Goal: Task Accomplishment & Management: Complete application form

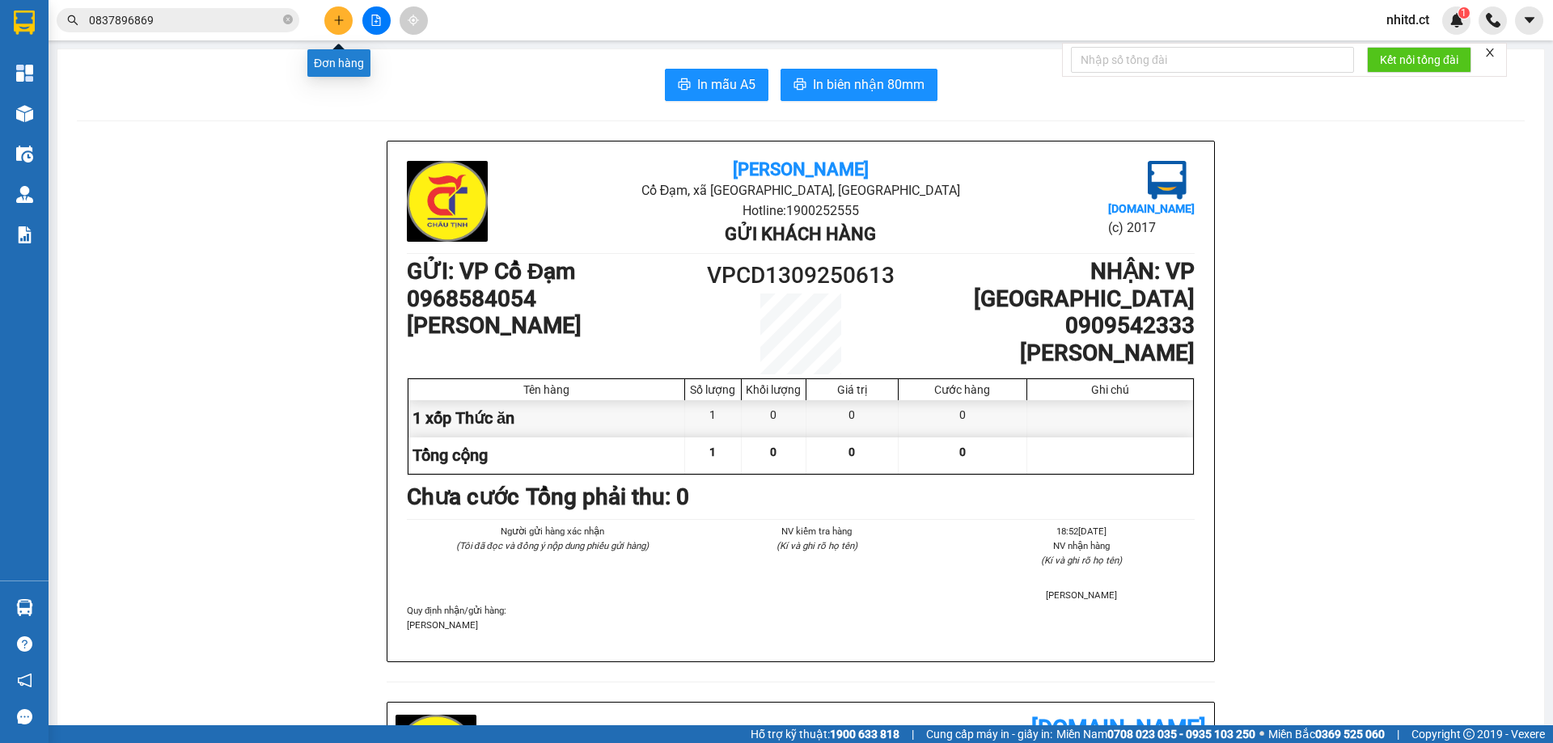
click at [340, 16] on icon "plus" at bounding box center [338, 20] width 11 height 11
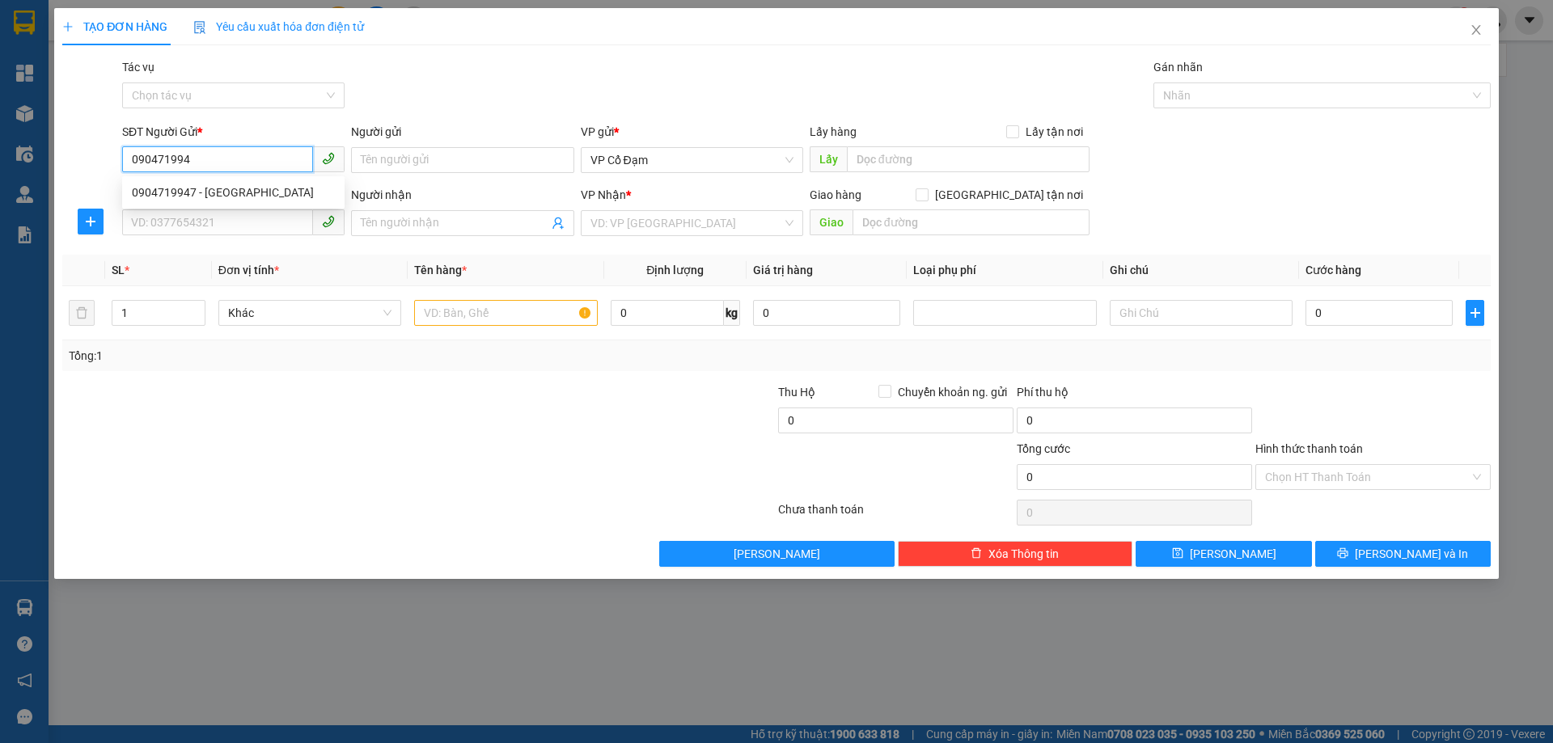
type input "0904719947"
click at [181, 190] on div "0904719947 - [GEOGRAPHIC_DATA]" at bounding box center [233, 193] width 203 height 18
type input "C Trang"
type input "0981199032"
type input "A Phong"
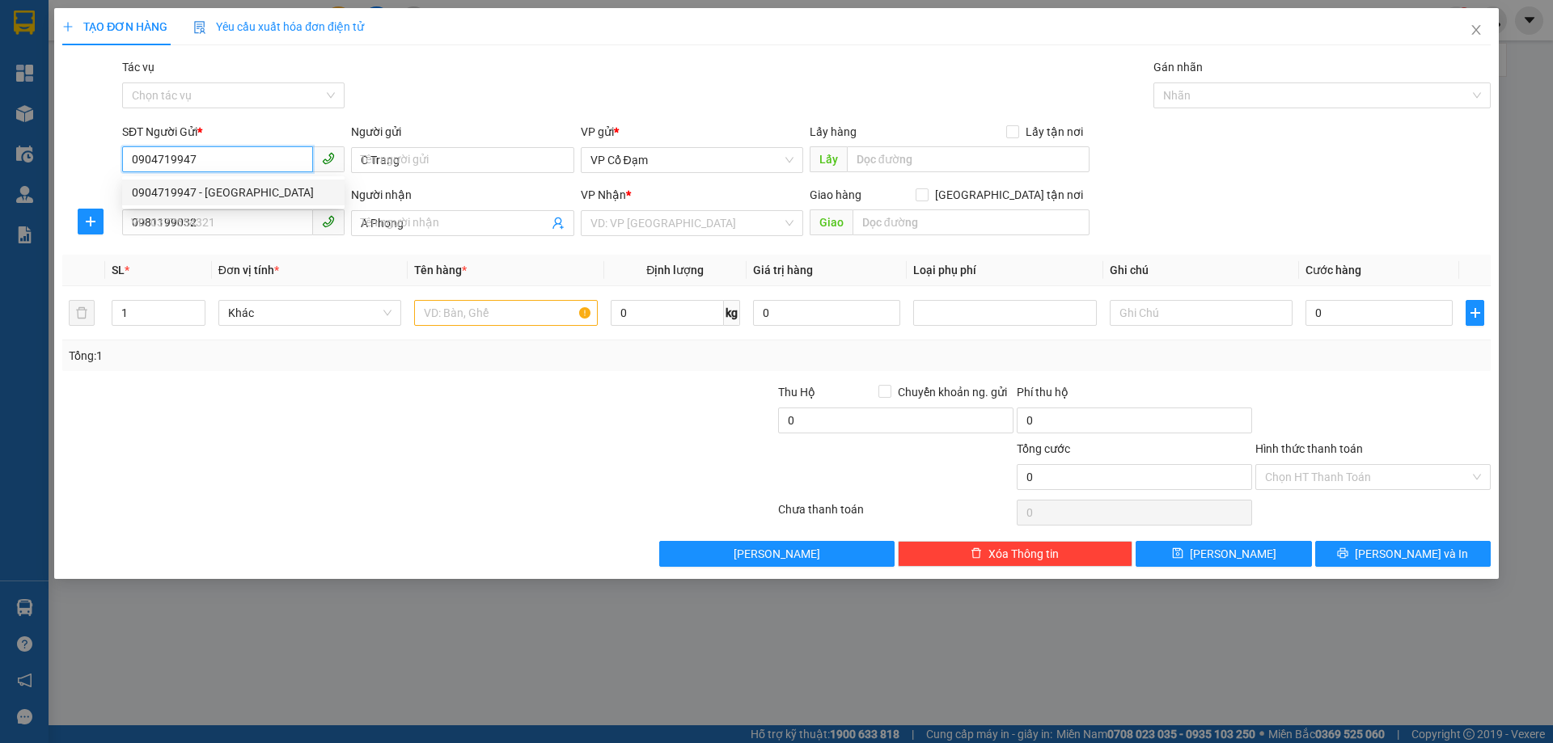
type input "130.000"
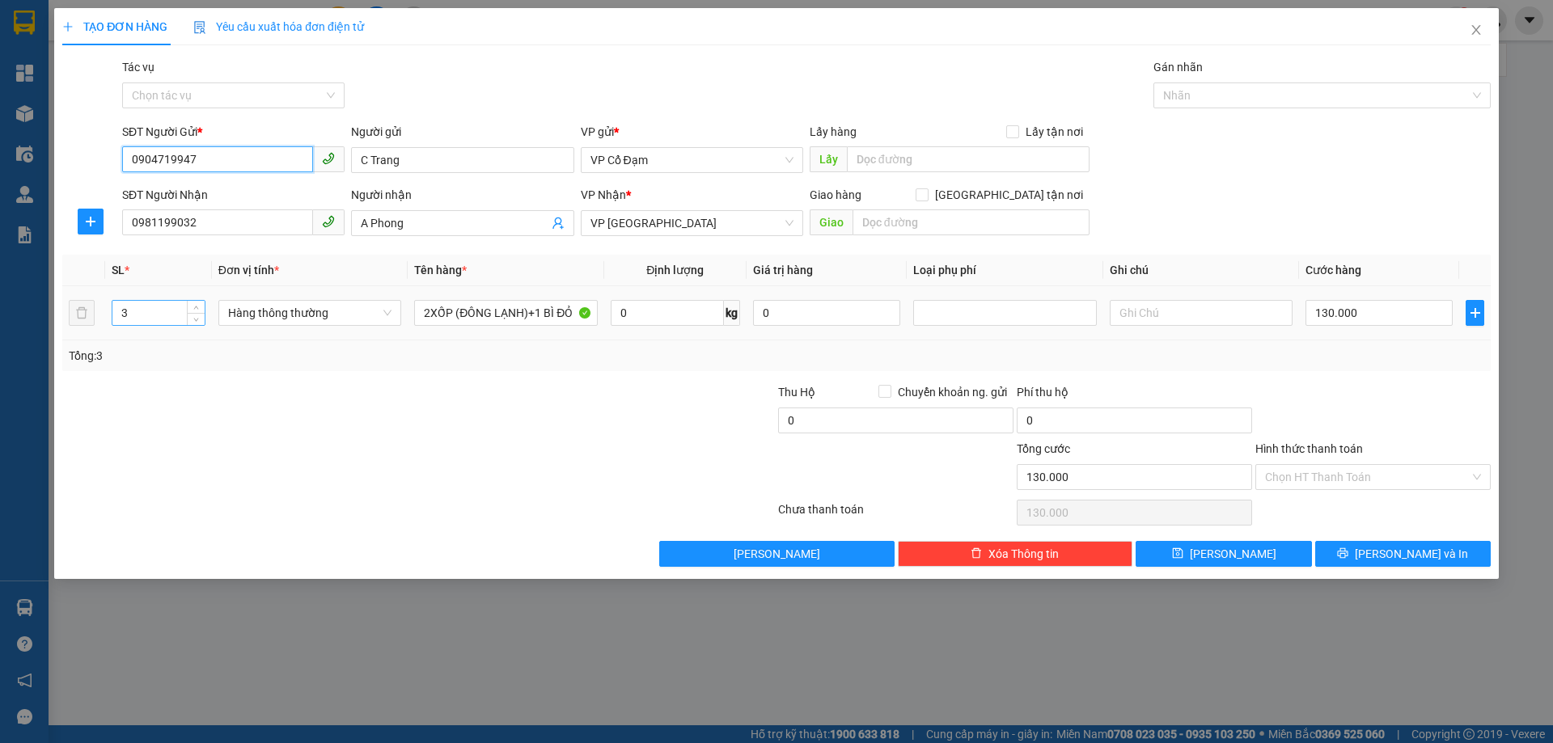
type input "0904719947"
drag, startPoint x: 156, startPoint y: 310, endPoint x: 95, endPoint y: 321, distance: 61.7
click at [95, 321] on tr "3 Hàng thông thường 2XỐP (ĐÔNG LẠNH)+1 BÌ ĐỎ 0 kg 0 130.000" at bounding box center [776, 313] width 1429 height 54
type input "1"
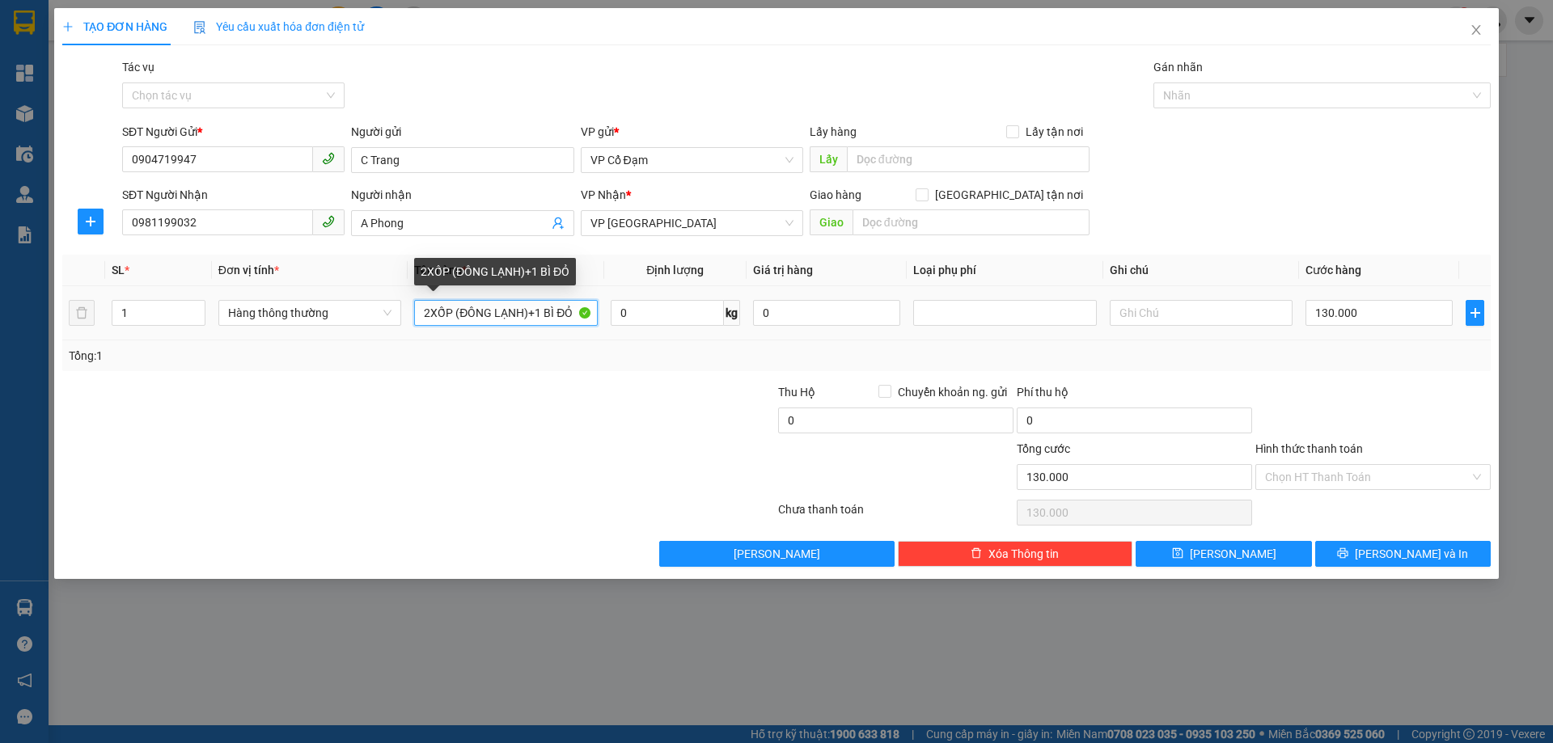
drag, startPoint x: 573, startPoint y: 314, endPoint x: 278, endPoint y: 327, distance: 294.7
click at [278, 327] on tr "1 Hàng thông thường 2XỐP (ĐÔNG LẠNH)+1 BÌ ĐỎ 0 kg 0 130.000" at bounding box center [776, 313] width 1429 height 54
type input "1 bì gạo"
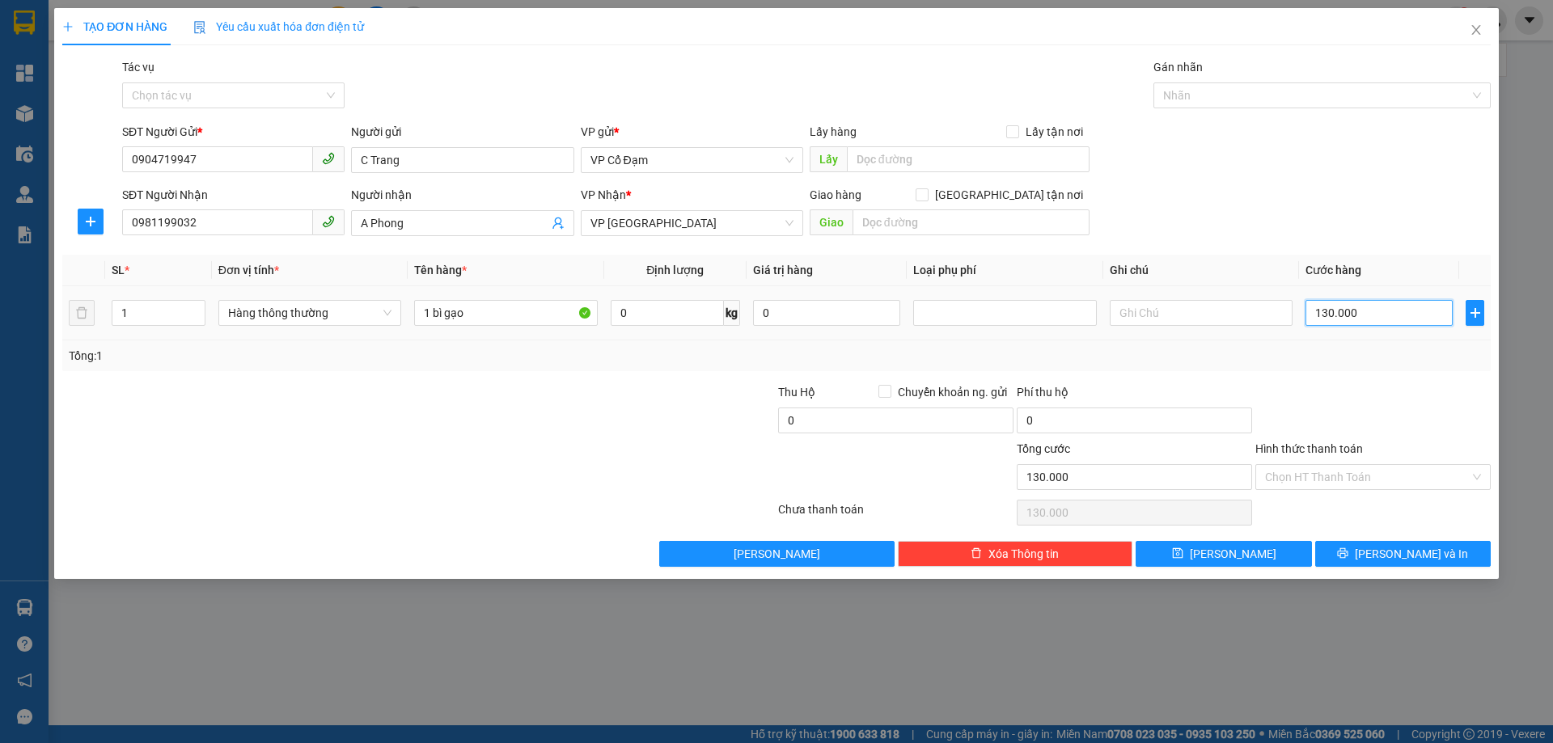
type input "4"
type input "40"
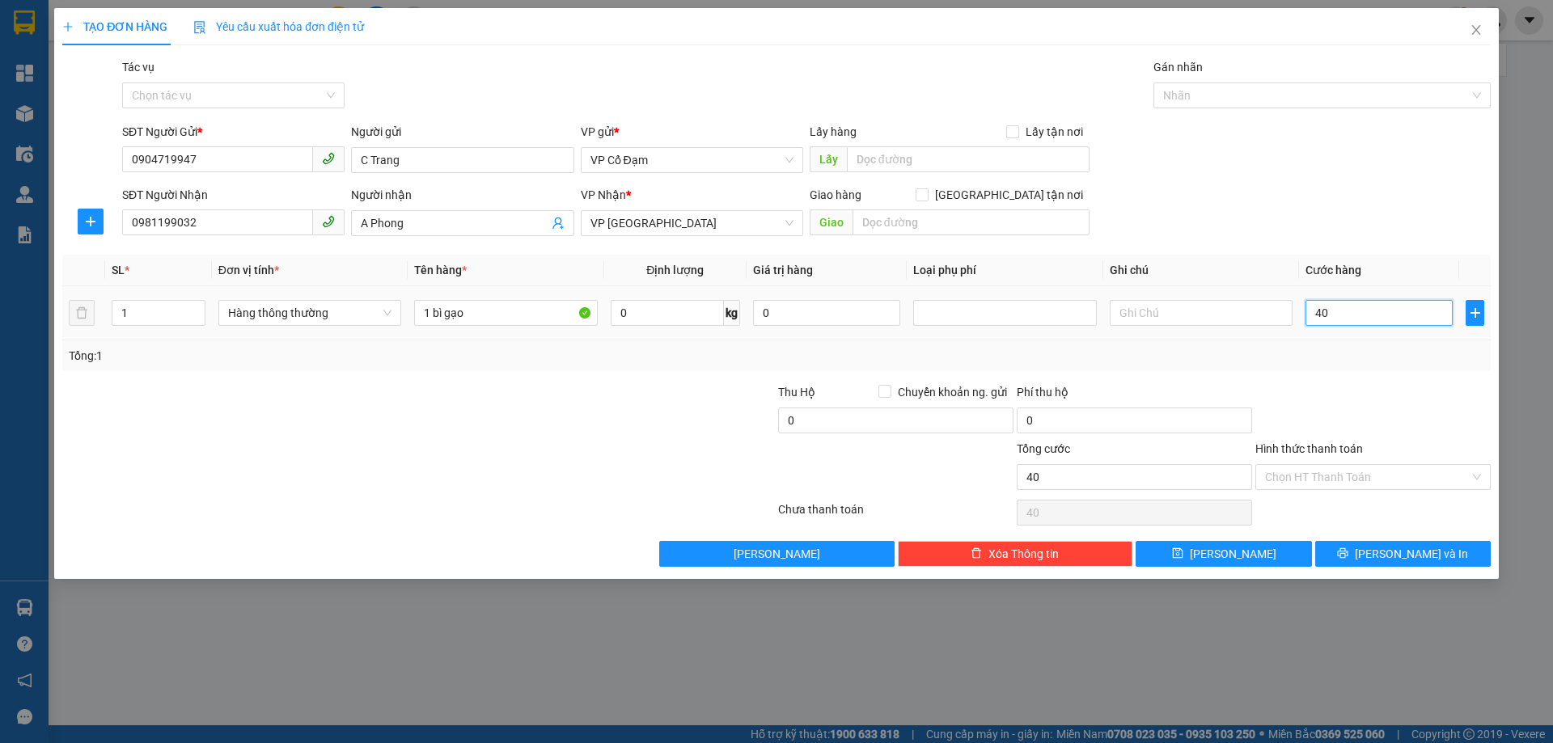
type input "400"
type input "4.000"
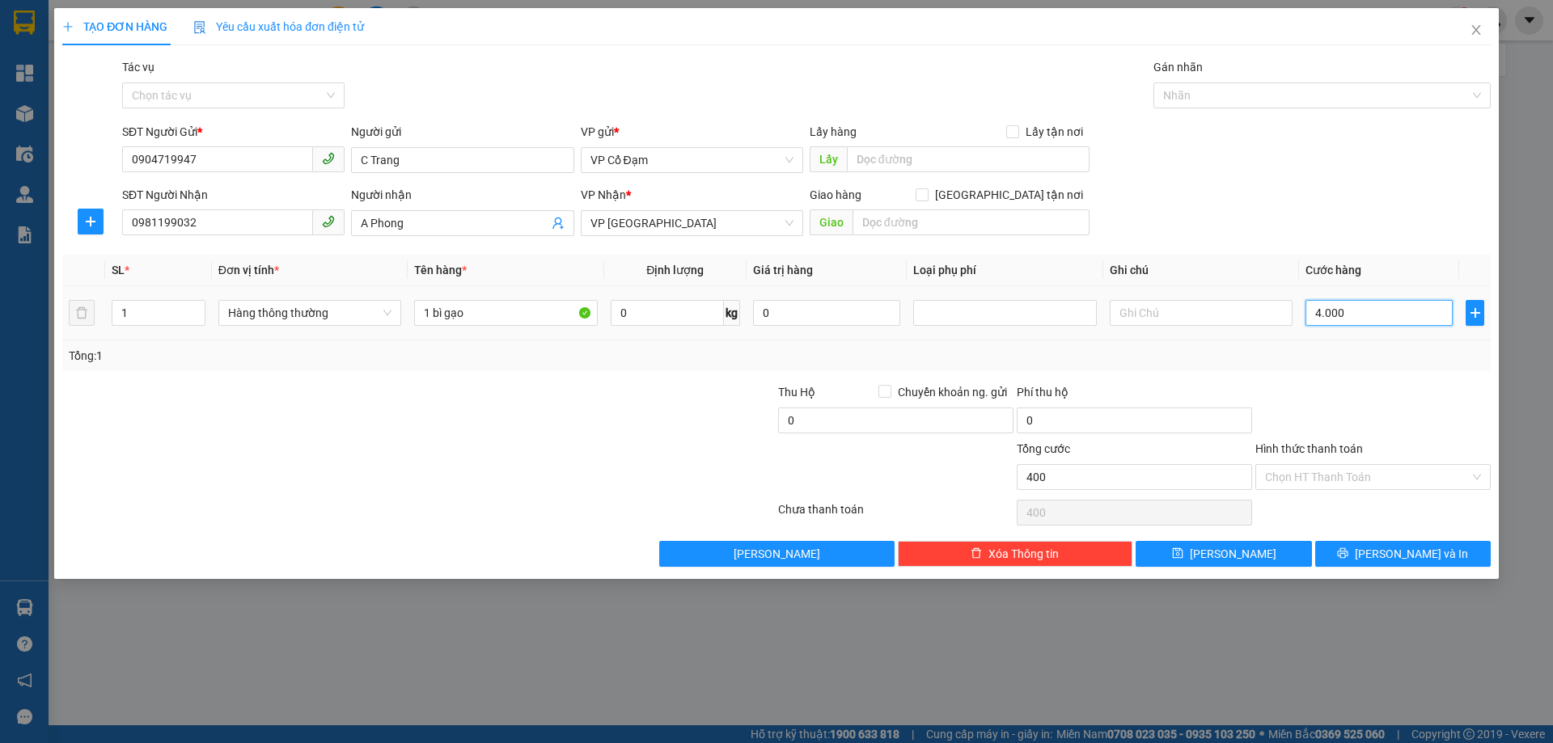
type input "4.000"
type input "40.000"
click at [1279, 470] on input "Hình thức thanh toán" at bounding box center [1367, 477] width 205 height 24
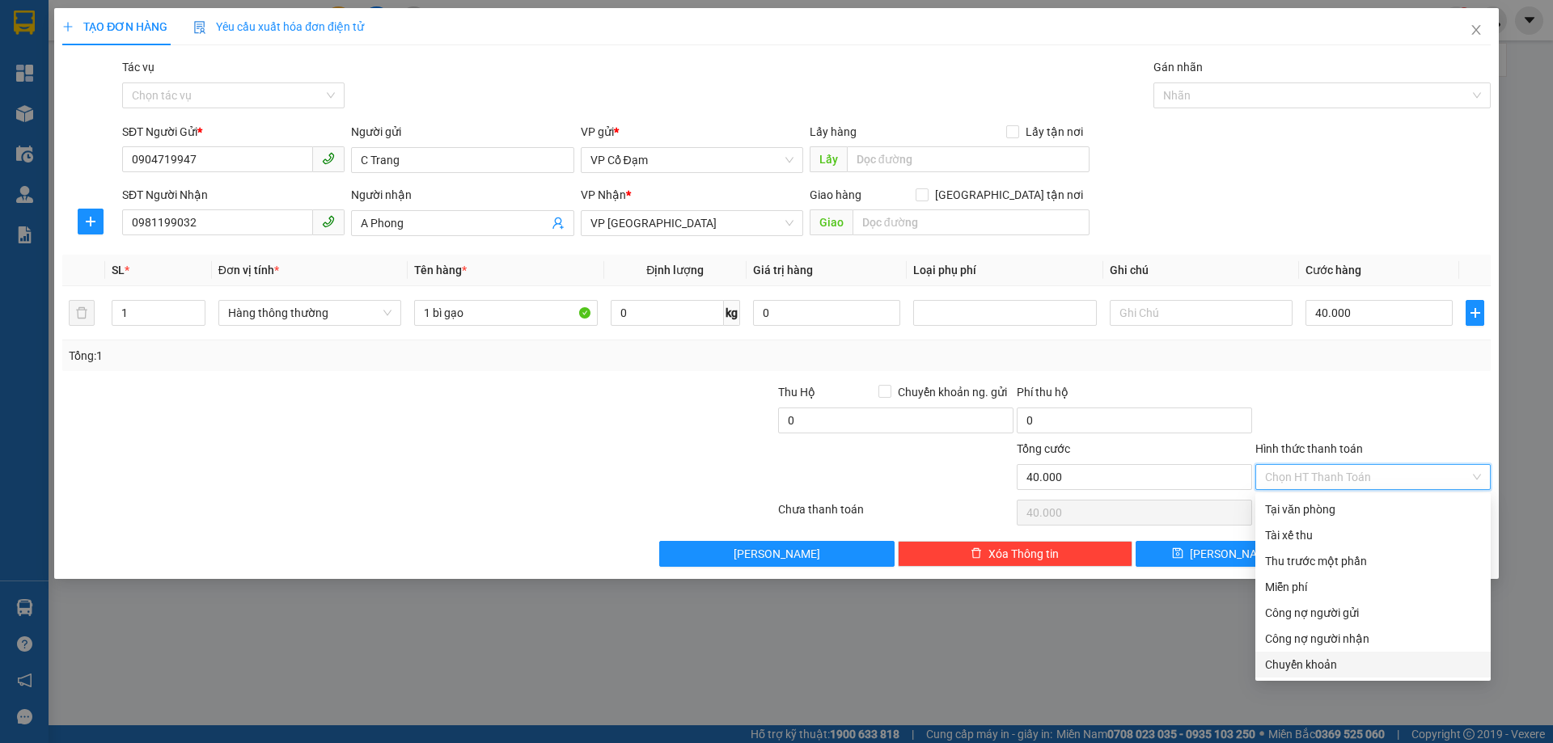
click at [1293, 662] on div "Chuyển khoản" at bounding box center [1373, 665] width 216 height 18
type input "0"
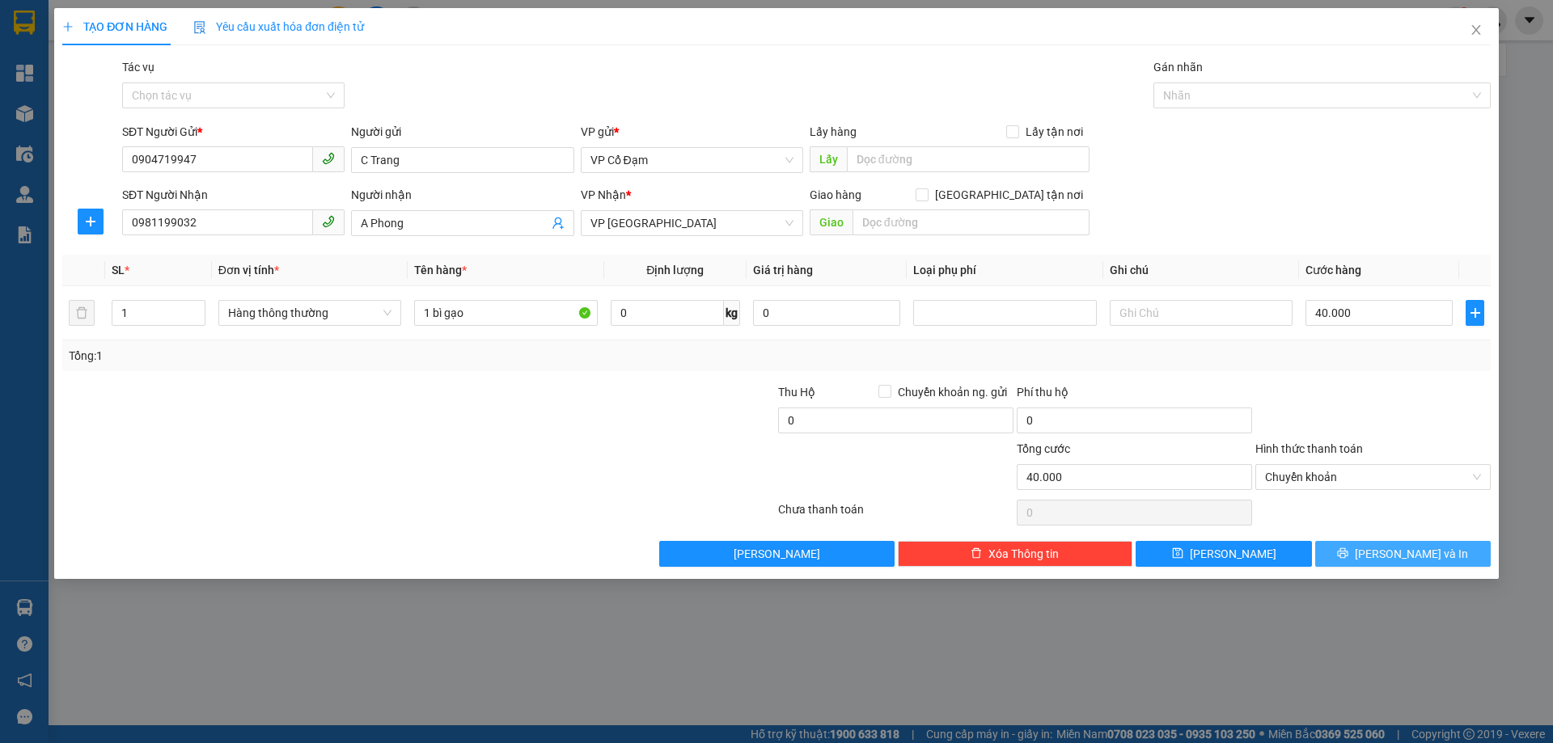
click at [1342, 556] on button "[PERSON_NAME] và In" at bounding box center [1403, 554] width 176 height 26
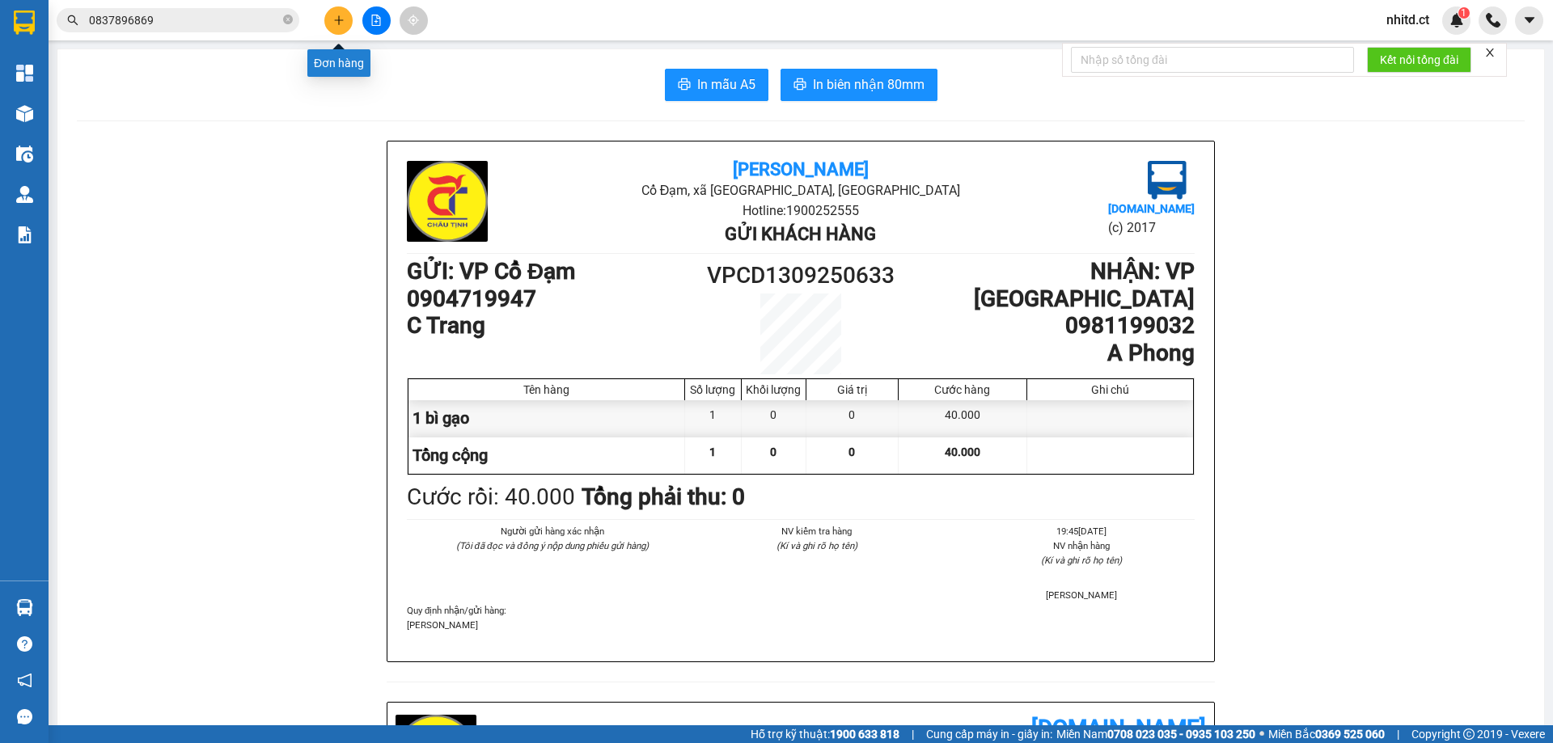
click at [334, 25] on icon "plus" at bounding box center [338, 20] width 11 height 11
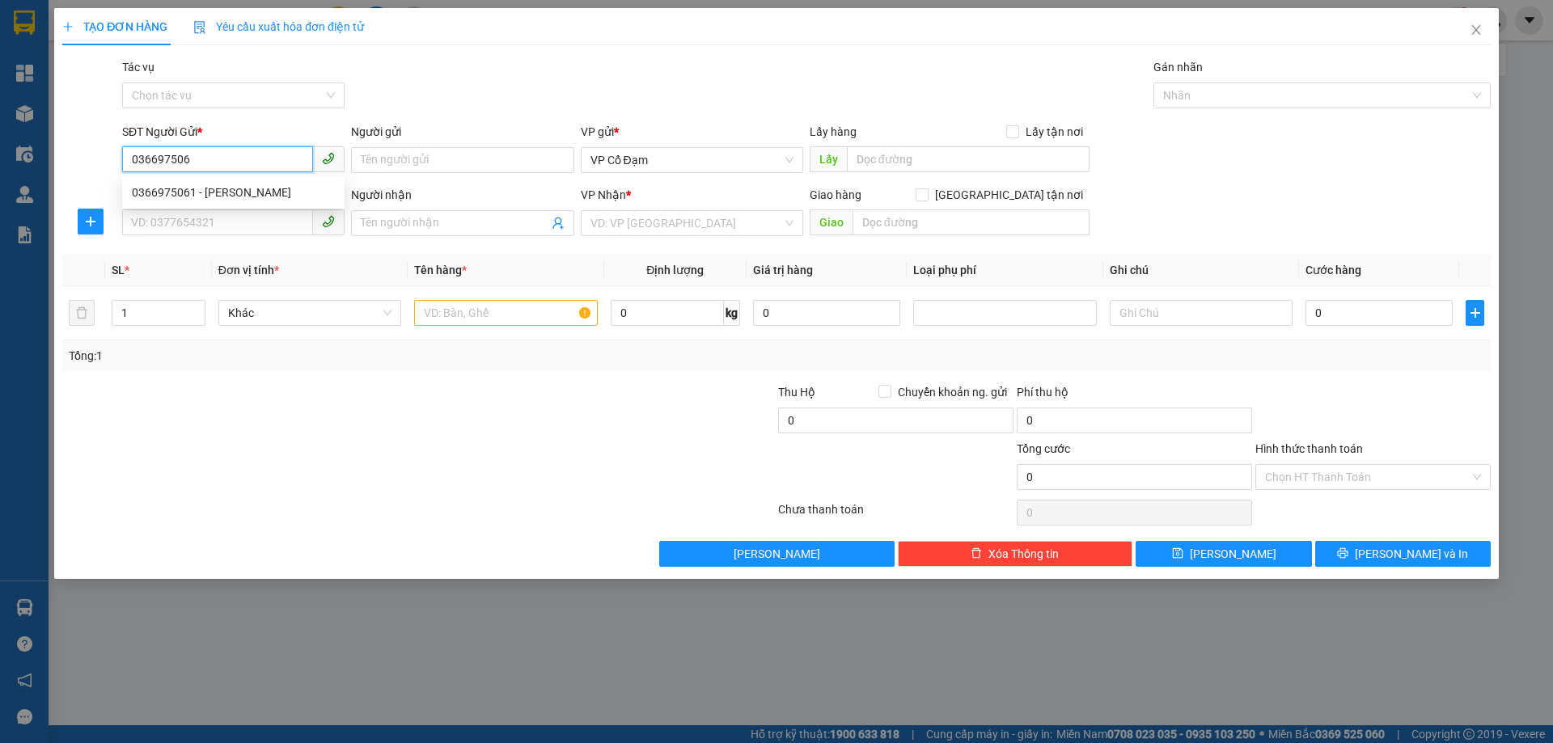
type input "0366975061"
click at [165, 185] on div "0366975061 - [PERSON_NAME]" at bounding box center [233, 193] width 203 height 18
type input "C THẢO"
type input "0362409089"
type input "A ĐỊNH"
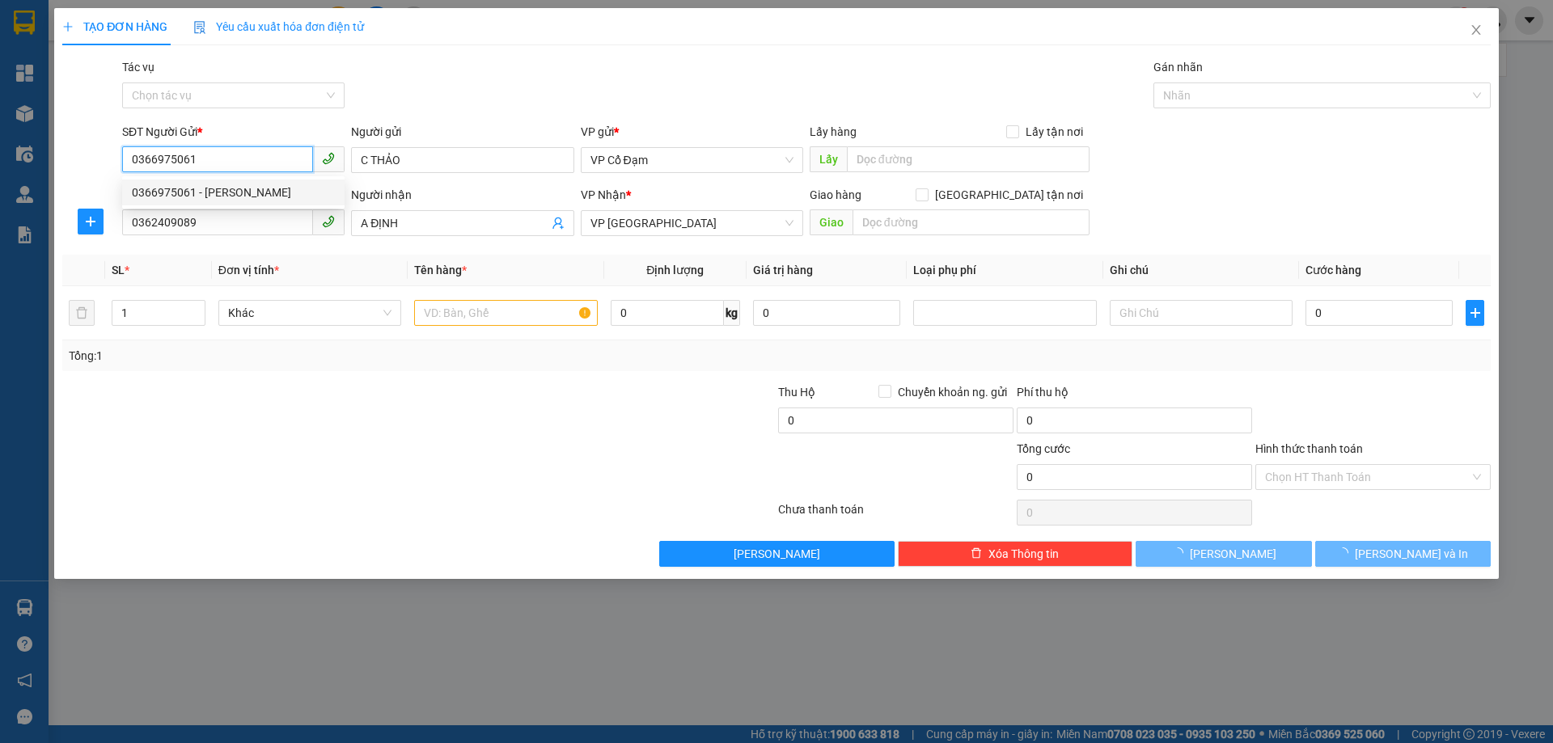
type input "40.000"
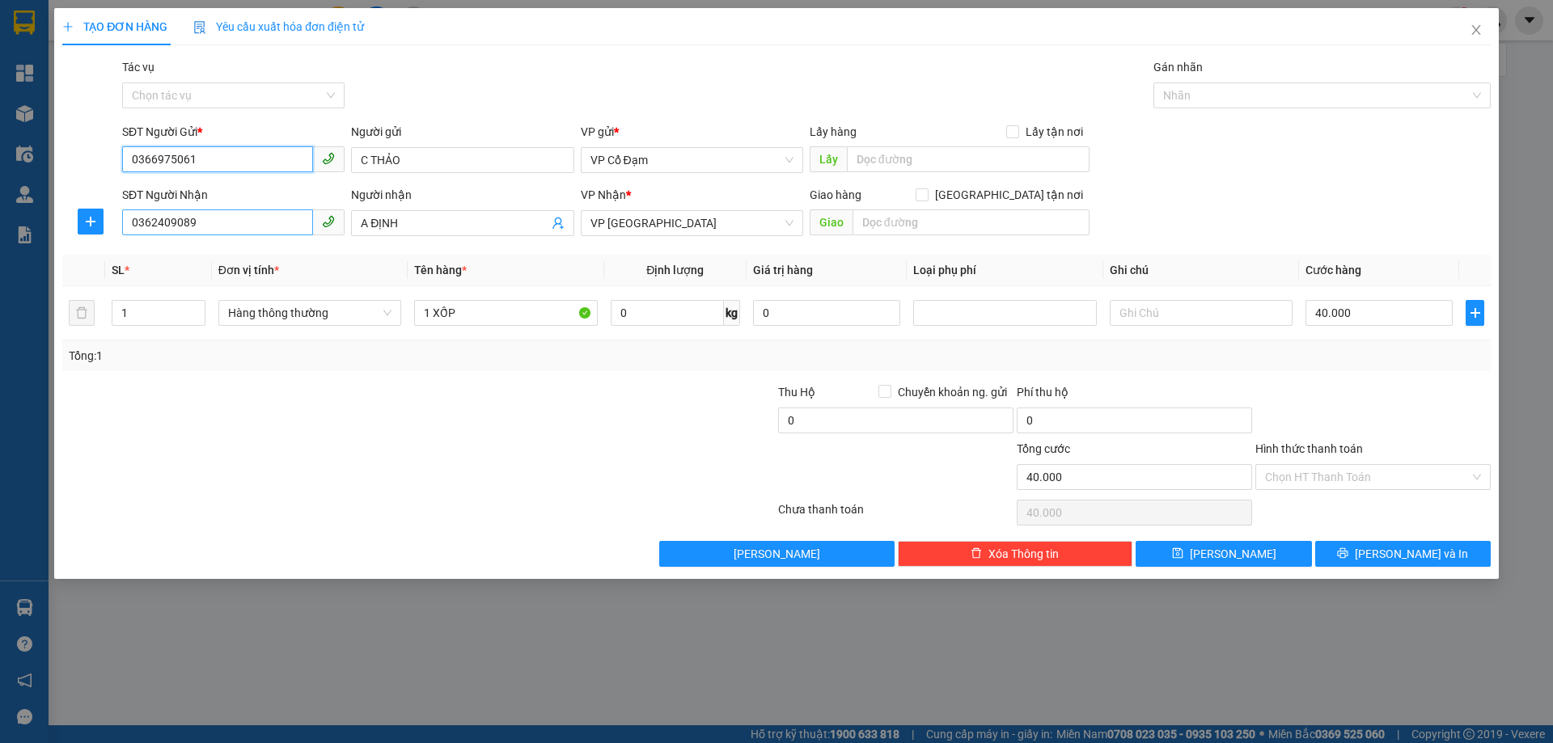
type input "0366975061"
click at [208, 226] on input "0362409089" at bounding box center [217, 223] width 191 height 26
click at [523, 254] on div "Transit Pickup Surcharge Ids Transit Deliver Surcharge Ids Transit Deliver Surc…" at bounding box center [776, 312] width 1429 height 509
type input "2"
click at [199, 309] on icon "up" at bounding box center [196, 310] width 6 height 6
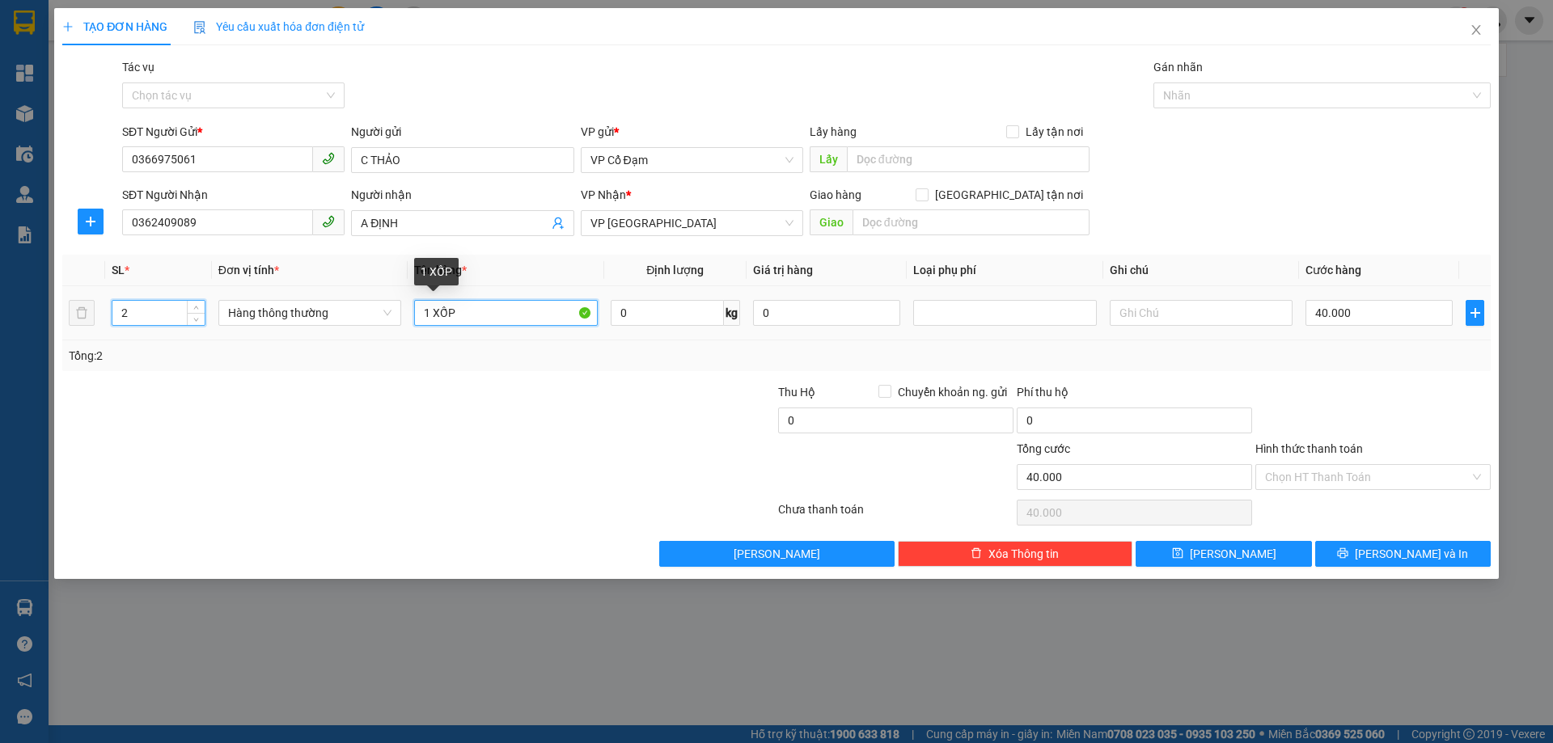
click at [423, 311] on input "1 XỐP" at bounding box center [505, 313] width 183 height 26
click at [459, 315] on input "1 XỐP" at bounding box center [505, 313] width 183 height 26
type input "1 XỐP TĂ + 1 bì gạo"
click at [1364, 310] on input "40.000" at bounding box center [1379, 313] width 147 height 26
click at [1336, 473] on input "Hình thức thanh toán" at bounding box center [1367, 477] width 205 height 24
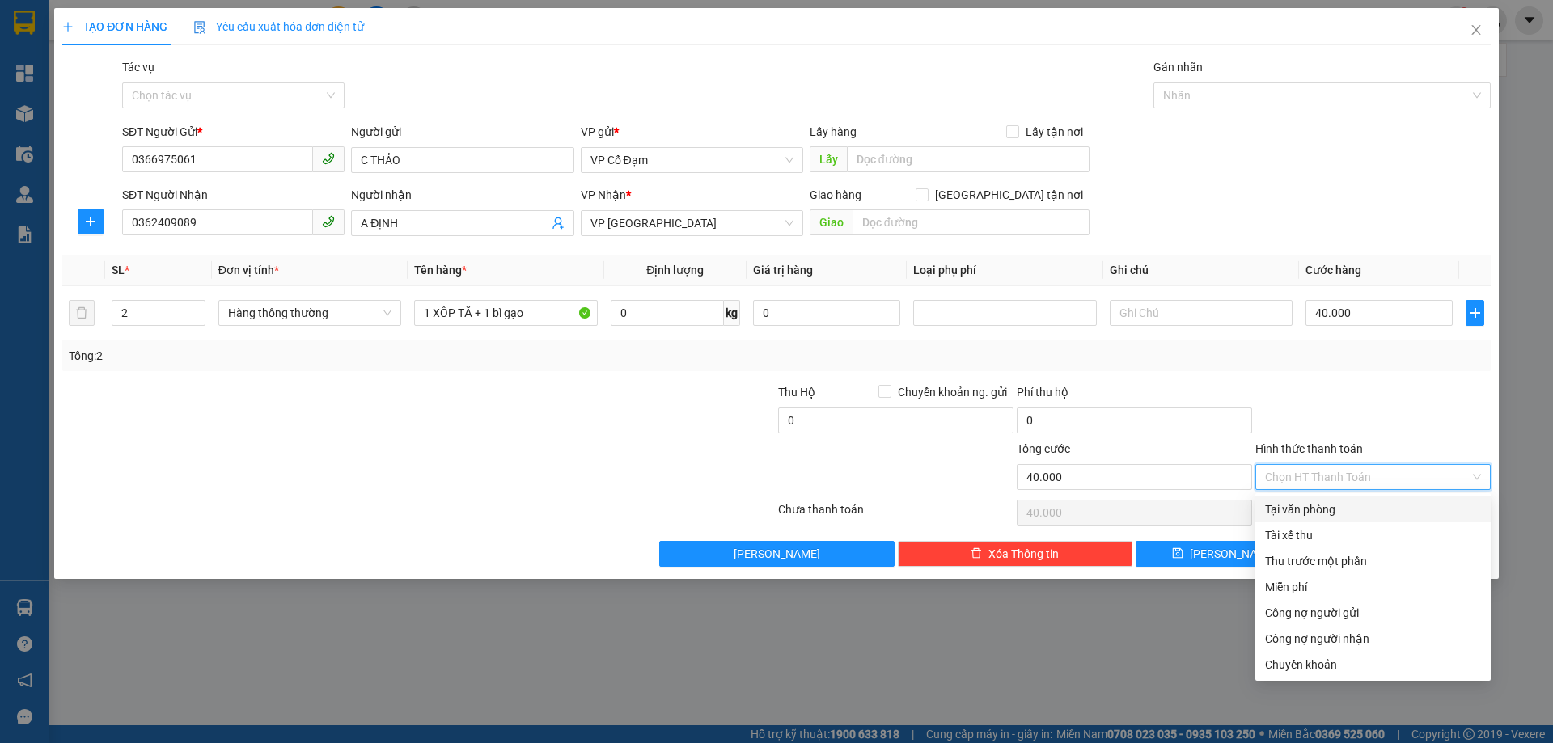
click at [1305, 506] on div "Tại văn phòng" at bounding box center [1373, 510] width 216 height 18
type input "0"
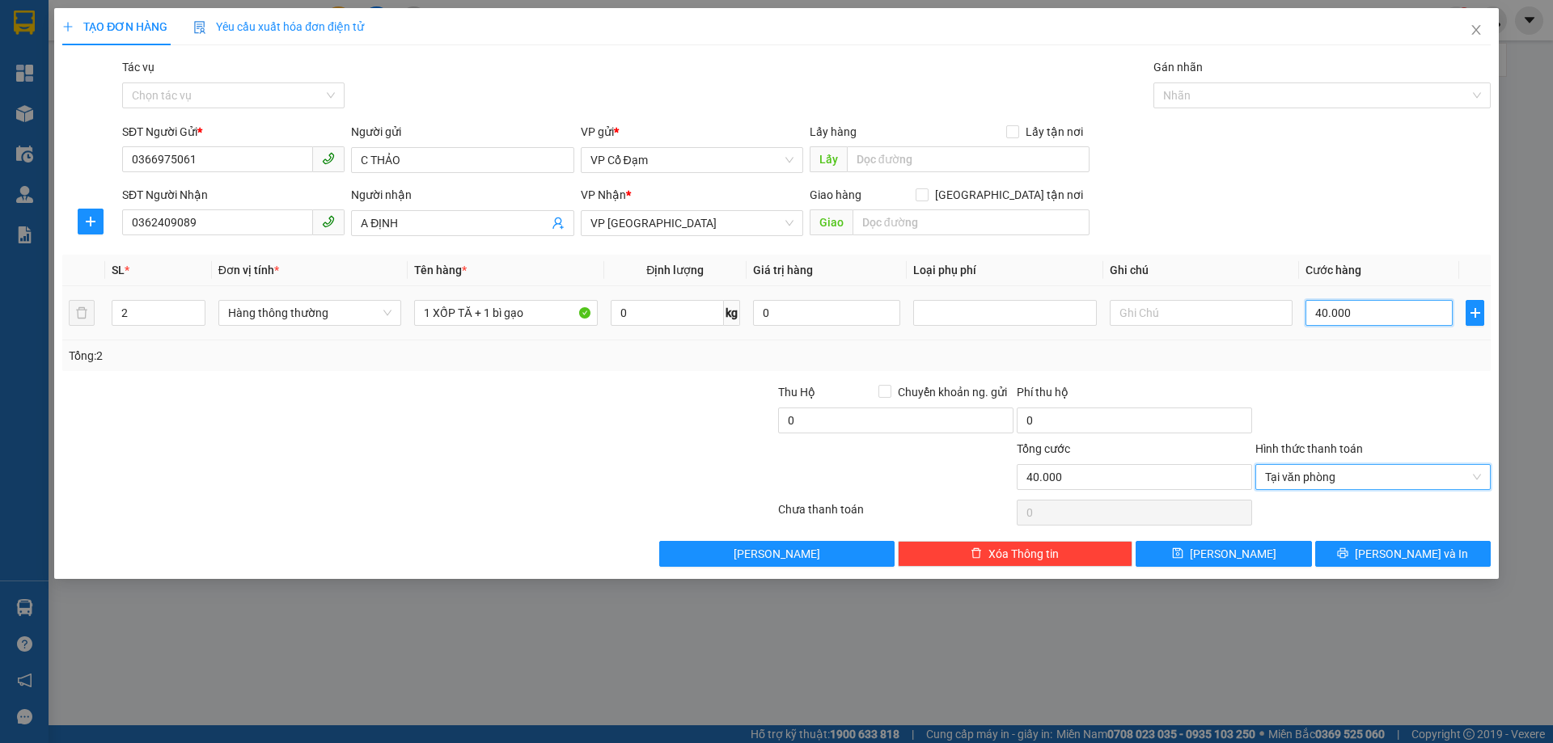
click at [1354, 308] on input "40.000" at bounding box center [1379, 313] width 147 height 26
type input "9"
type input "90"
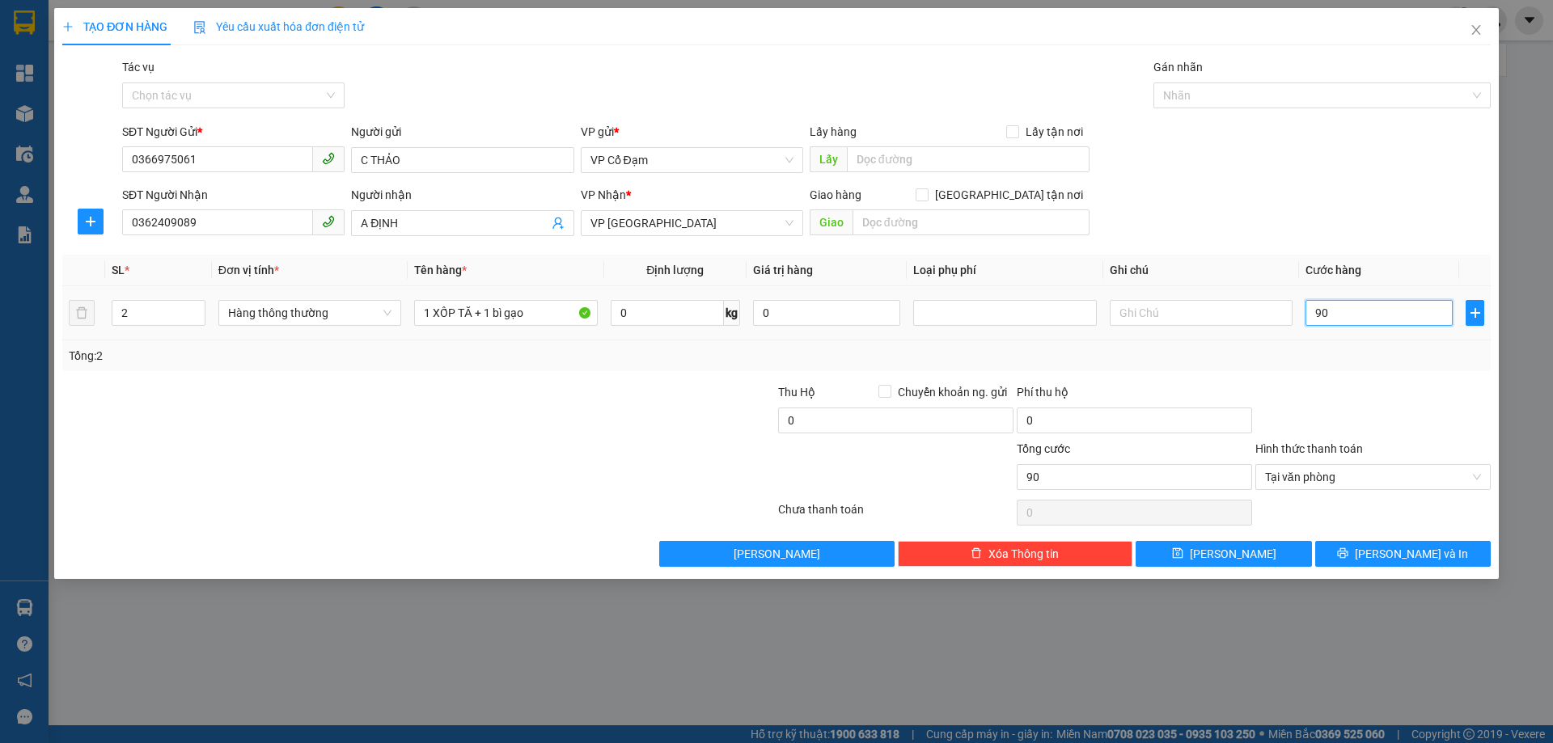
type input "900"
type input "9.000"
type input "90.000"
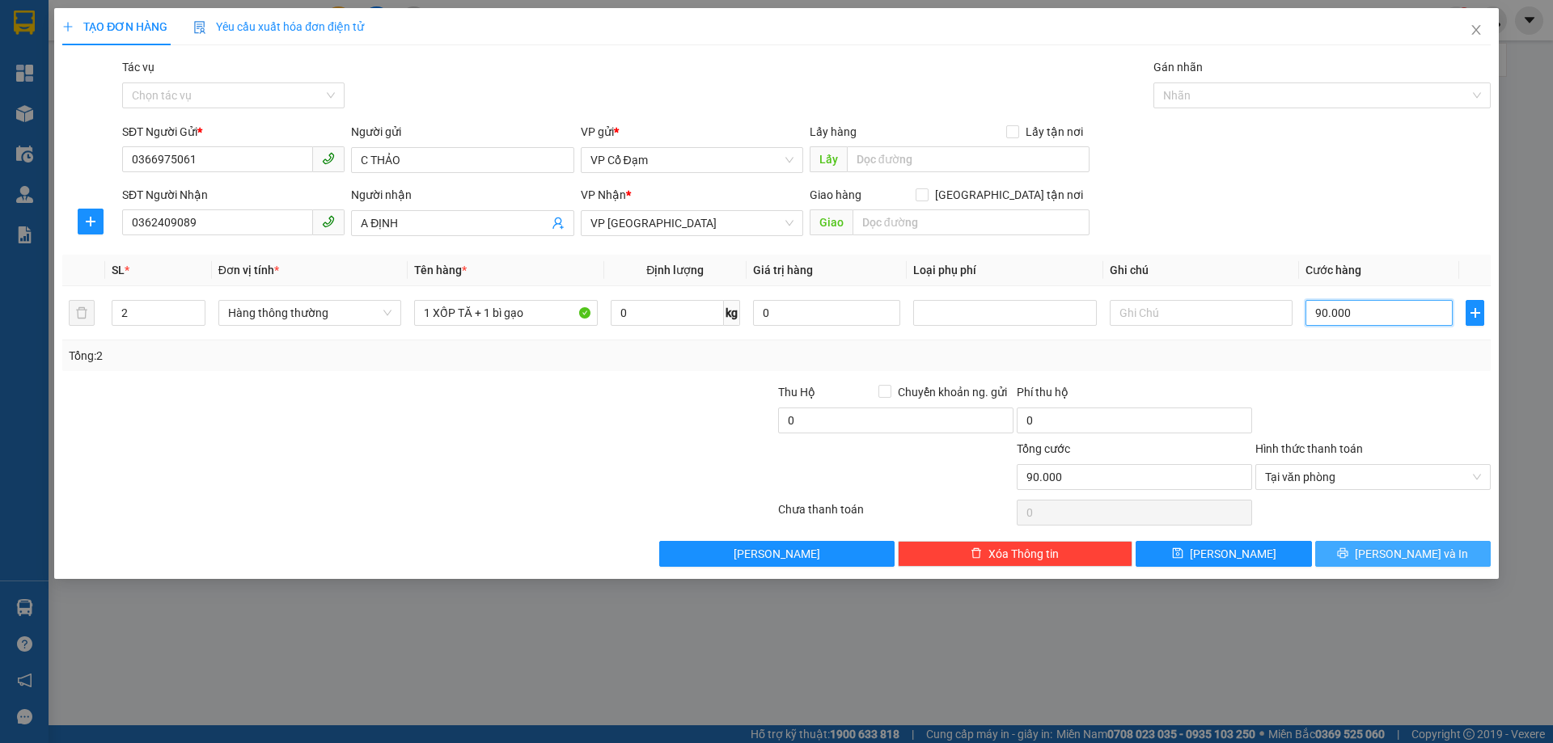
type input "90.000"
click at [1333, 552] on button "[PERSON_NAME] và In" at bounding box center [1403, 554] width 176 height 26
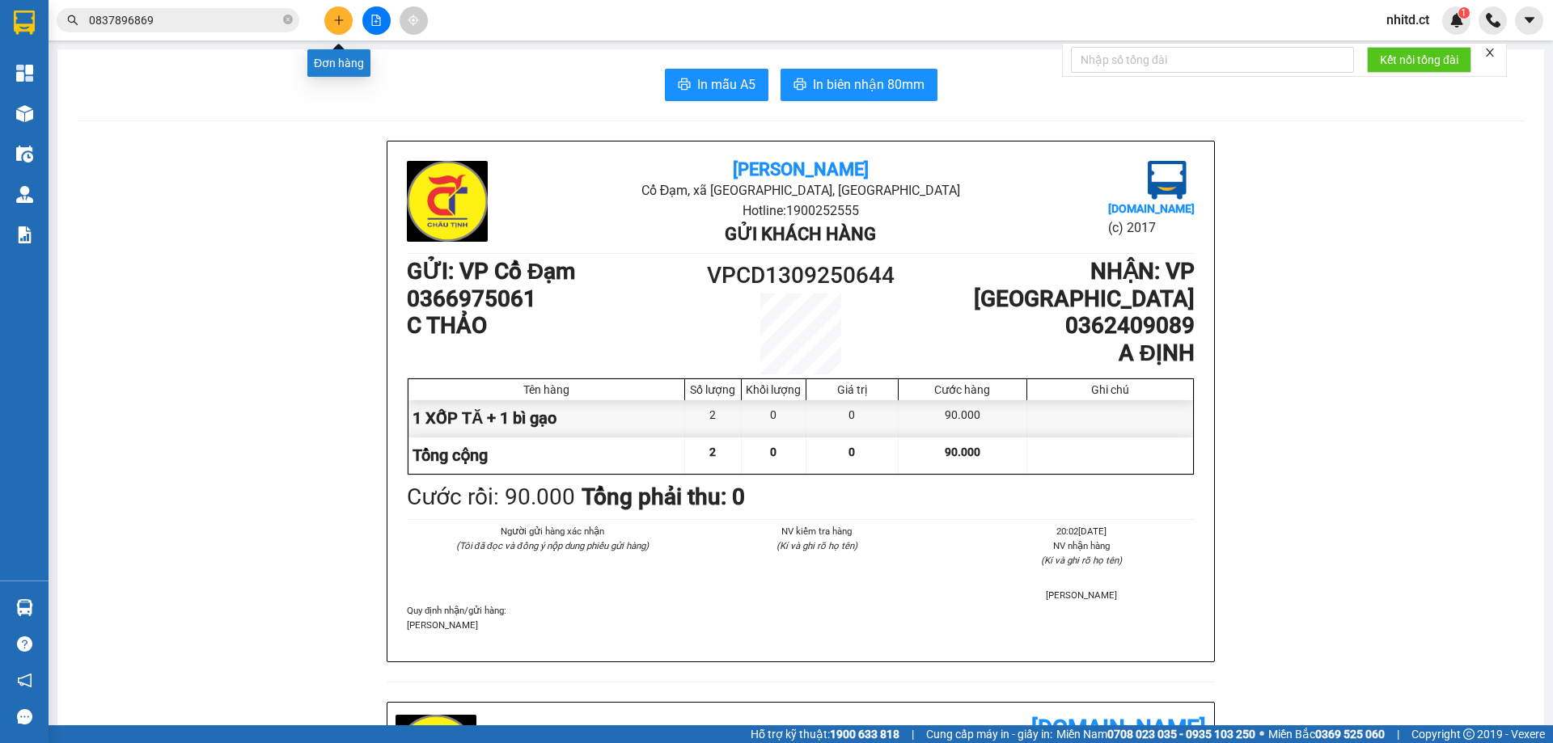
click at [341, 25] on icon "plus" at bounding box center [338, 20] width 11 height 11
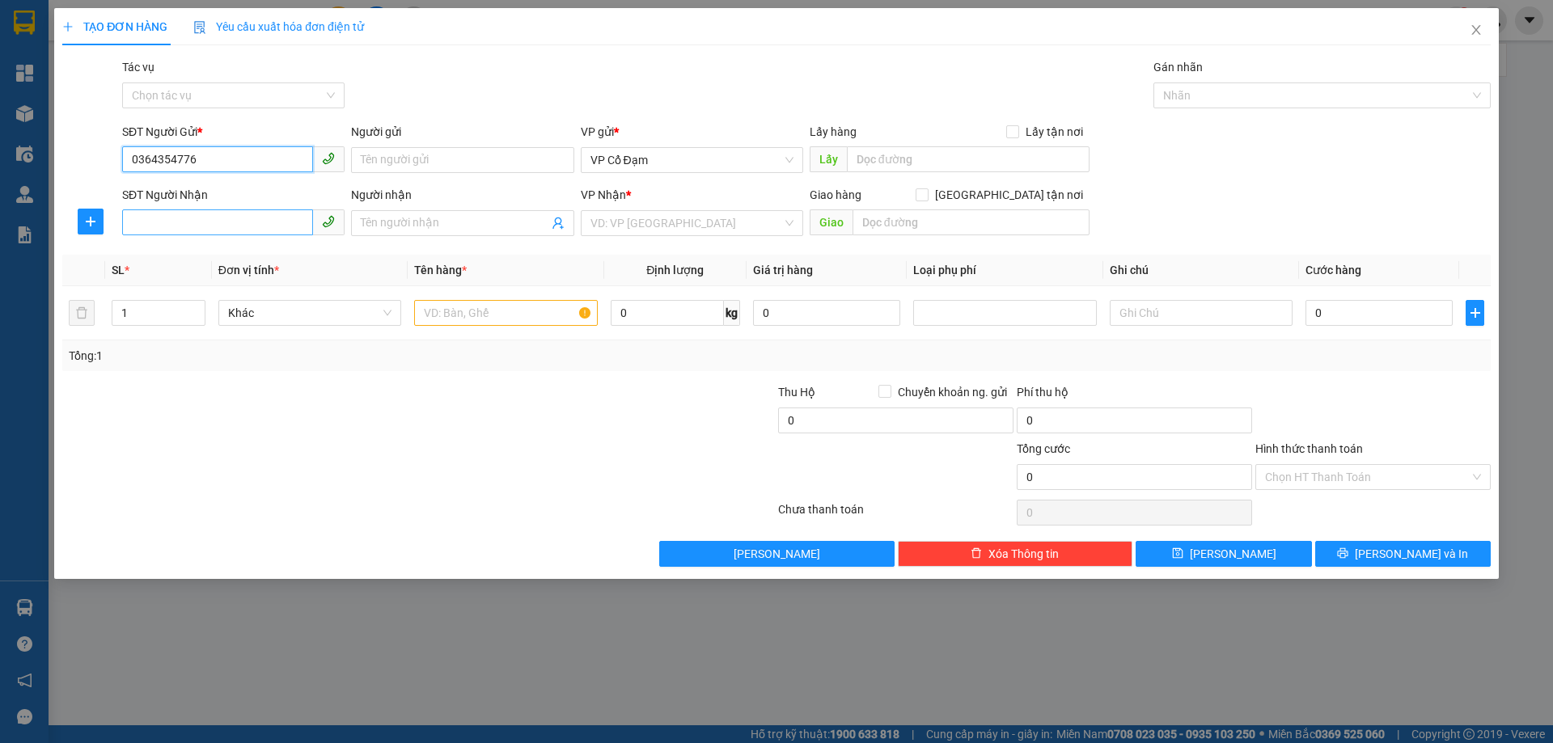
type input "0364354776"
click at [154, 218] on input "SĐT Người Nhận" at bounding box center [217, 223] width 191 height 26
type input "0971755115"
click at [647, 222] on input "search" at bounding box center [687, 223] width 192 height 24
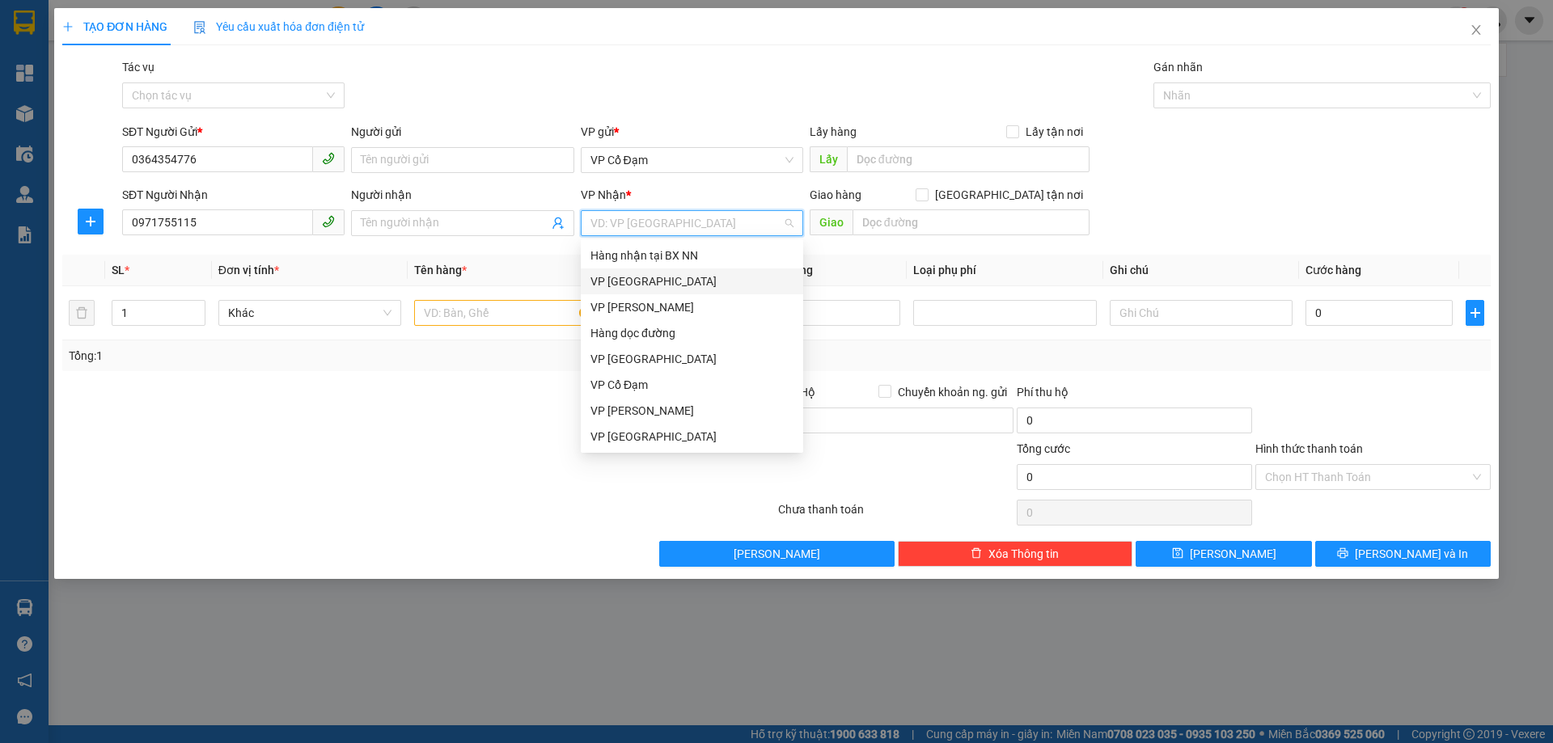
click at [610, 279] on div "VP [GEOGRAPHIC_DATA]" at bounding box center [692, 282] width 203 height 18
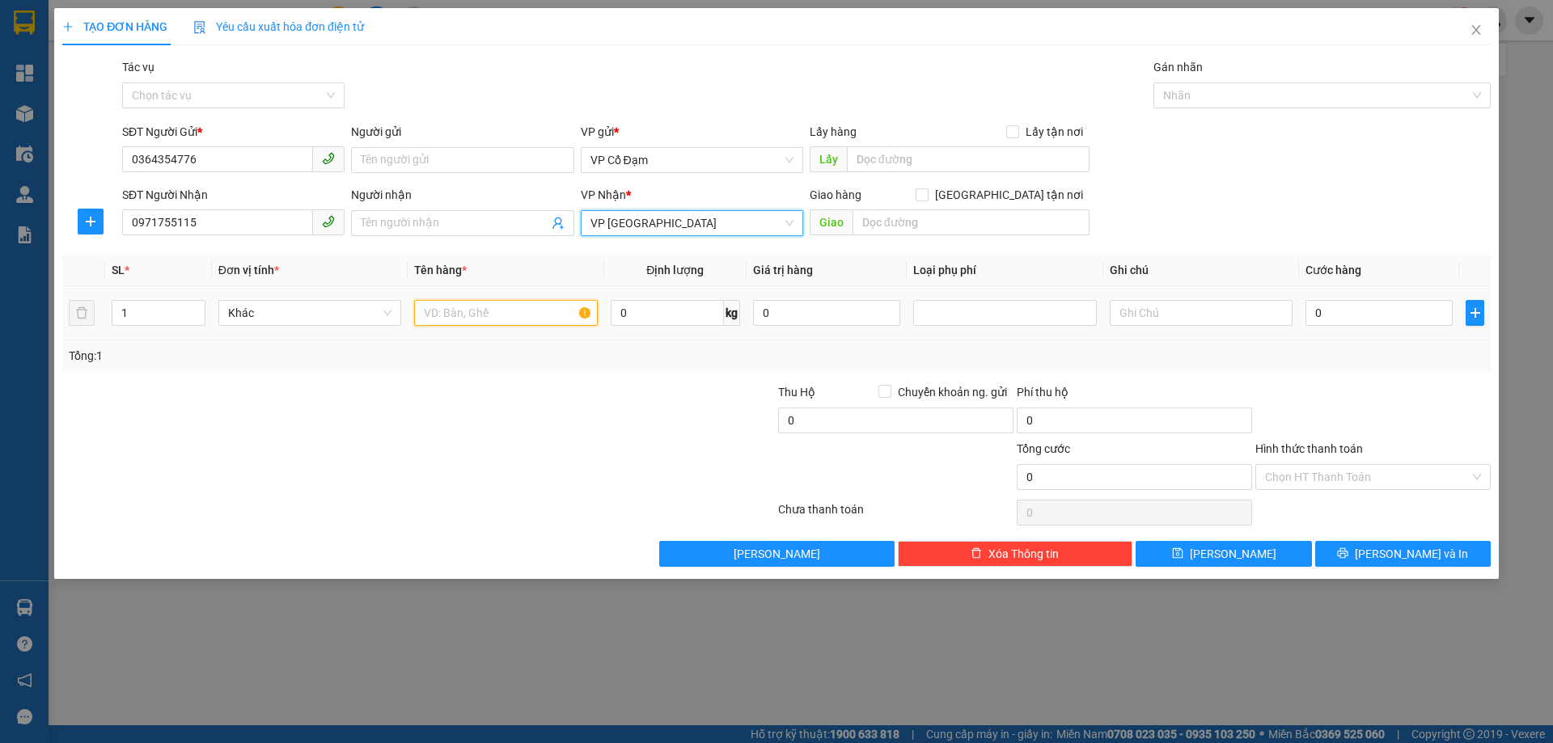
click at [455, 317] on input "text" at bounding box center [505, 313] width 183 height 26
type input "2"
click at [194, 310] on icon "up" at bounding box center [196, 310] width 6 height 6
click at [457, 318] on input "text" at bounding box center [505, 313] width 183 height 26
type input "1 xốp TĂ + 1 bì gạo nhỏ"
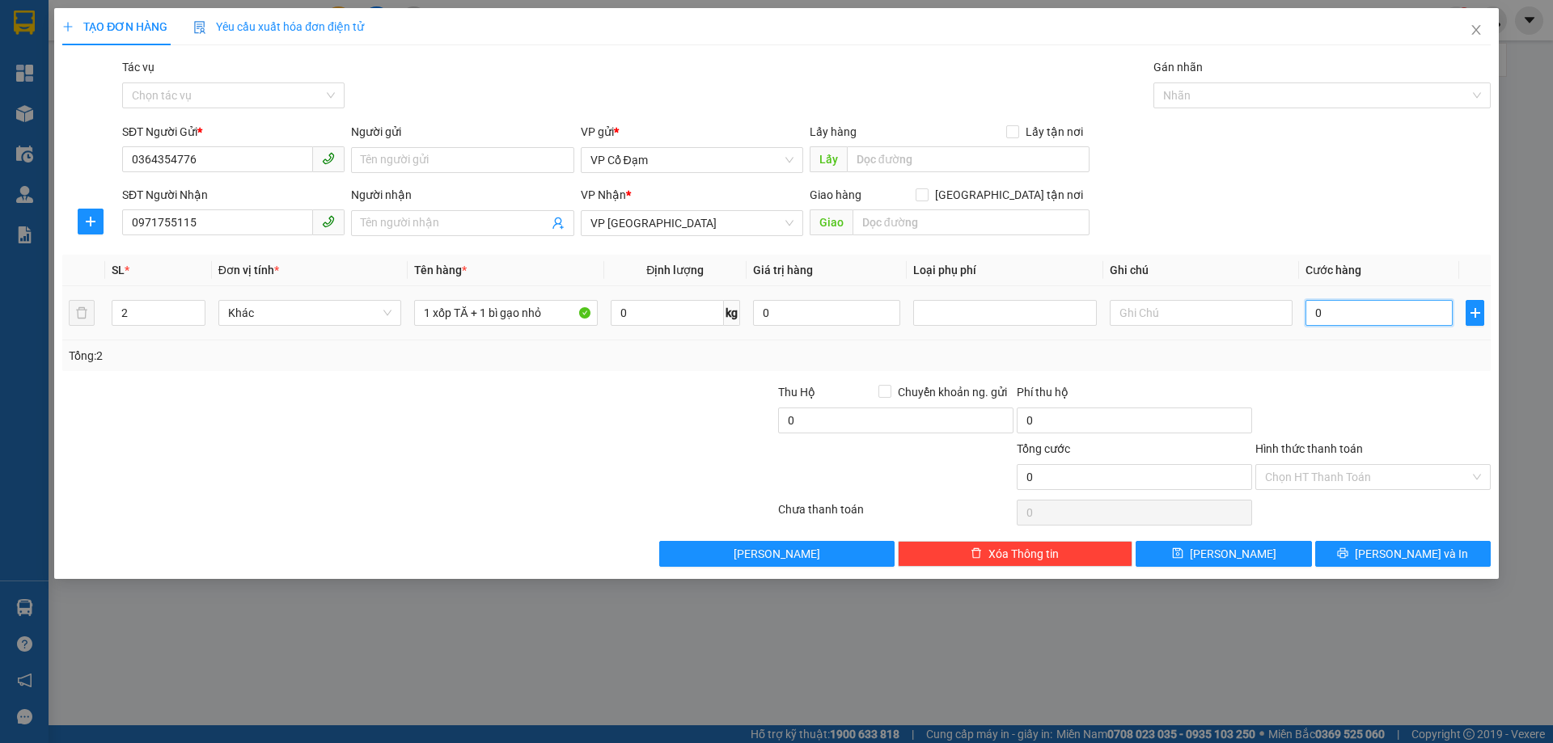
click at [1325, 316] on input "0" at bounding box center [1379, 313] width 147 height 26
type input "6"
type input "60"
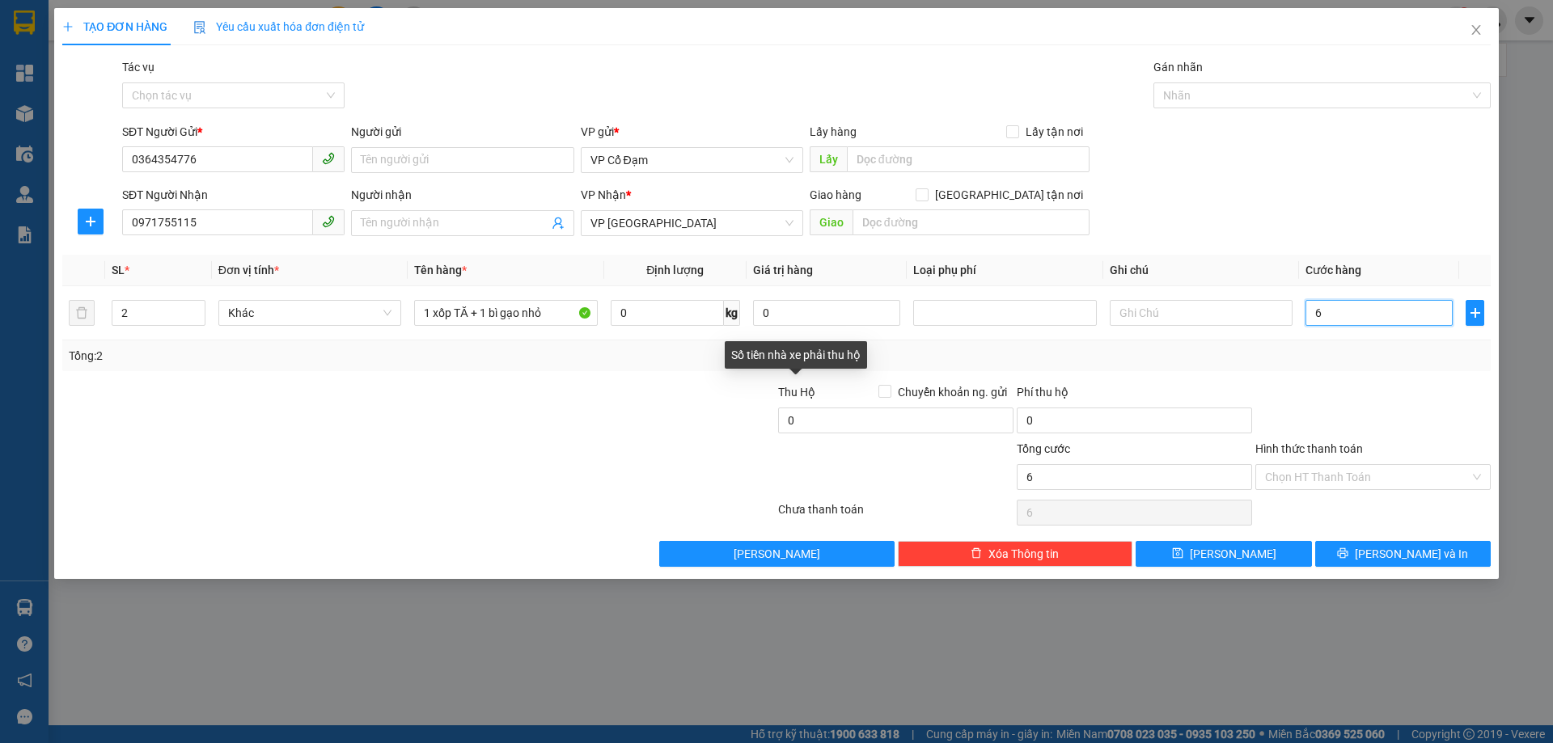
type input "60"
type input "600"
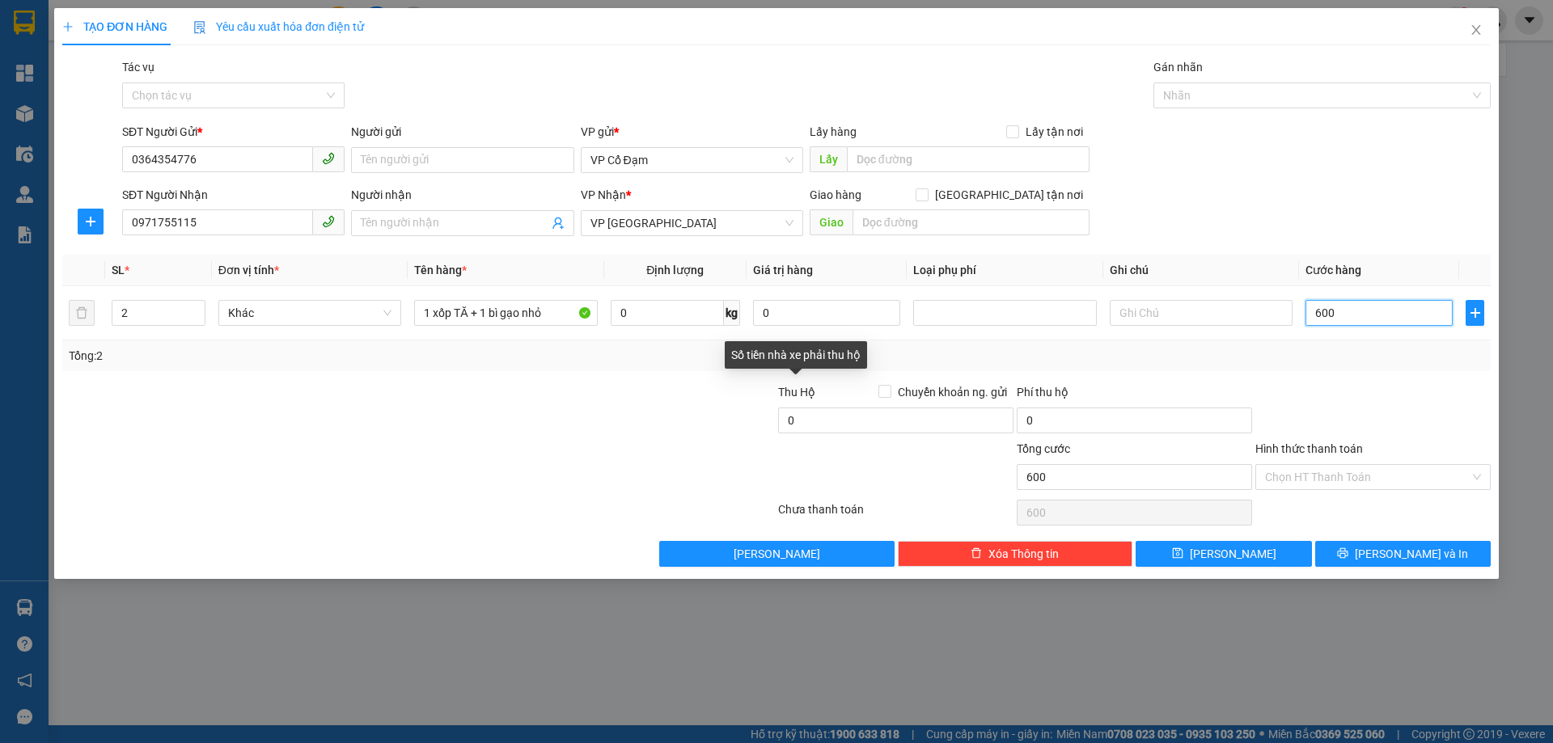
type input "6.000"
type input "60.000"
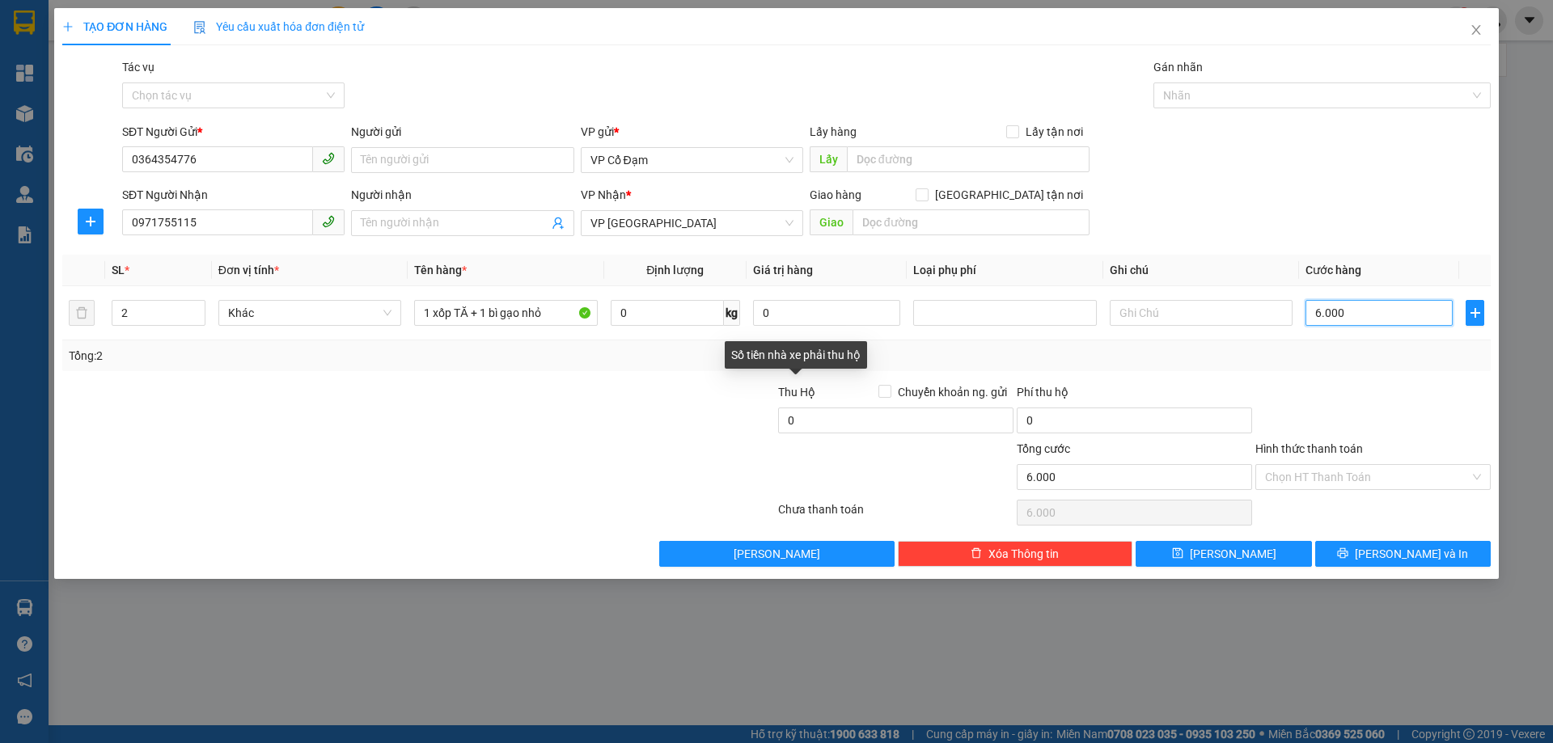
type input "60.000"
click at [1335, 480] on input "Hình thức thanh toán" at bounding box center [1367, 477] width 205 height 24
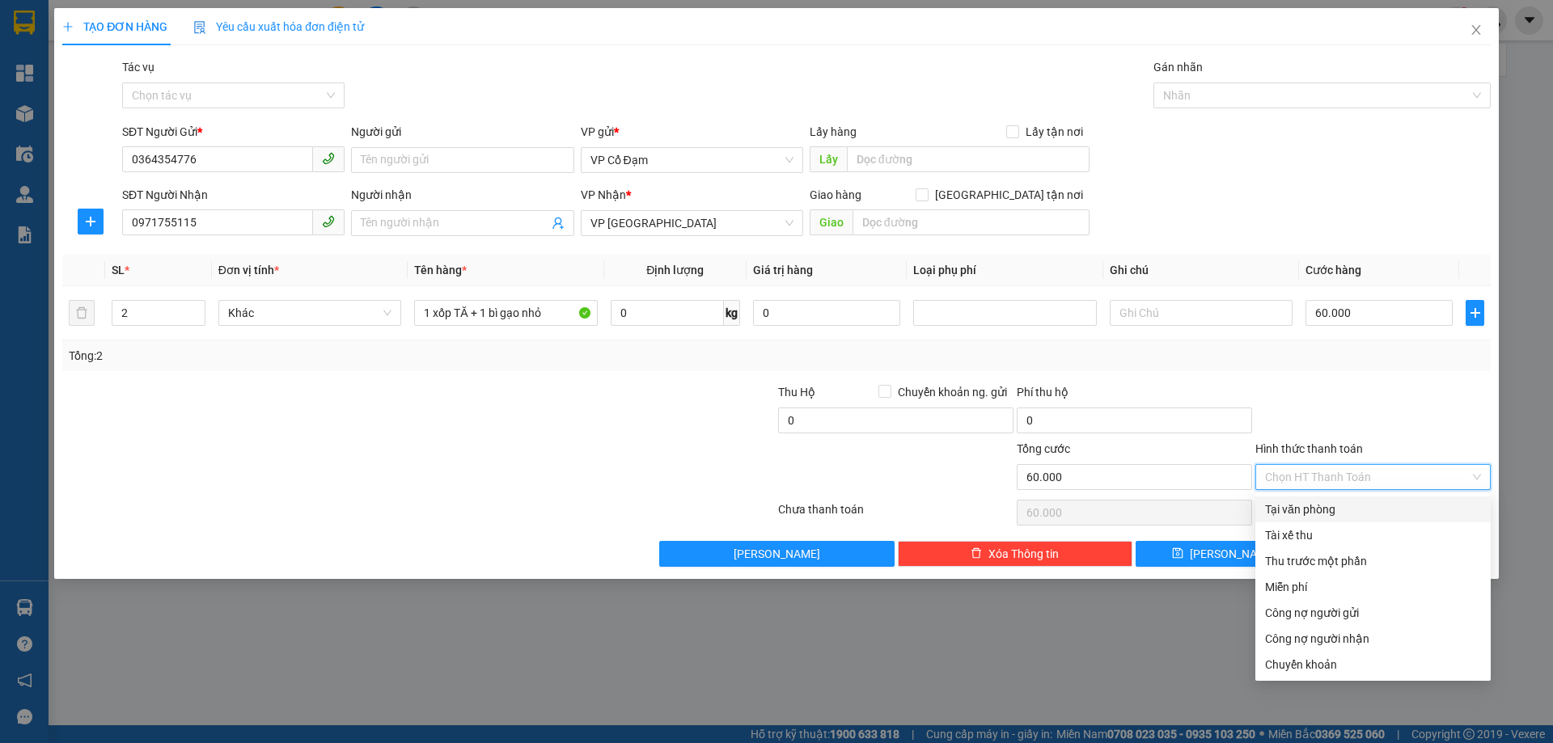
click at [1314, 514] on div "Tại văn phòng" at bounding box center [1373, 510] width 216 height 18
type input "0"
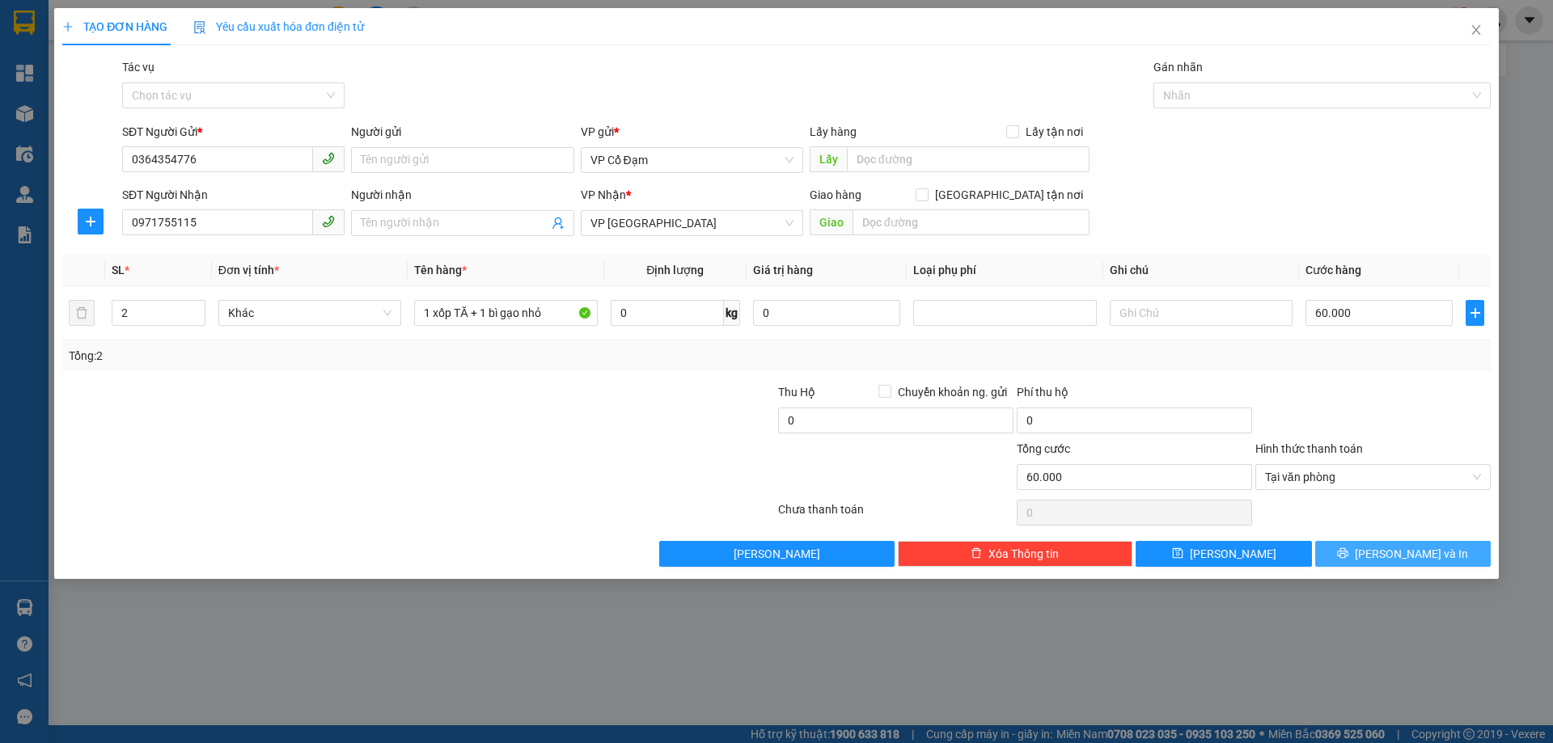
click at [1348, 552] on button "[PERSON_NAME] và In" at bounding box center [1403, 554] width 176 height 26
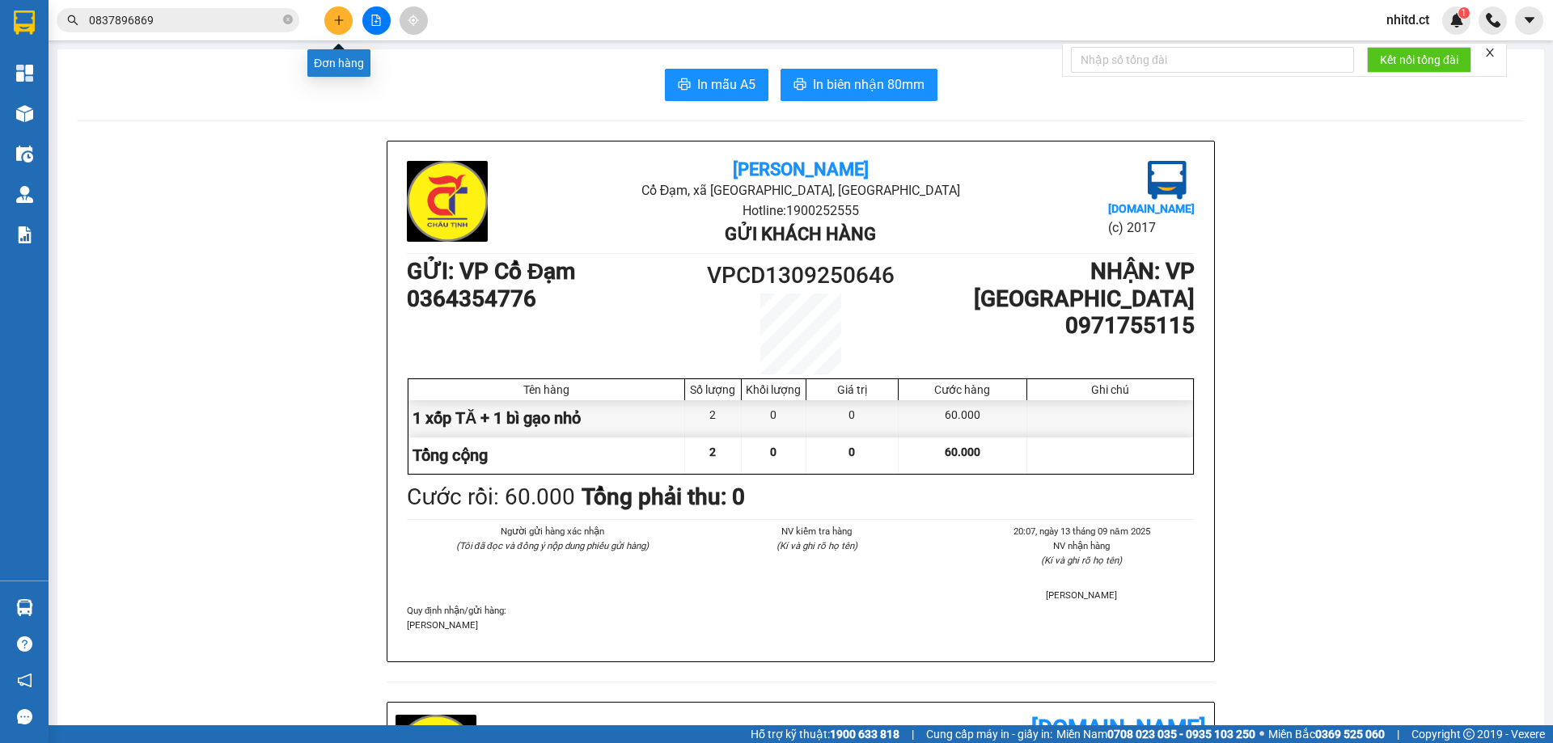
click at [345, 17] on button at bounding box center [338, 20] width 28 height 28
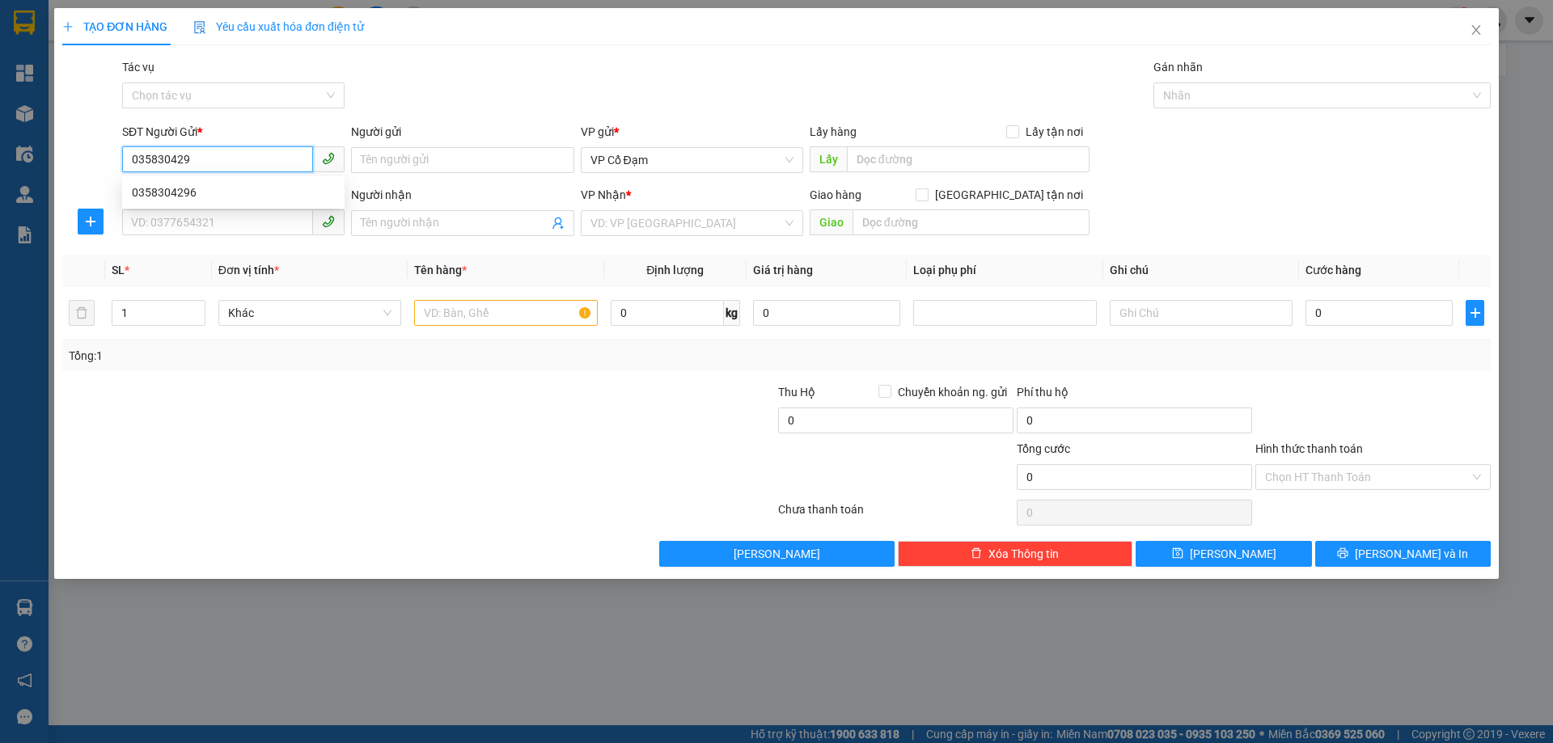
type input "0358304296"
click at [171, 188] on div "0358304296" at bounding box center [233, 193] width 203 height 18
type input "0339575736"
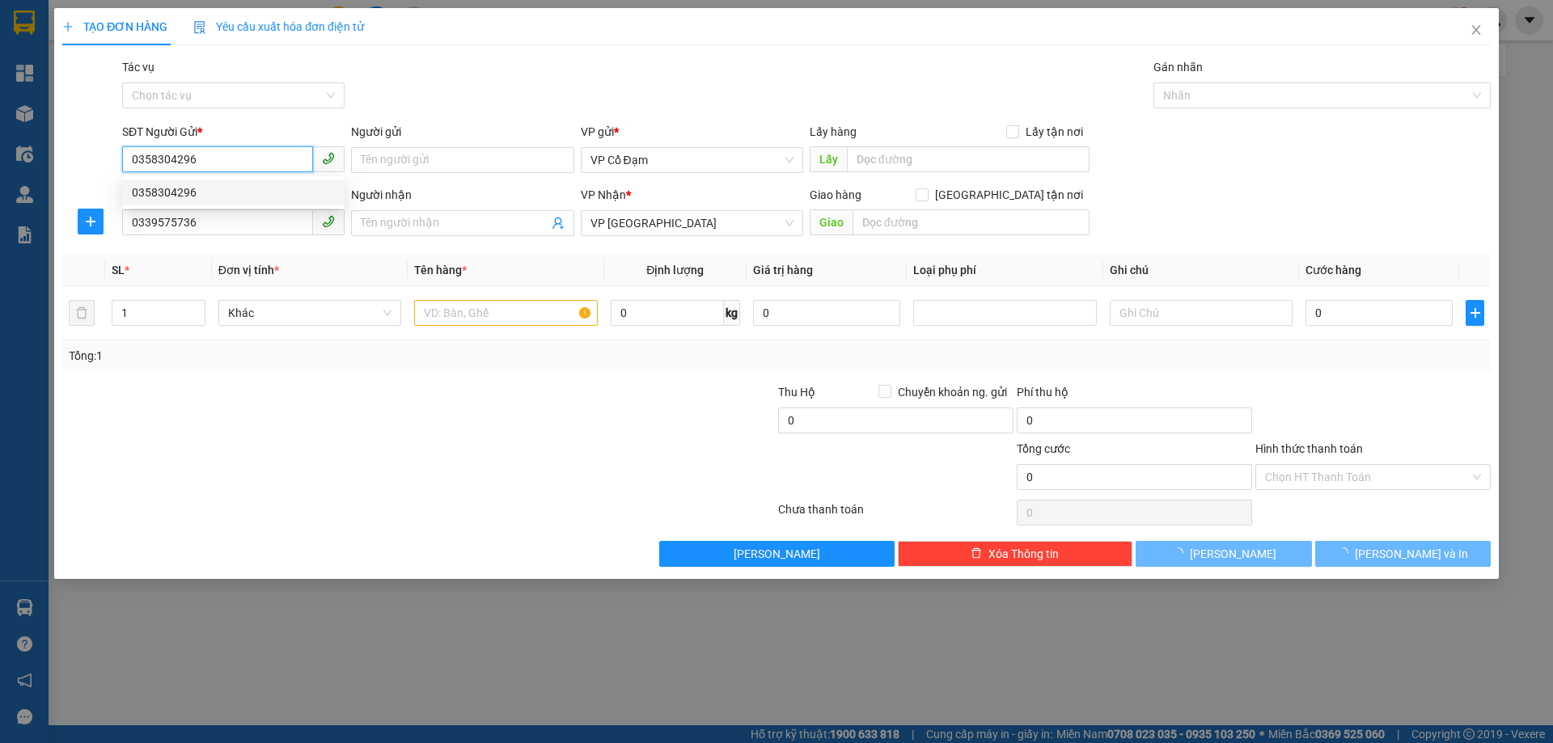
type input "50.000"
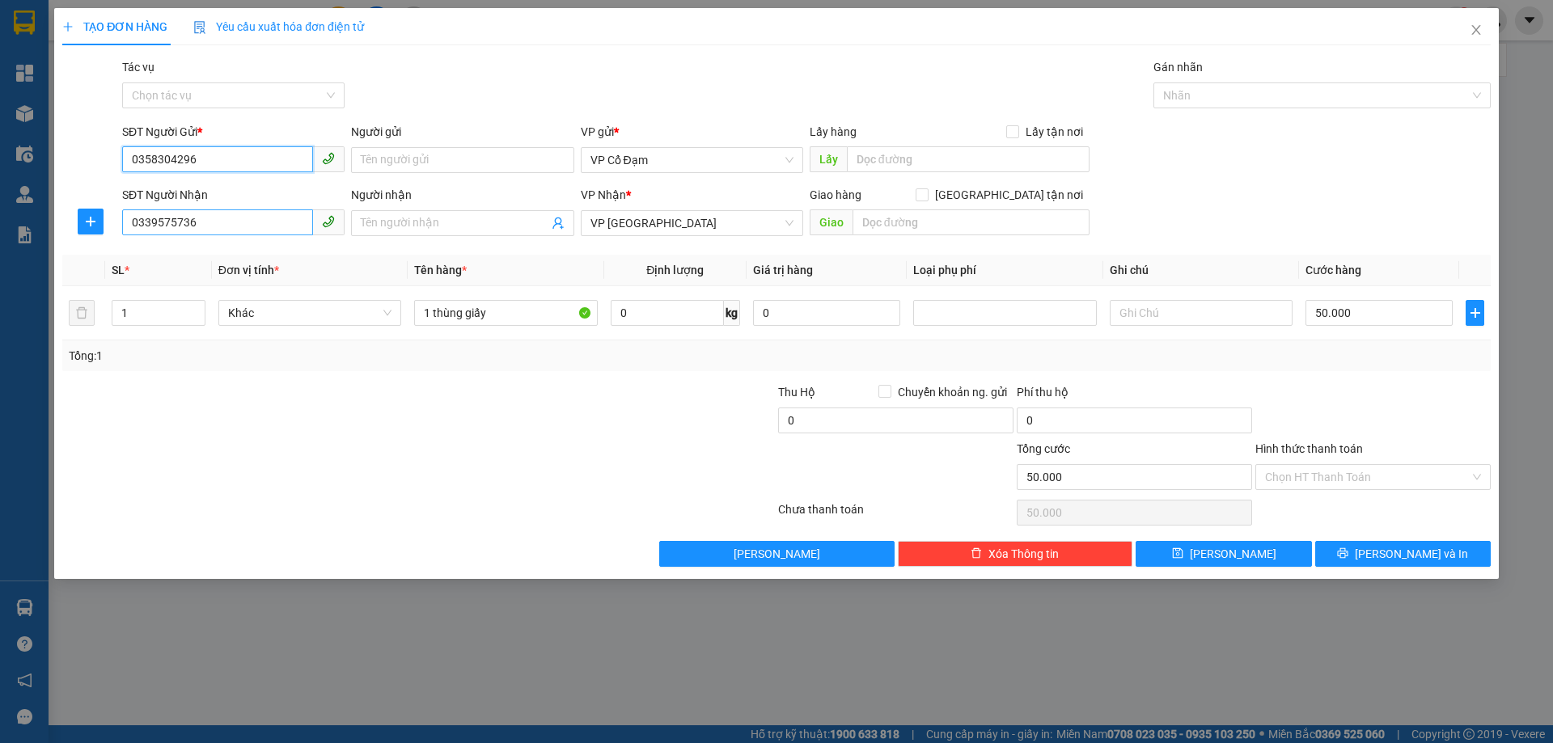
type input "0358304296"
click at [201, 226] on input "0339575736" at bounding box center [217, 223] width 191 height 26
click at [201, 261] on div "0339575736" at bounding box center [233, 256] width 203 height 18
click at [1364, 312] on input "50.000" at bounding box center [1379, 313] width 147 height 26
type input "4"
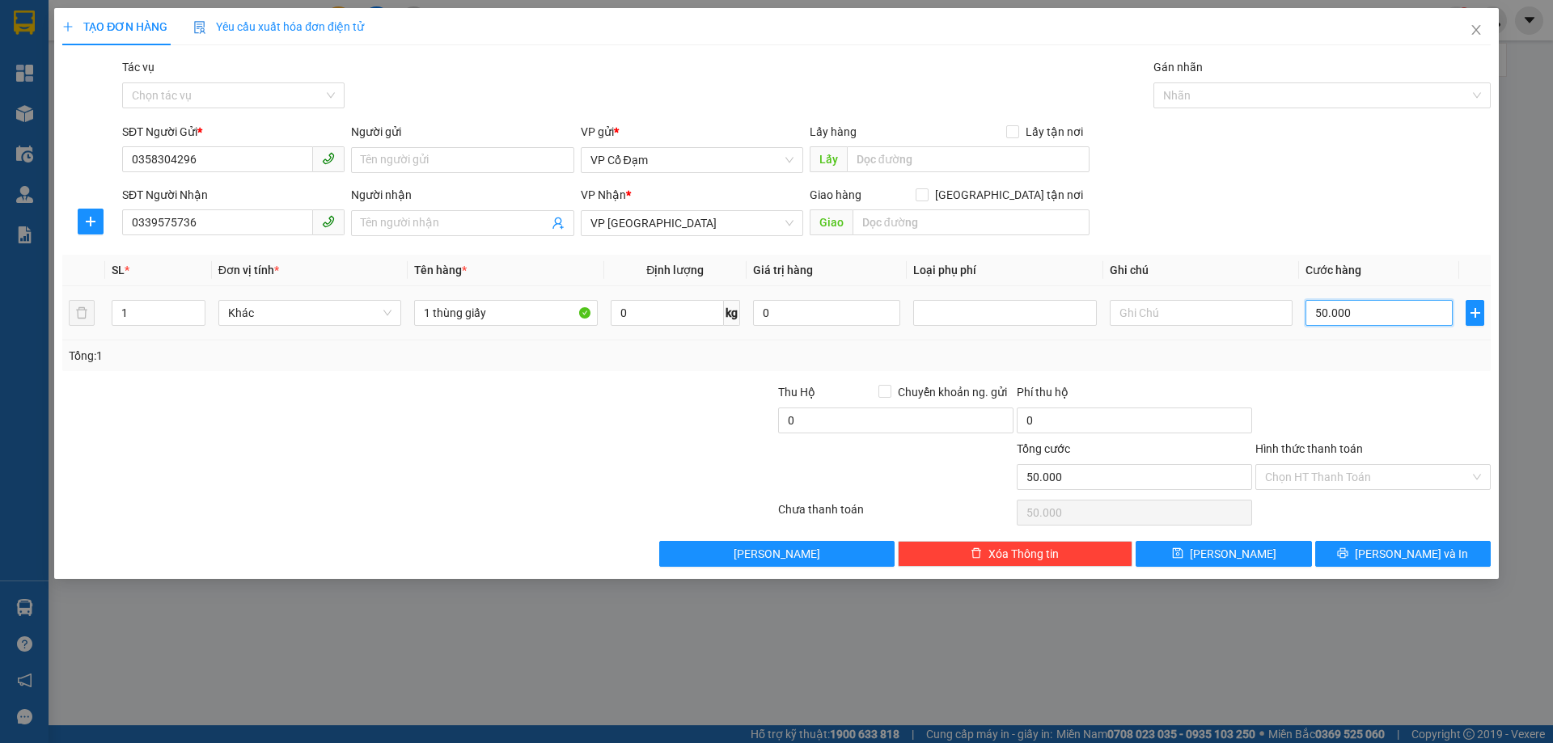
type input "4"
type input "40"
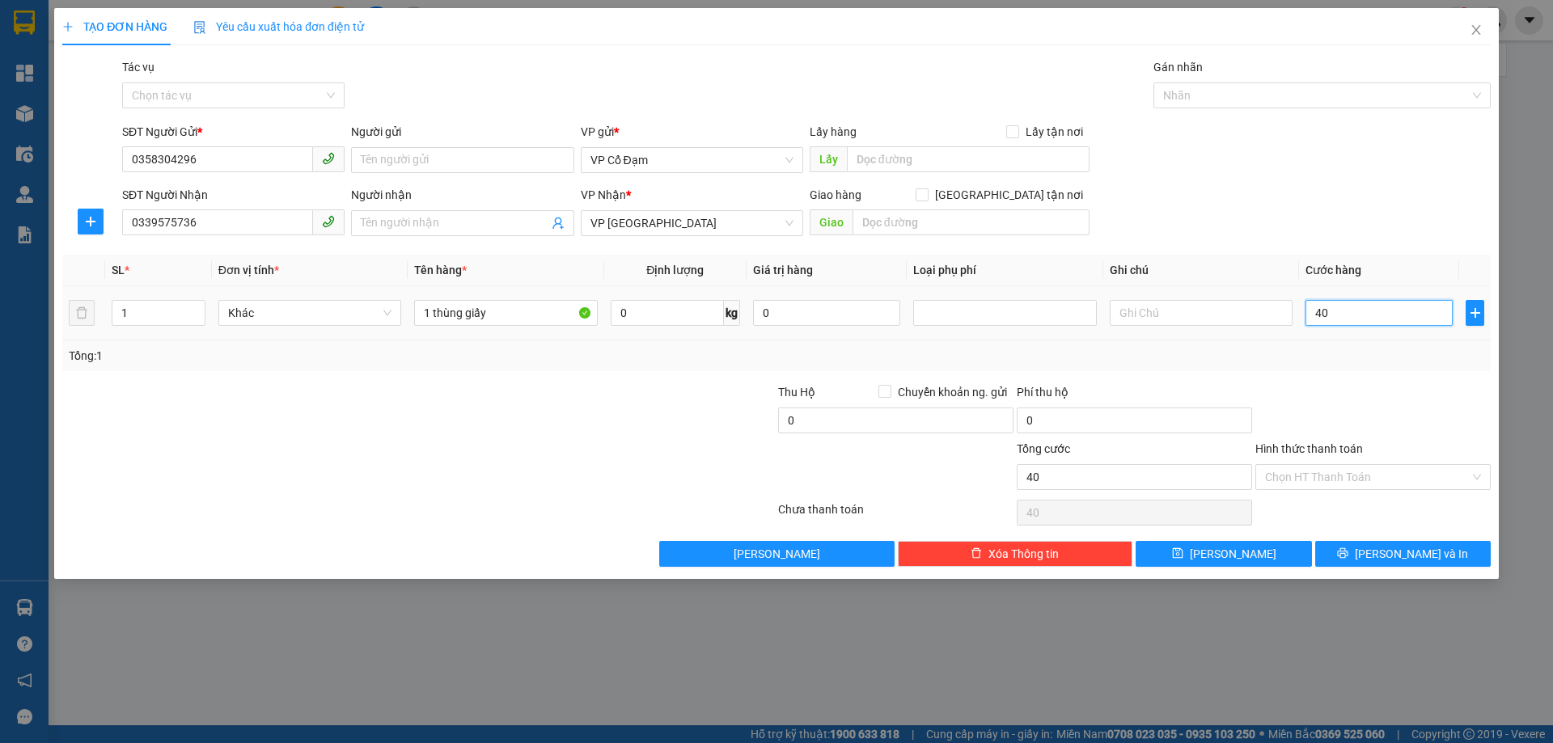
type input "400"
type input "4.000"
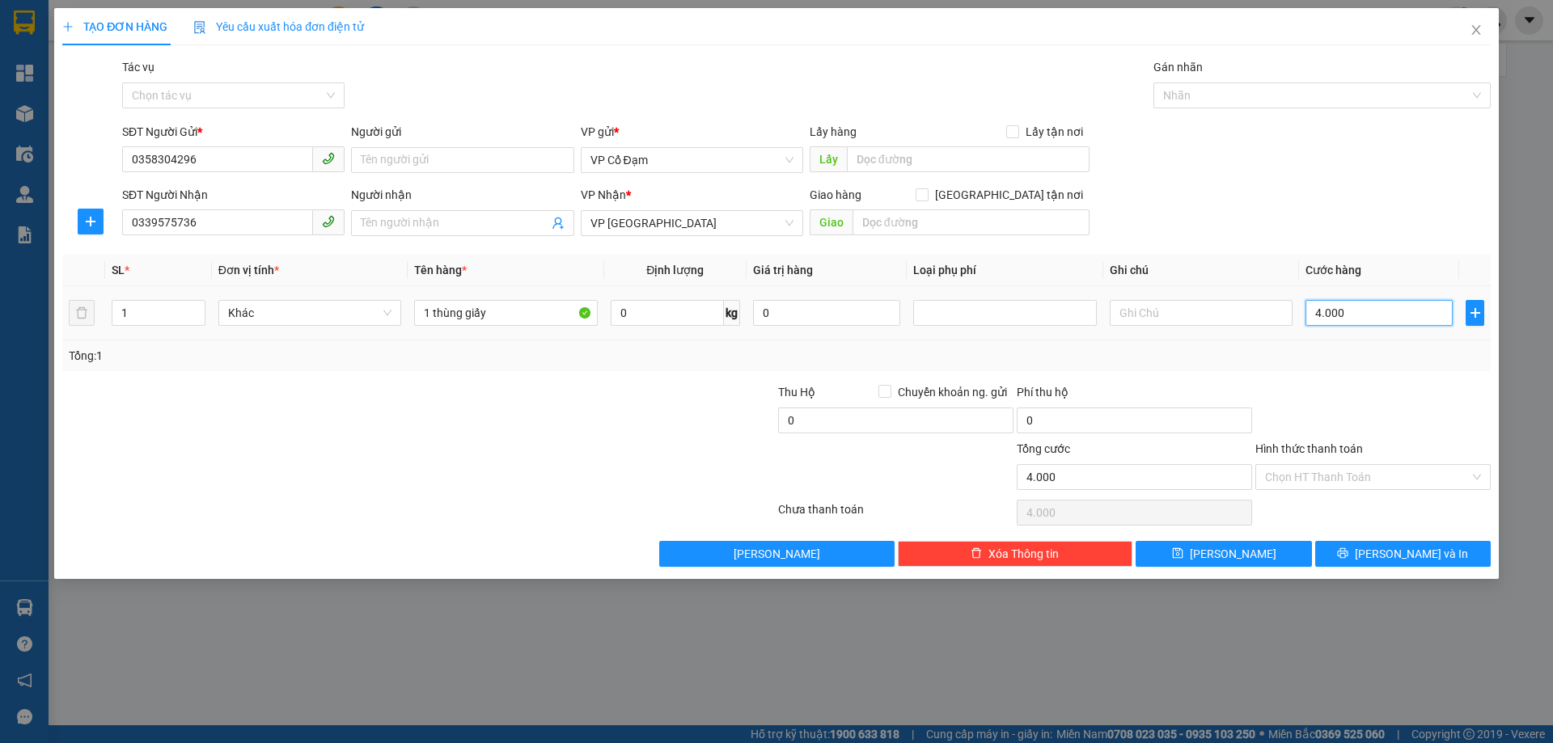
type input "40.000"
click at [1299, 472] on input "Hình thức thanh toán" at bounding box center [1367, 477] width 205 height 24
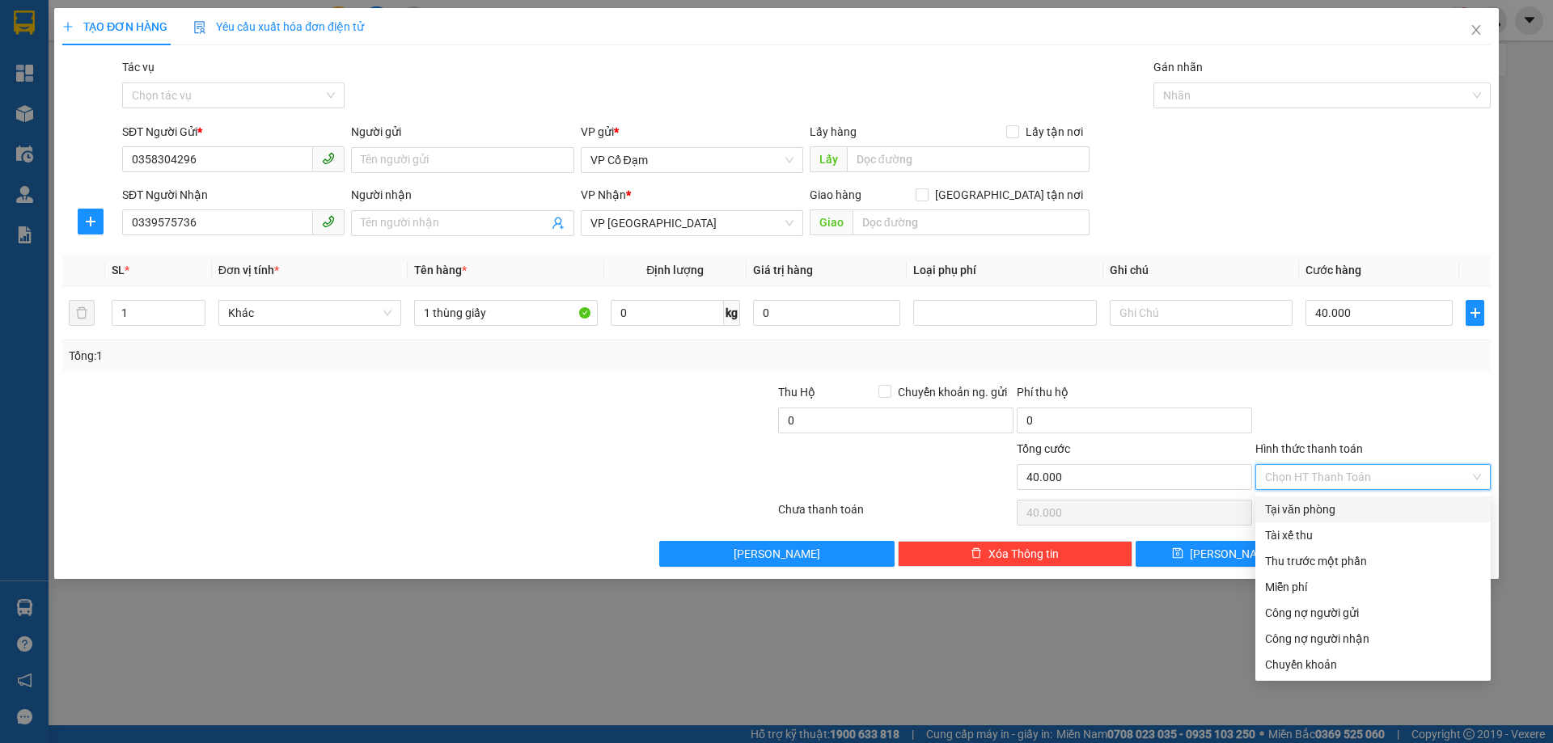
click at [1300, 505] on div "Tại văn phòng" at bounding box center [1373, 510] width 216 height 18
type input "0"
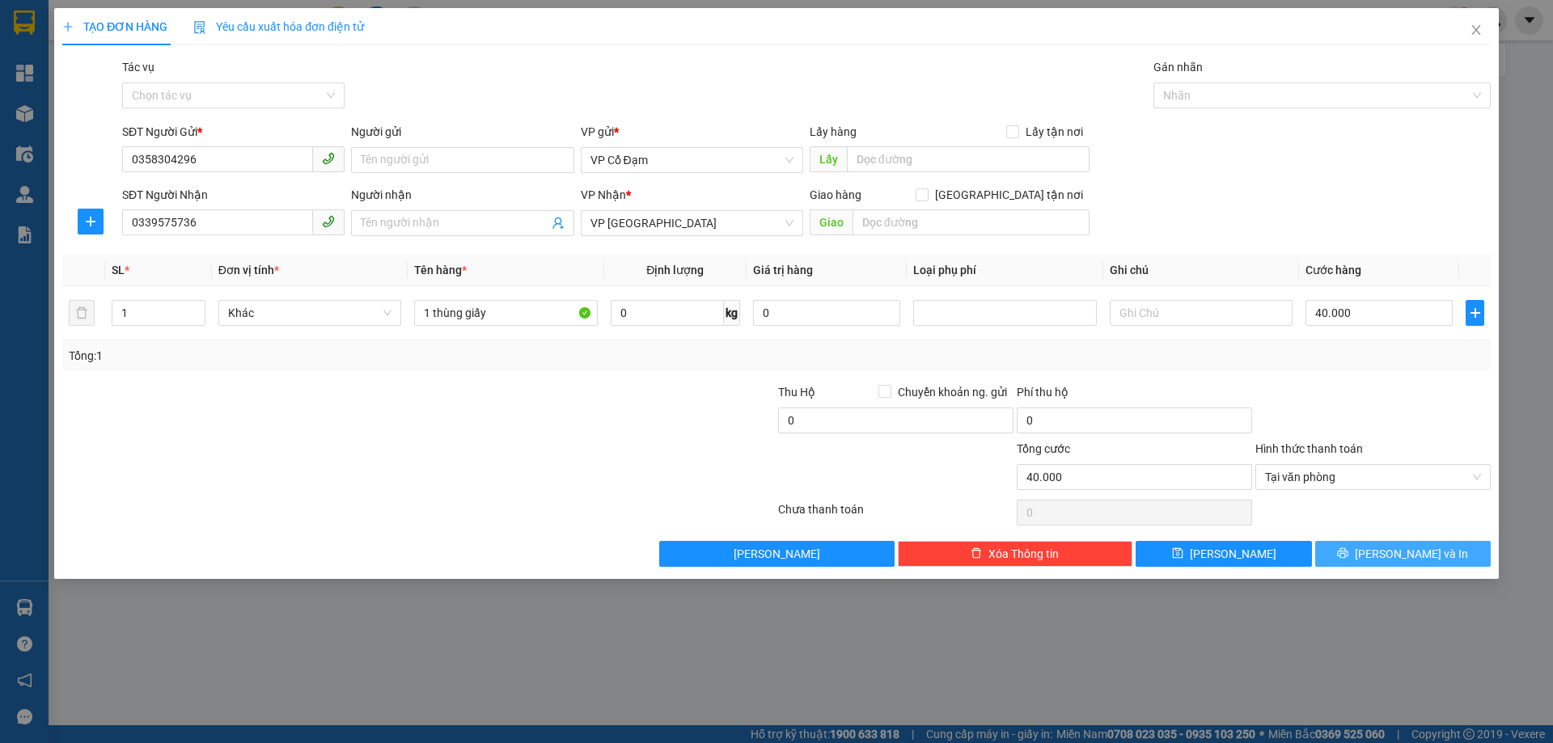
click at [1348, 553] on icon "printer" at bounding box center [1342, 553] width 11 height 11
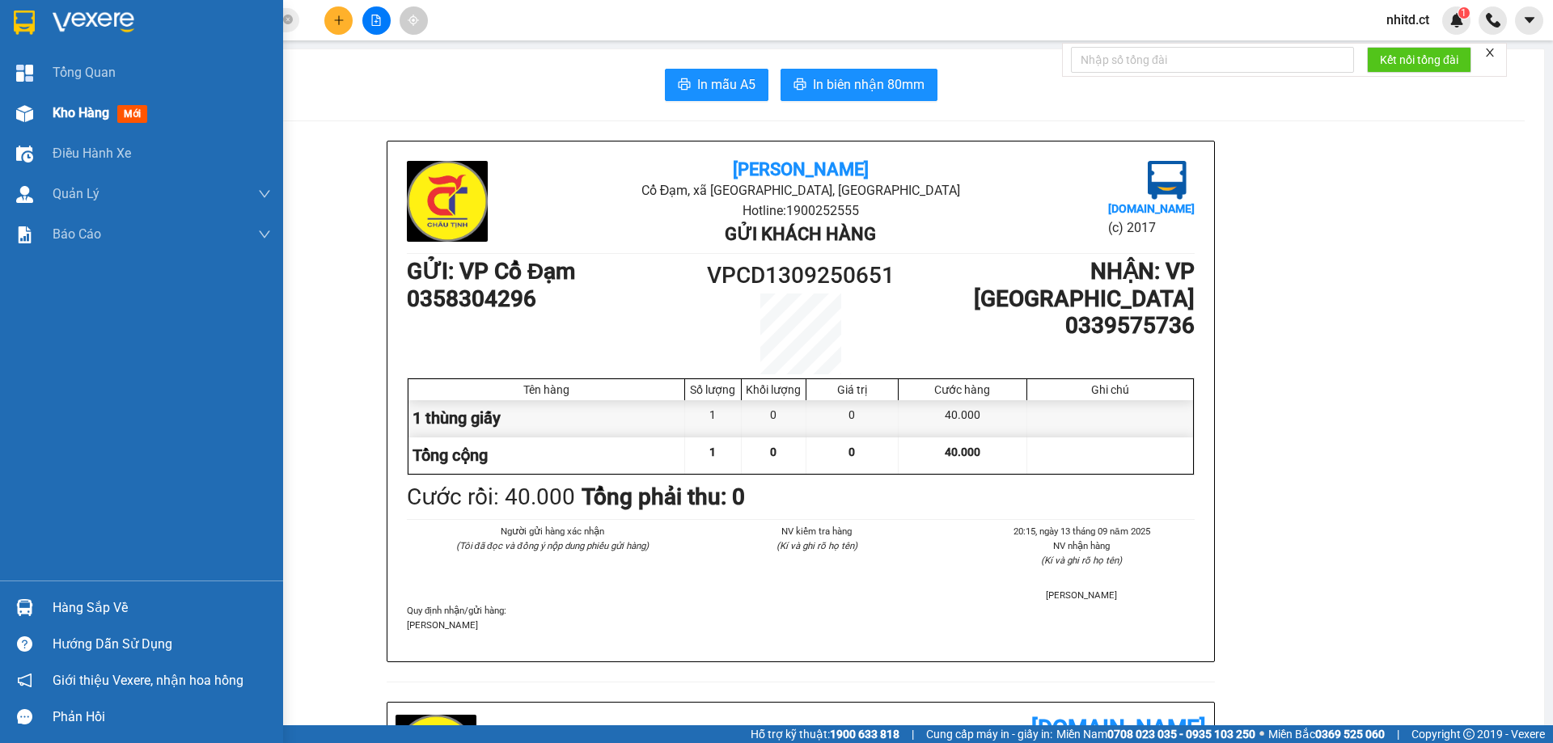
click at [40, 110] on div "Kho hàng mới" at bounding box center [141, 113] width 283 height 40
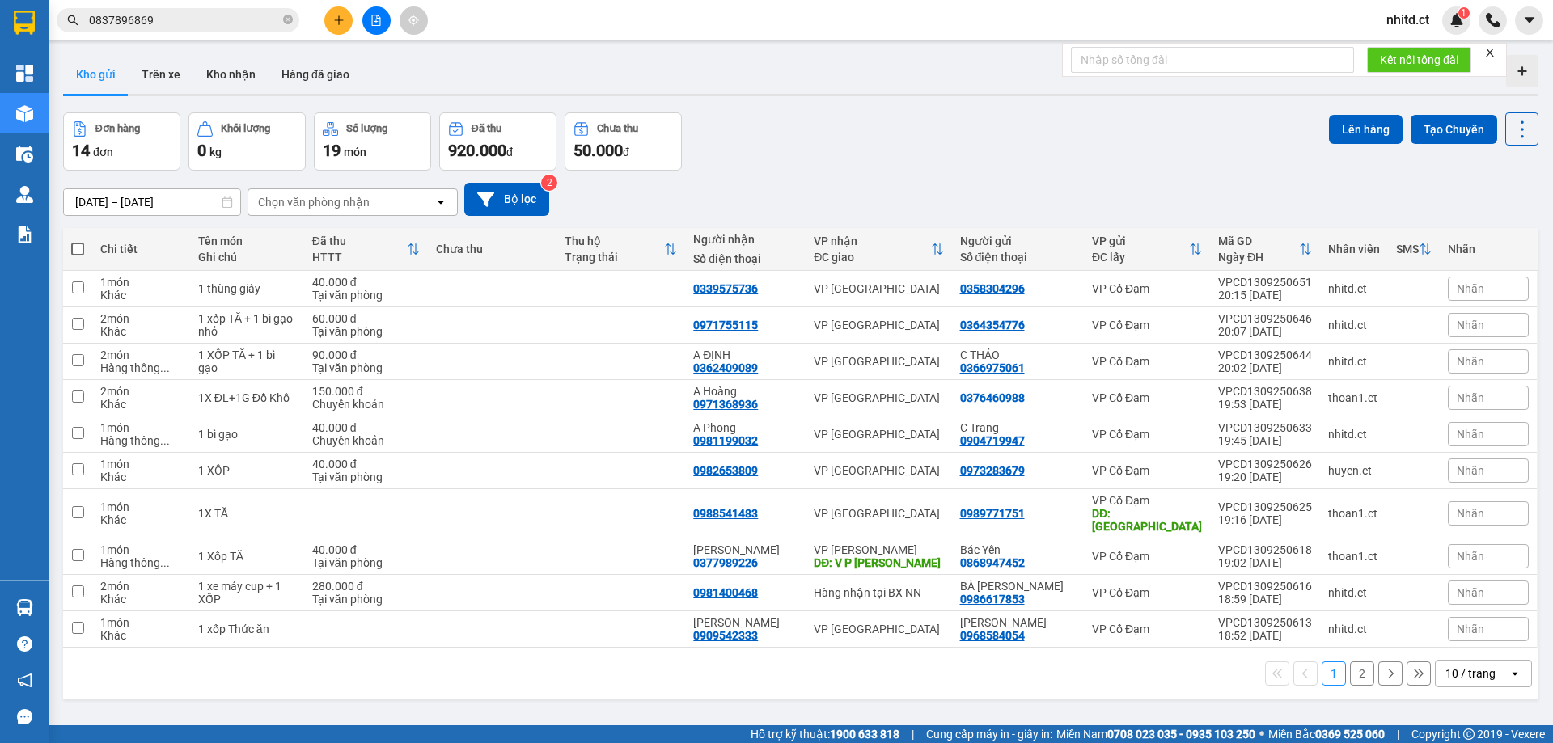
click at [1354, 662] on button "2" at bounding box center [1362, 674] width 24 height 24
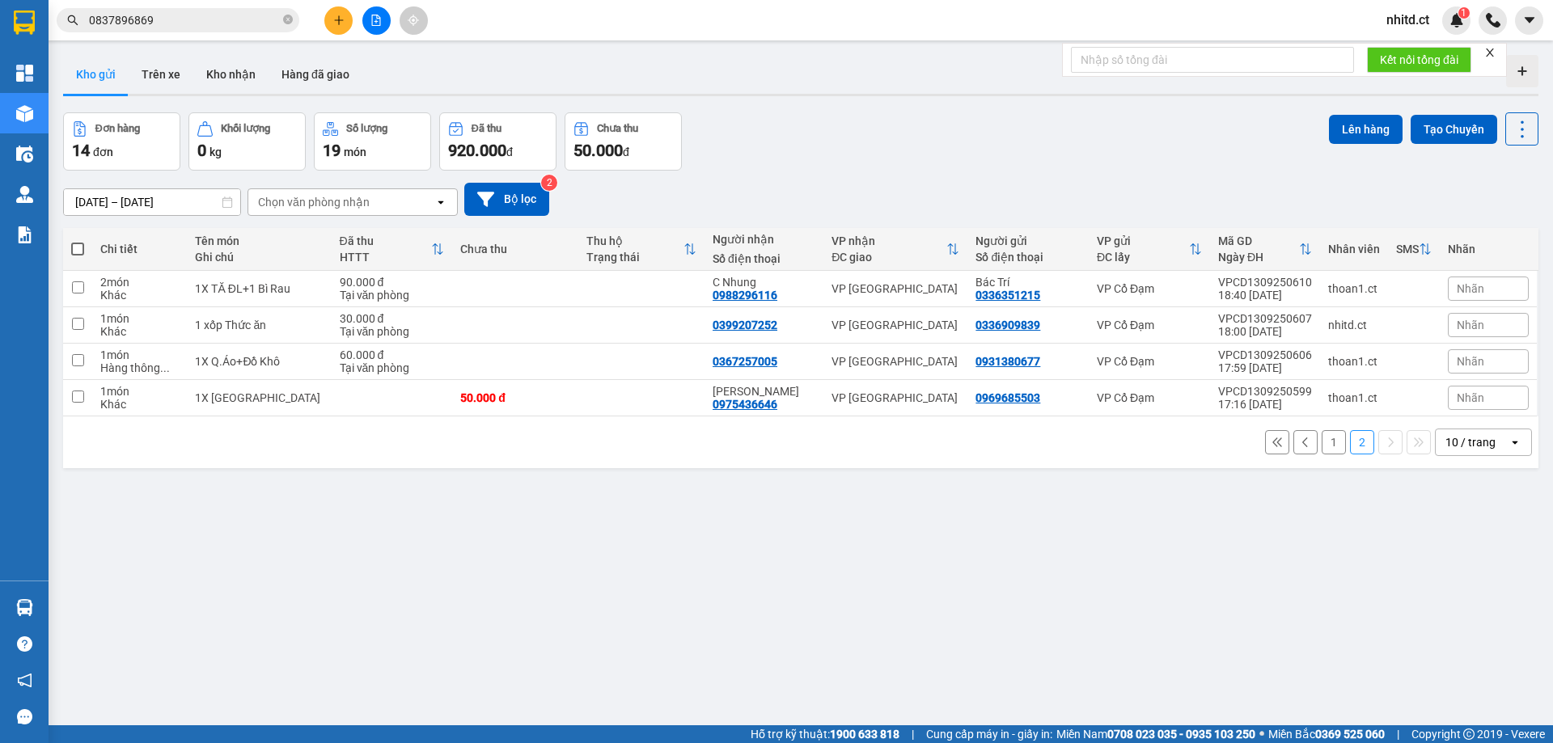
click at [1322, 442] on button "1" at bounding box center [1334, 442] width 24 height 24
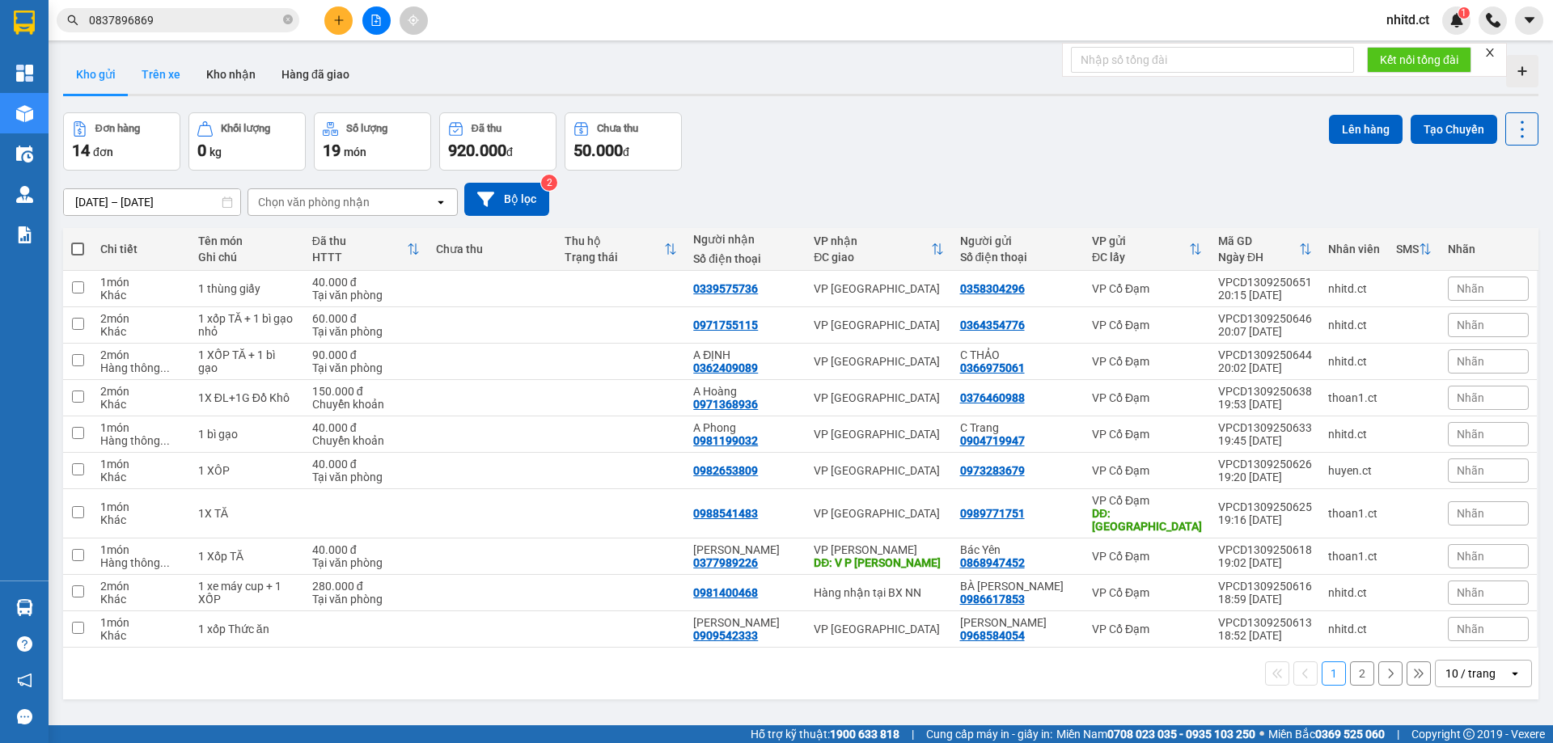
click at [165, 80] on button "Trên xe" at bounding box center [161, 74] width 65 height 39
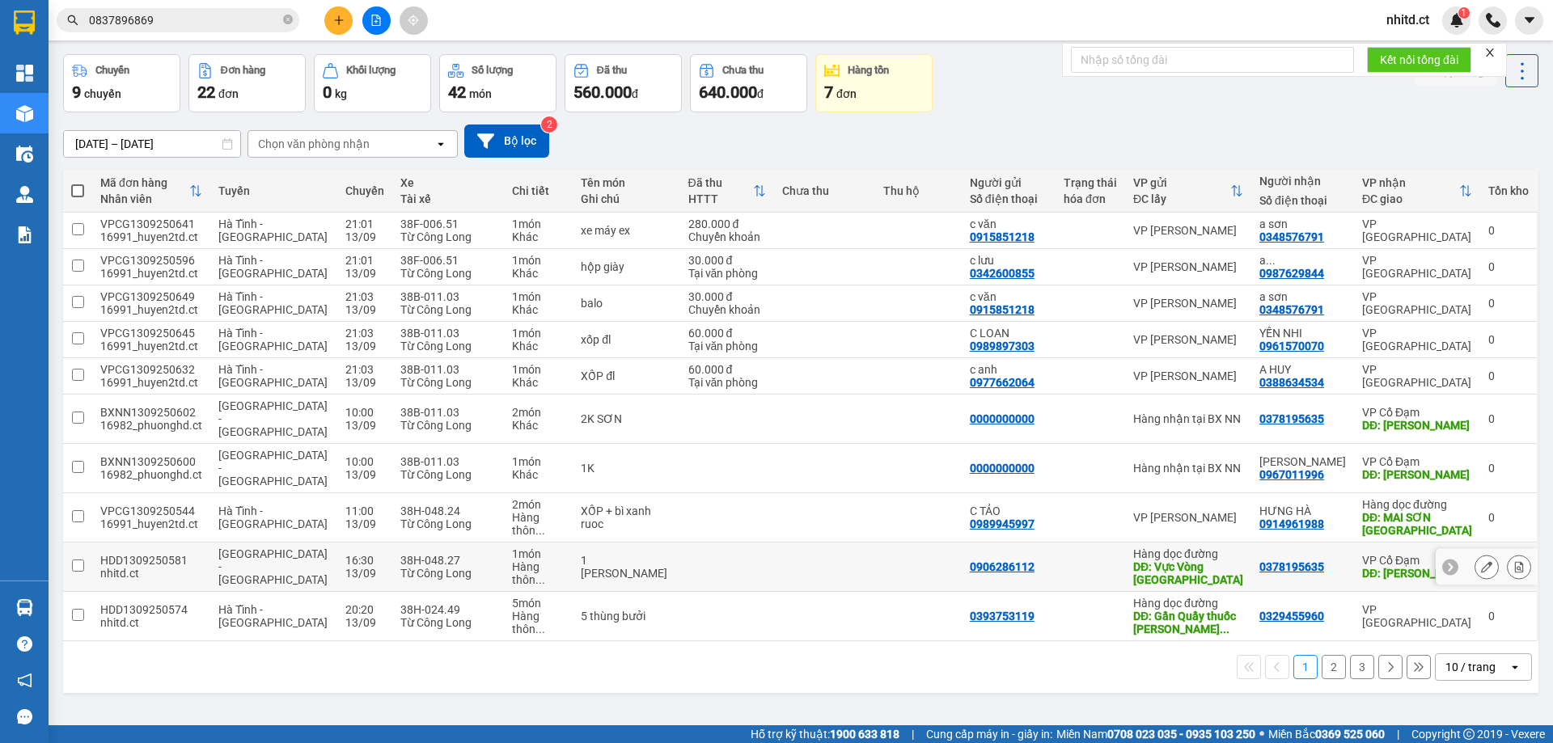
scroll to position [74, 0]
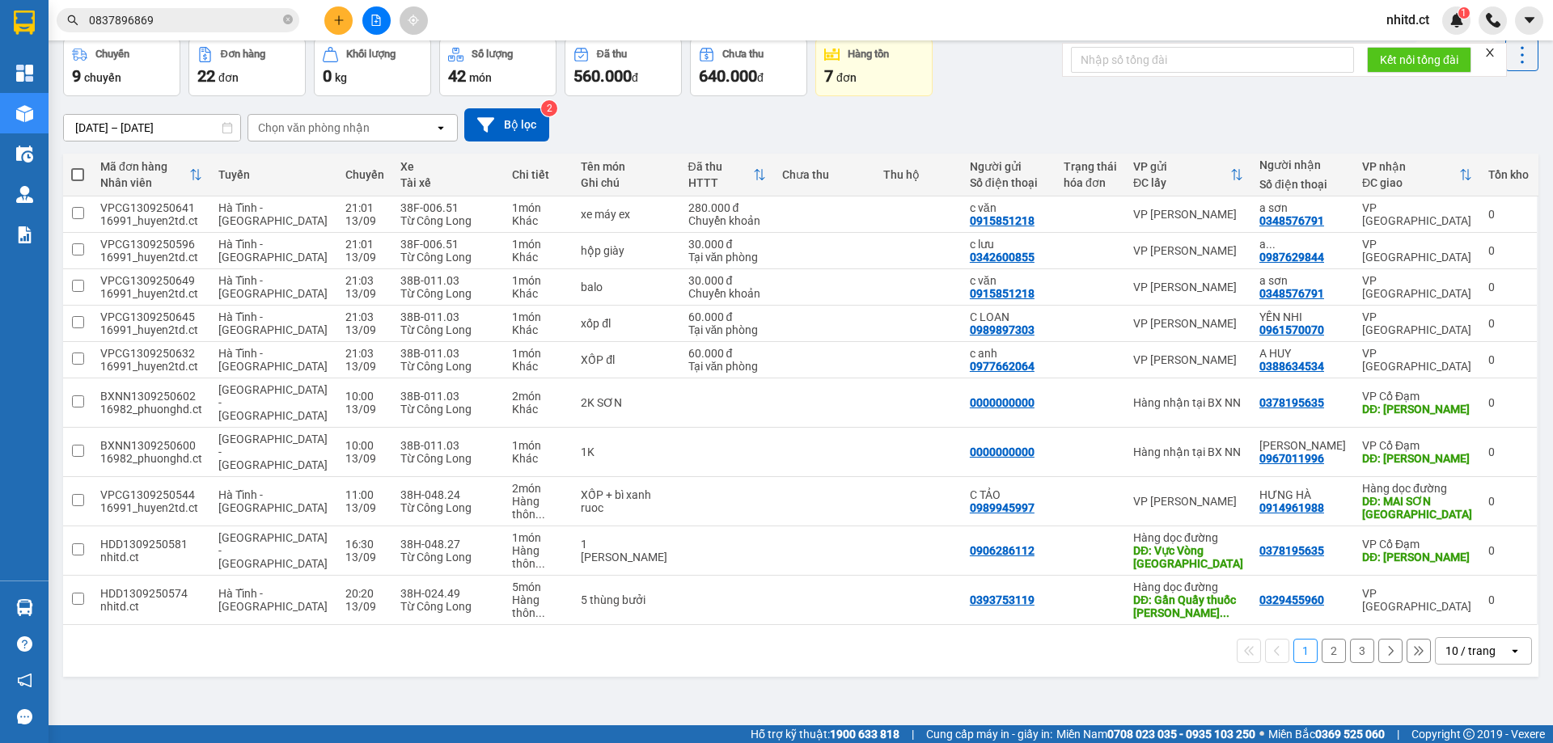
click at [1322, 639] on button "2" at bounding box center [1334, 651] width 24 height 24
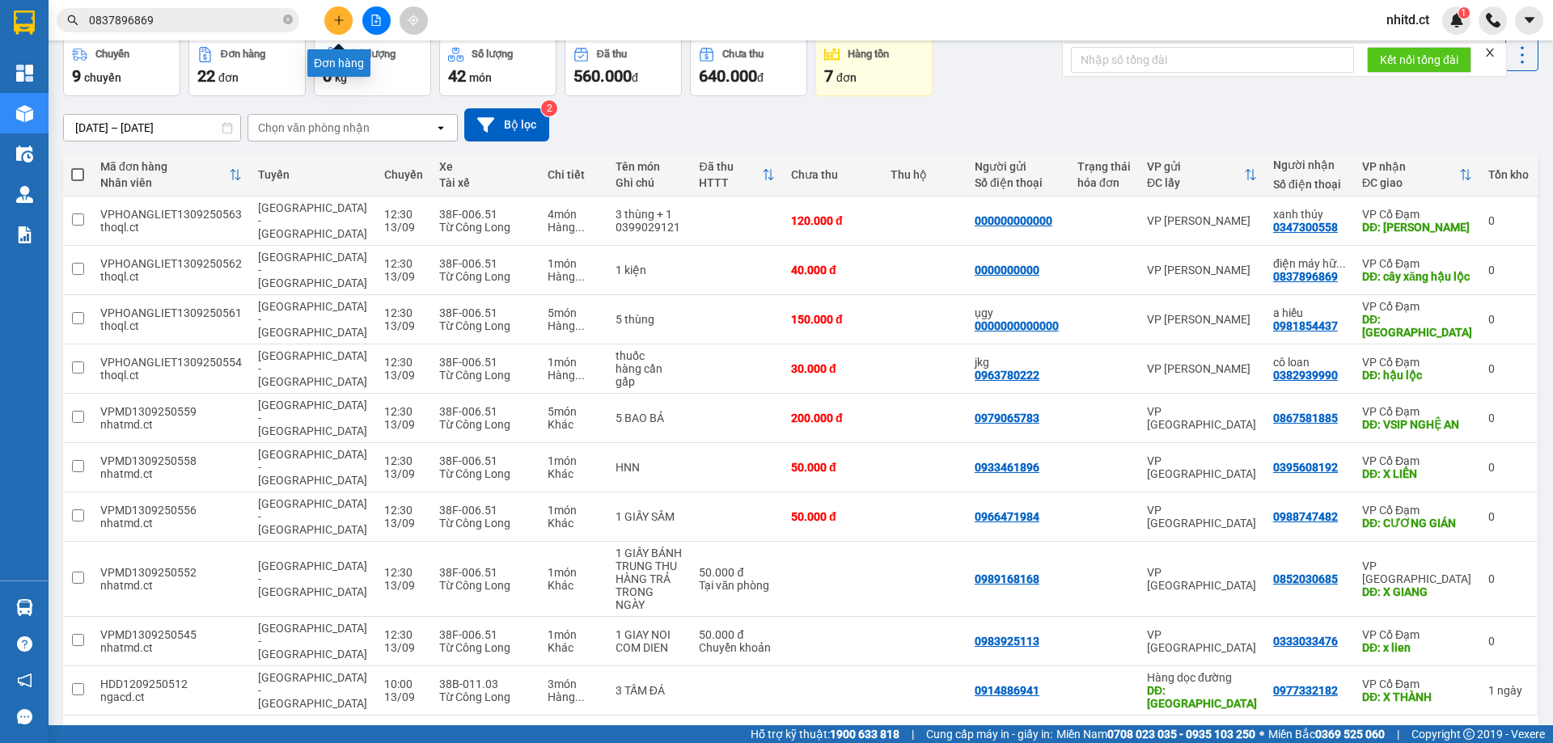
click at [332, 15] on button at bounding box center [338, 20] width 28 height 28
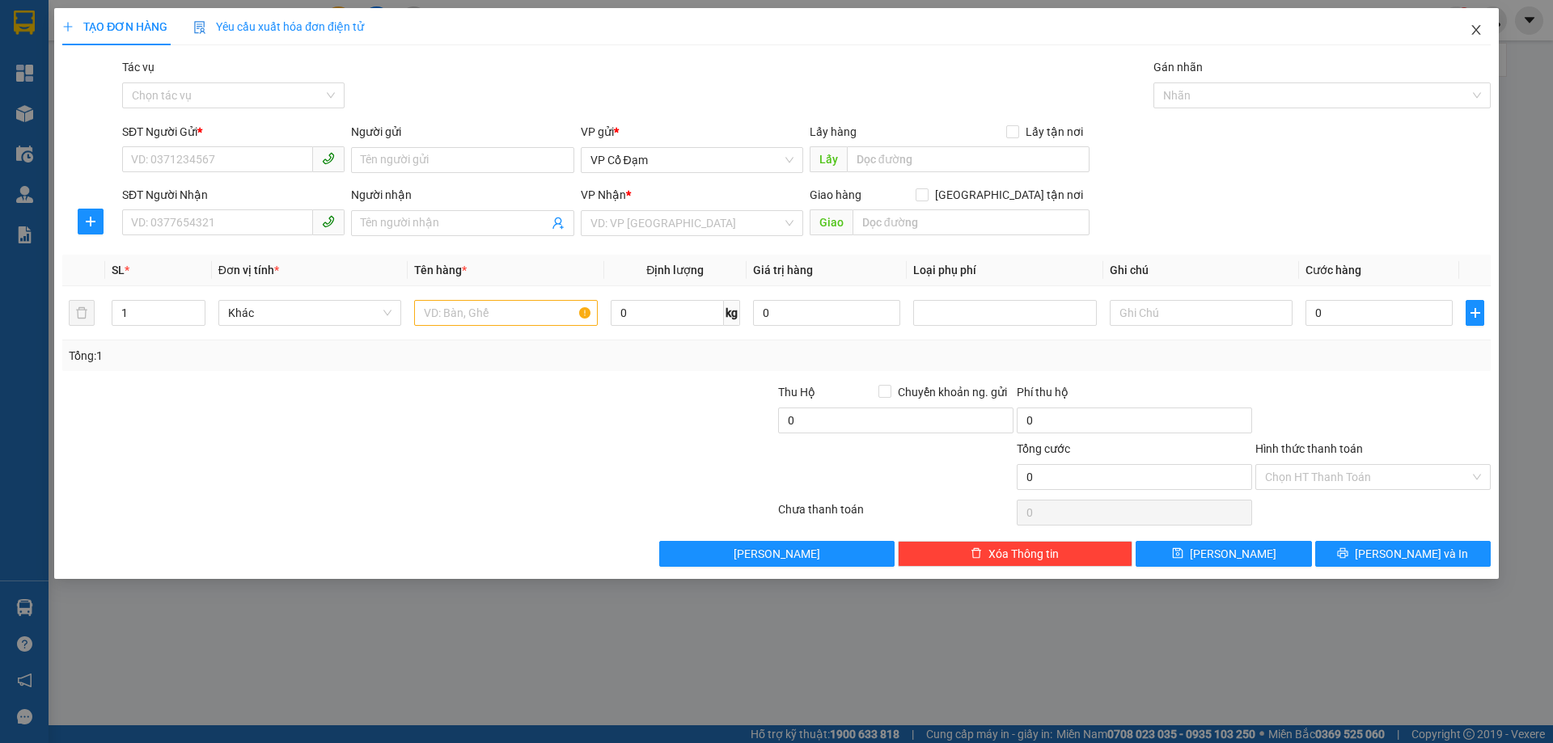
click at [1478, 32] on icon "close" at bounding box center [1476, 29] width 13 height 13
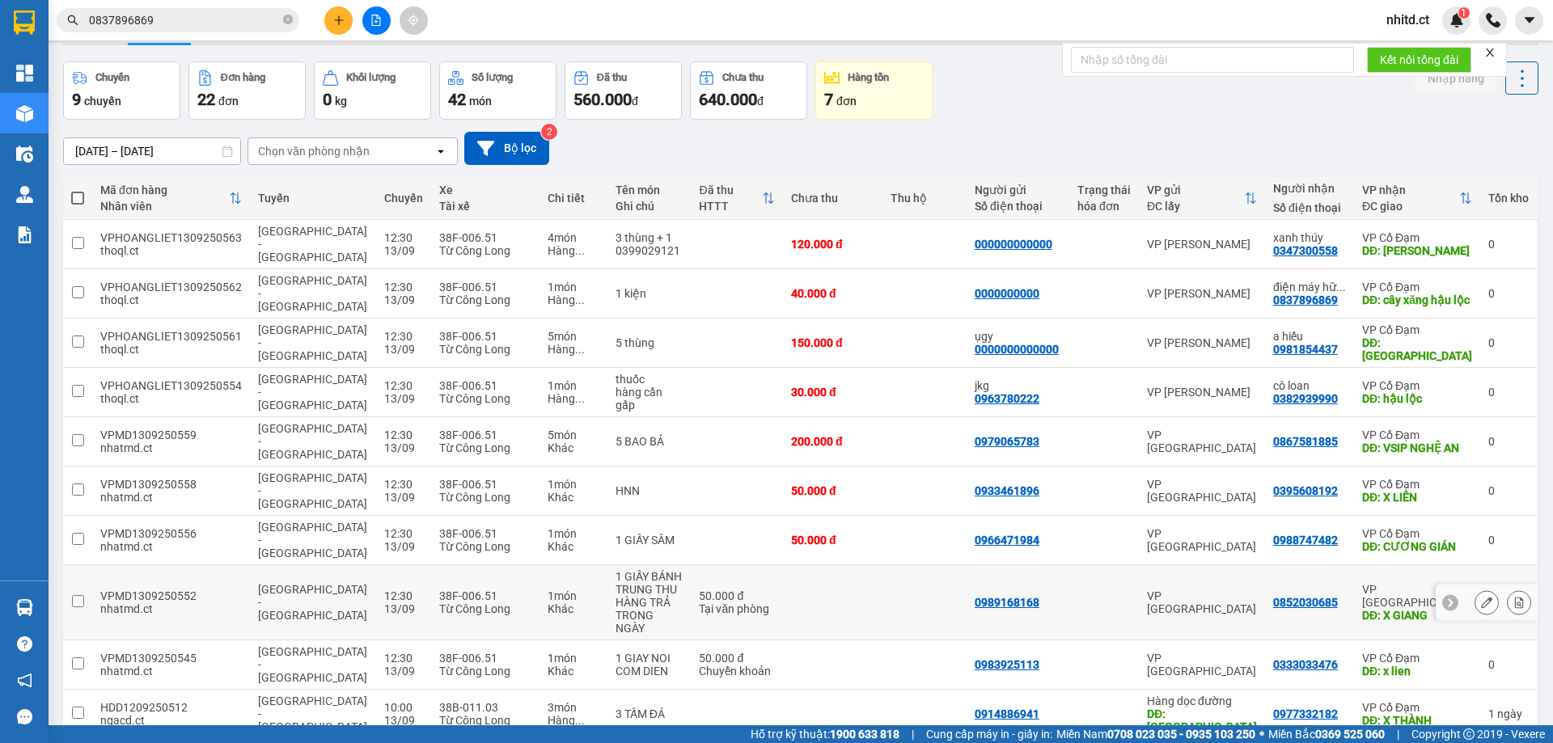
scroll to position [74, 0]
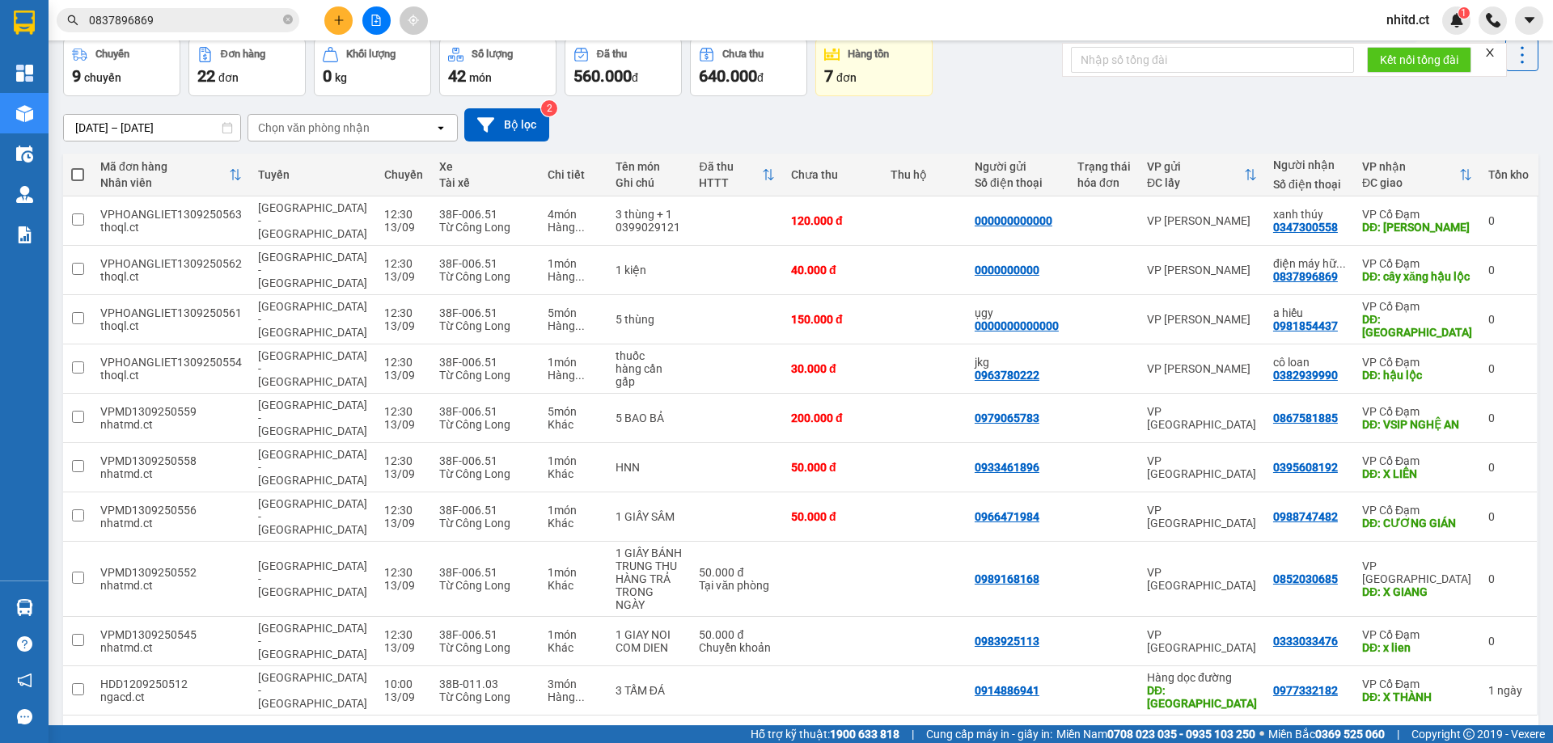
click at [1352, 730] on button "3" at bounding box center [1362, 742] width 24 height 24
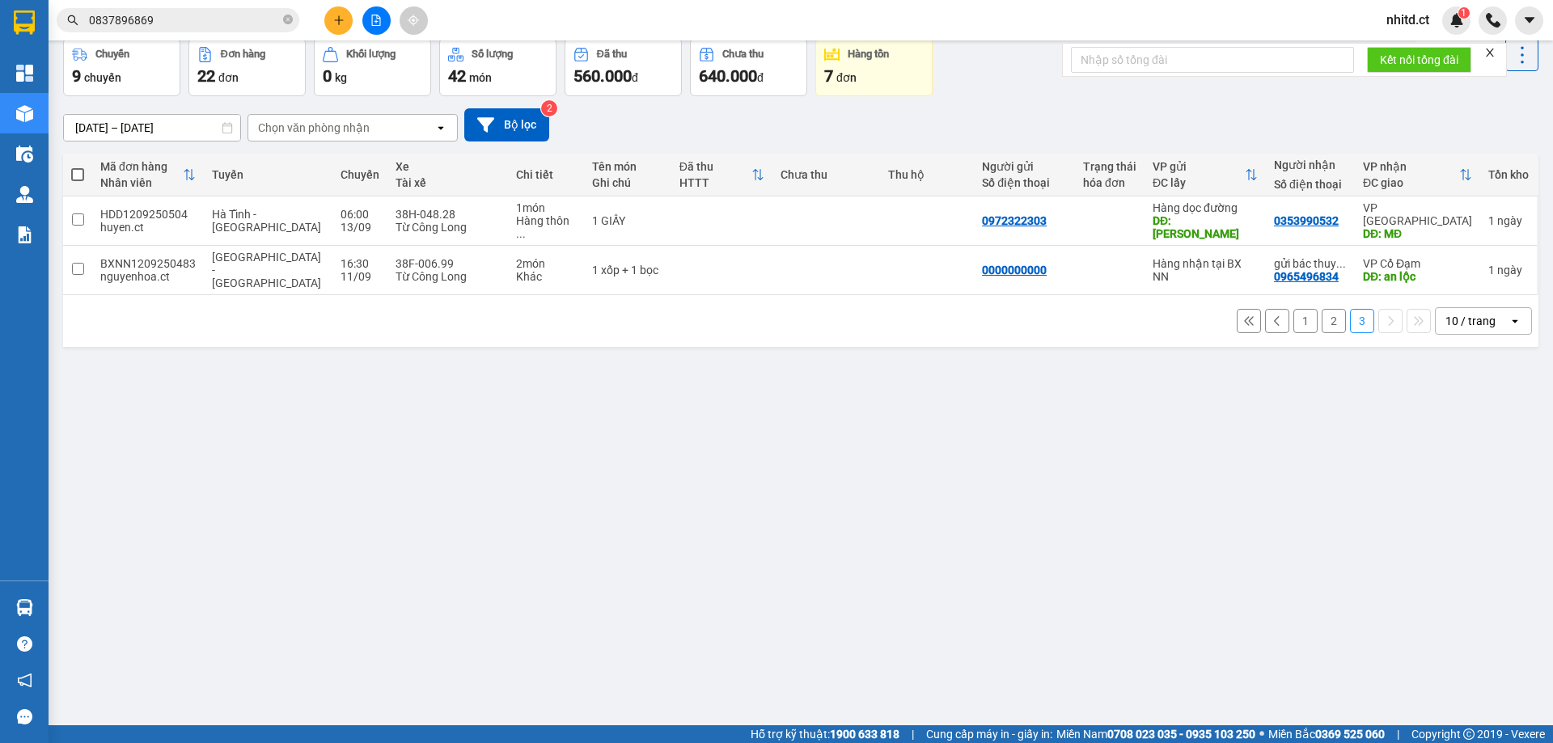
click at [1322, 309] on button "2" at bounding box center [1334, 321] width 24 height 24
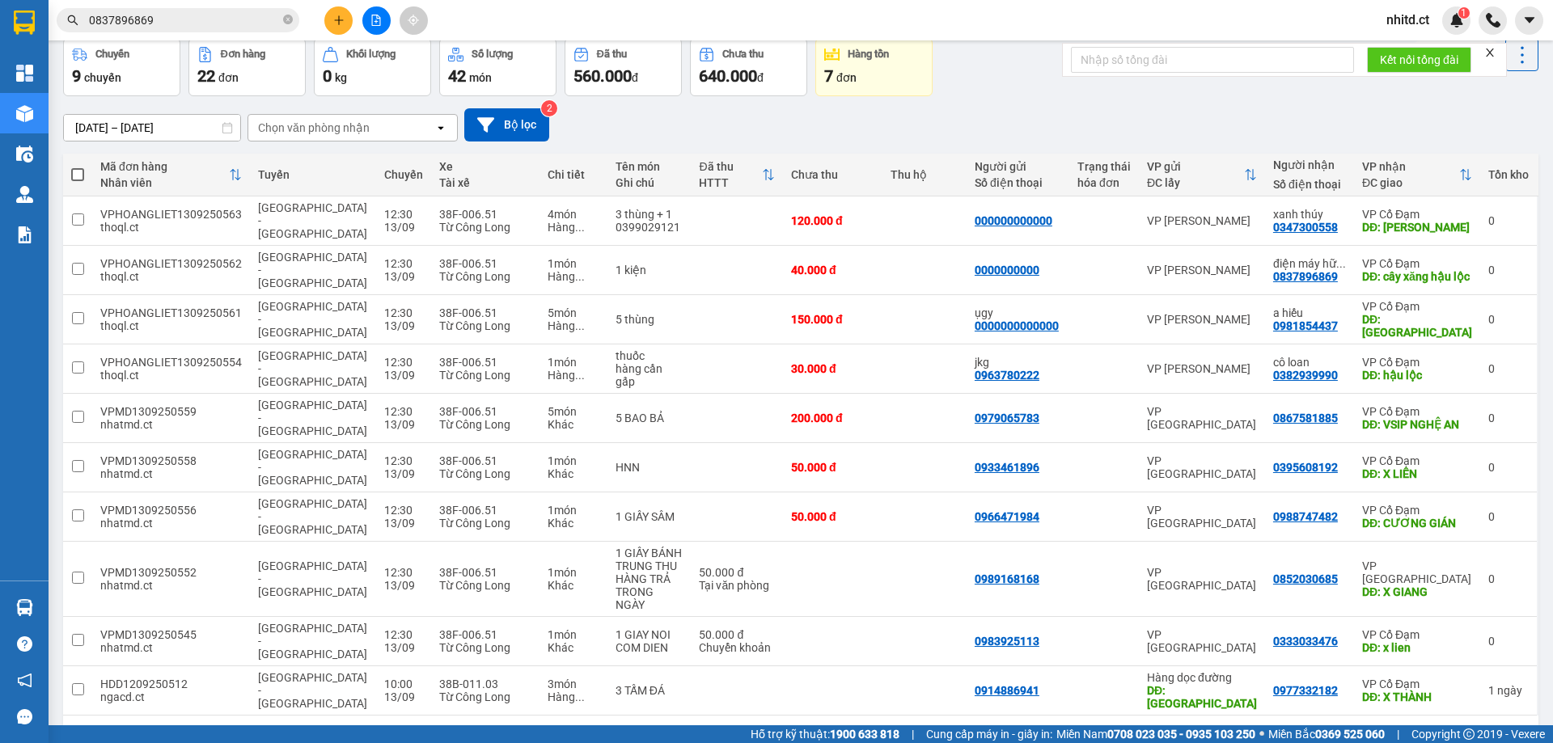
click at [1293, 730] on button "1" at bounding box center [1305, 742] width 24 height 24
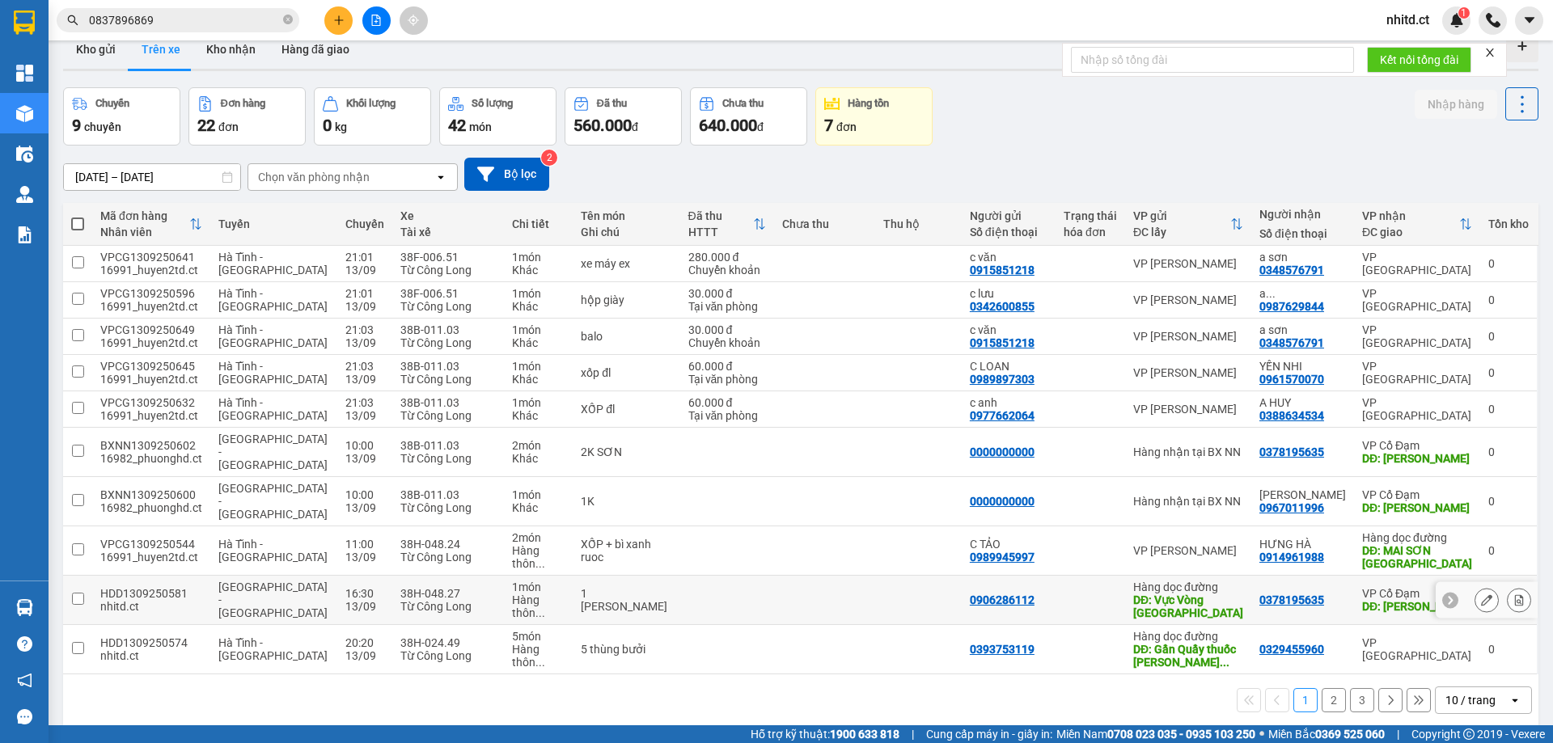
scroll to position [0, 0]
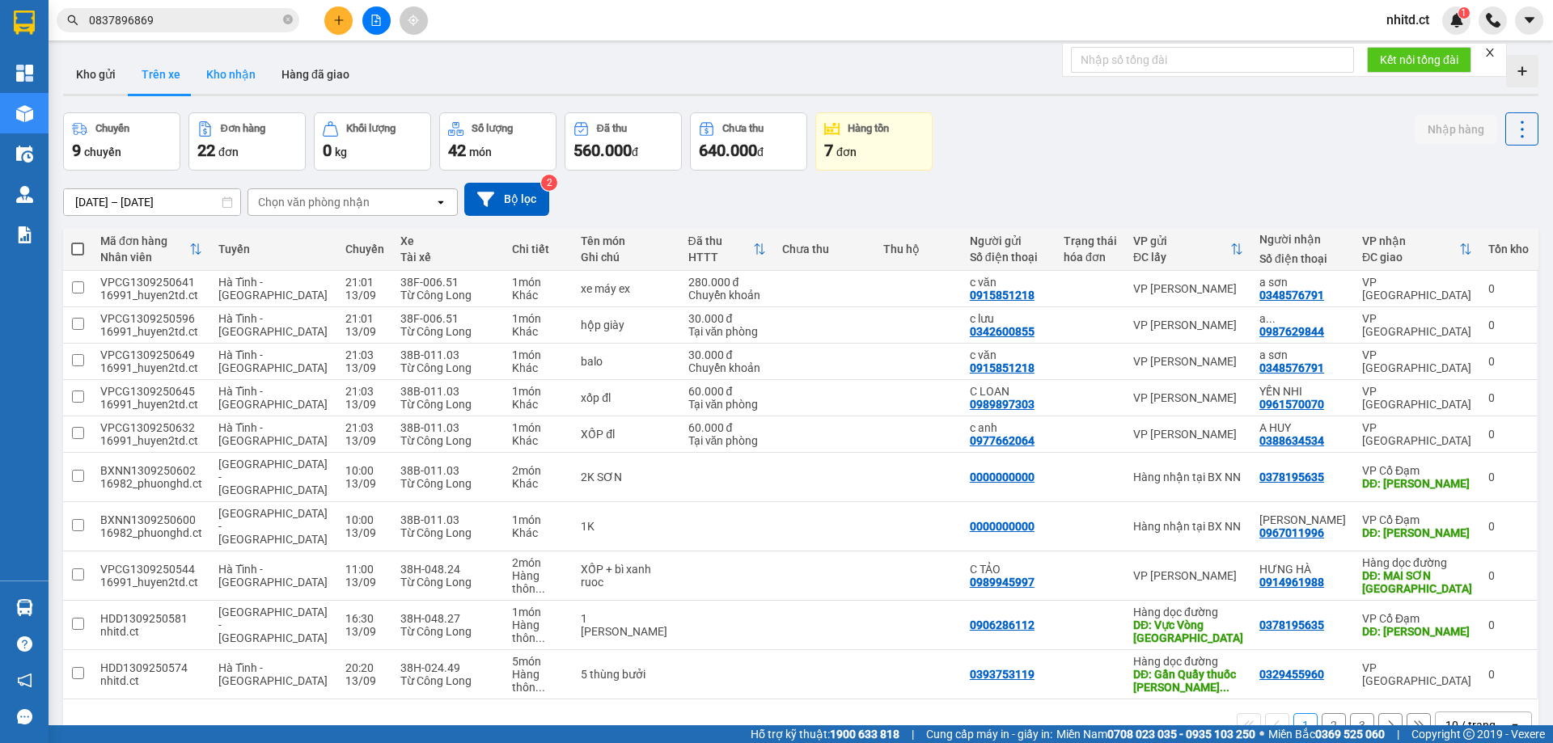
click at [230, 74] on button "Kho nhận" at bounding box center [230, 74] width 75 height 39
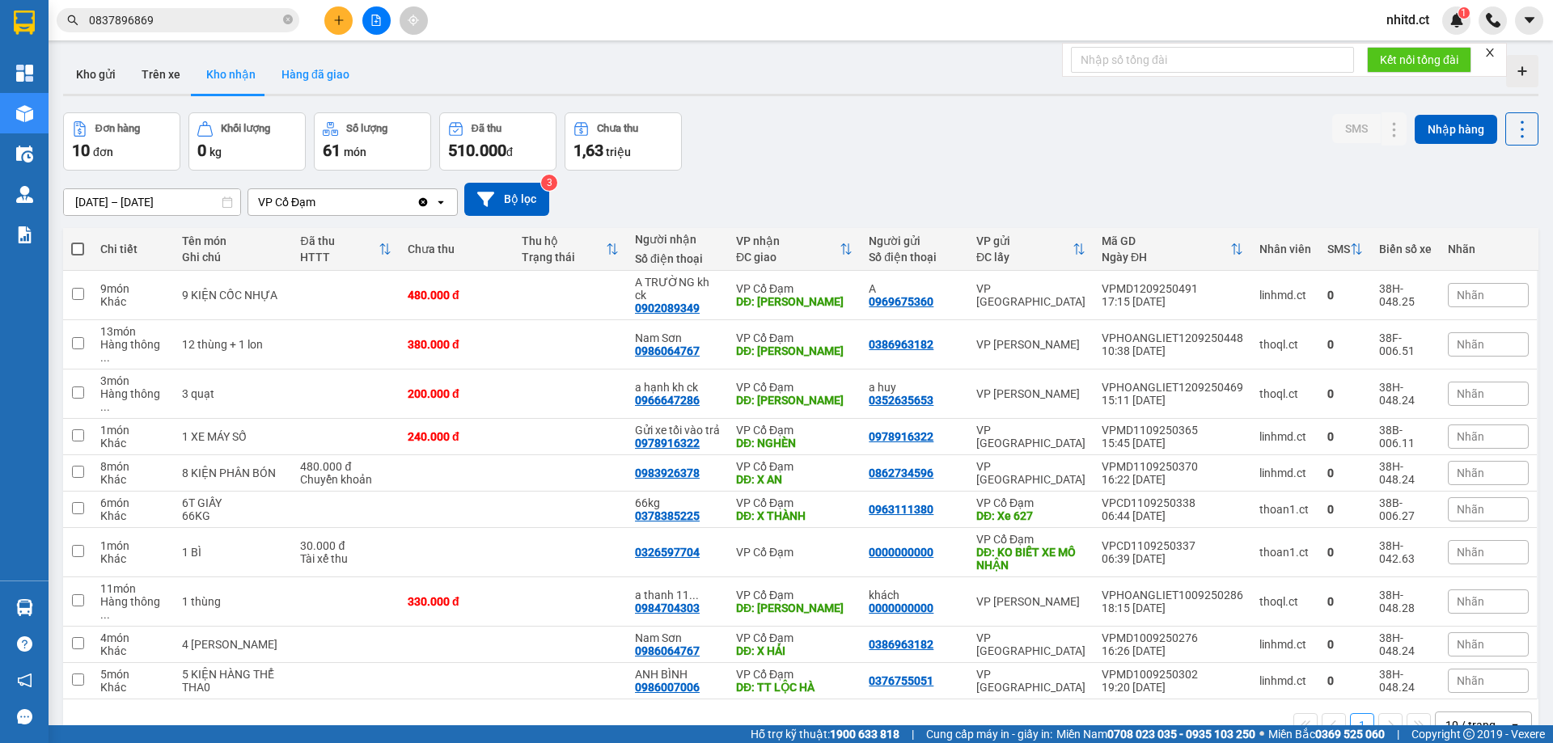
click at [294, 76] on button "Hàng đã giao" at bounding box center [316, 74] width 94 height 39
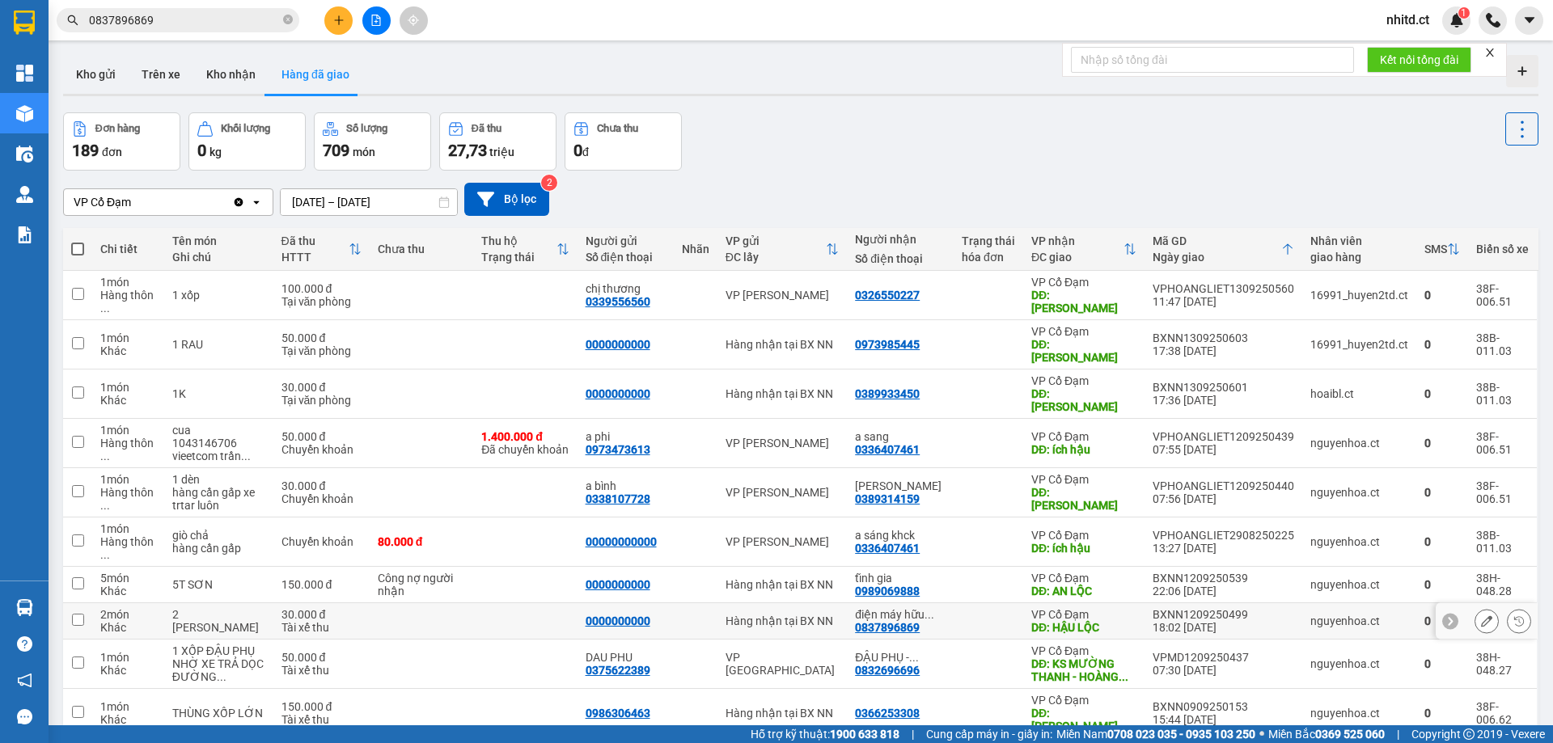
click at [79, 614] on input "checkbox" at bounding box center [78, 620] width 12 height 12
checkbox input "true"
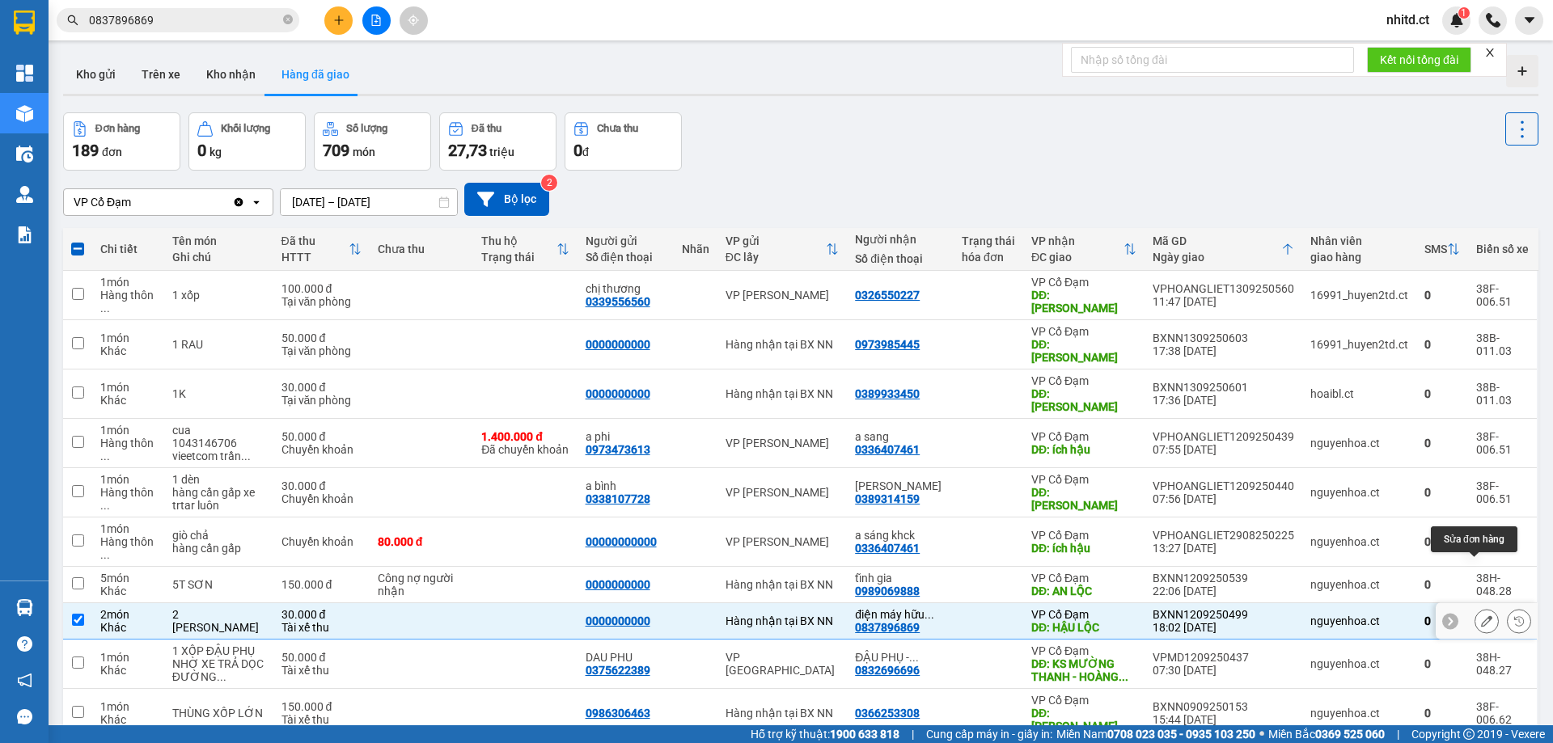
click at [1481, 616] on icon at bounding box center [1486, 621] width 11 height 11
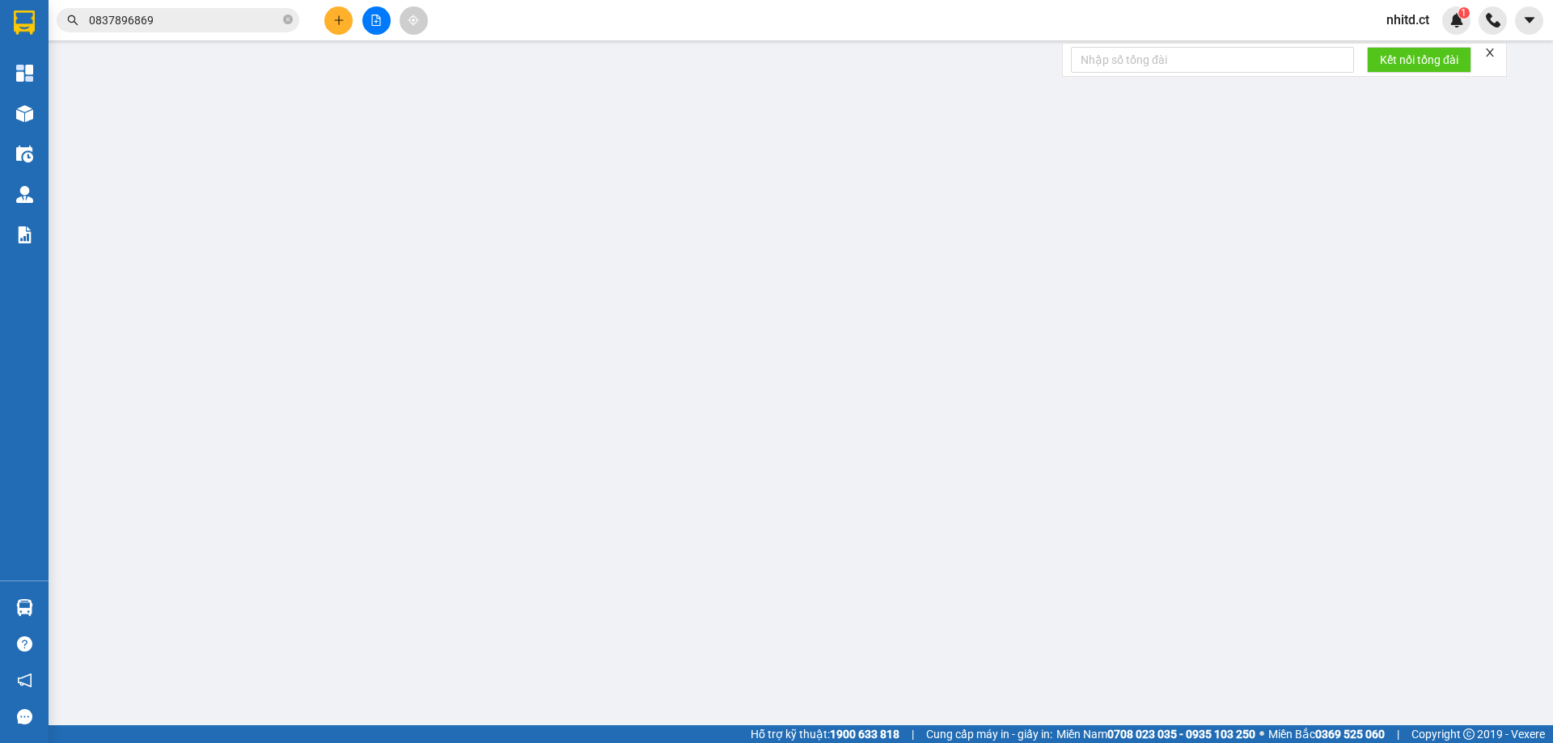
type input "0000000000"
type input "0837896869"
type input "điện máy hữu tâm"
type input "HẬU LỘC"
type input "30.000"
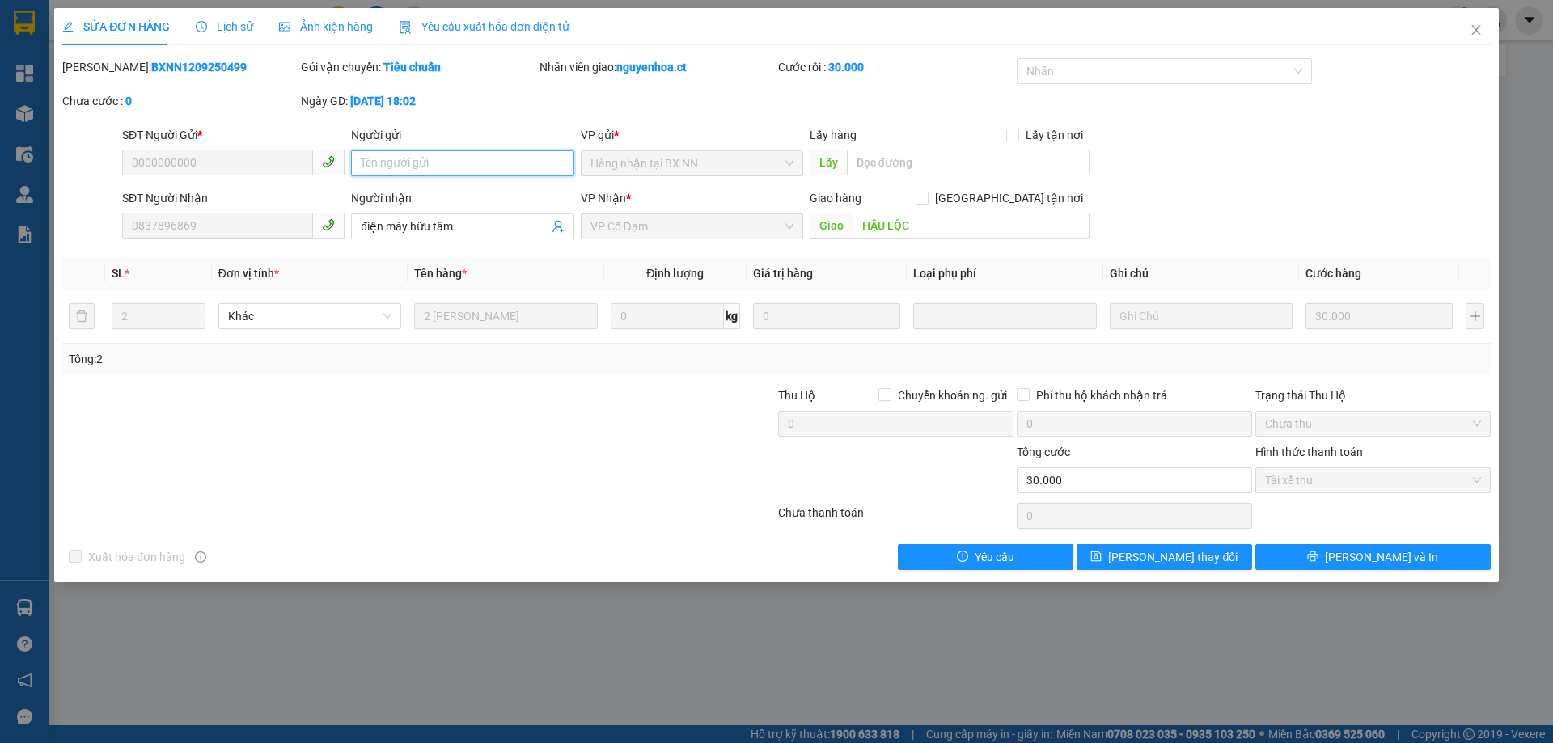
click at [434, 164] on input "Người gửi" at bounding box center [462, 163] width 222 height 26
click at [926, 157] on input "text" at bounding box center [968, 163] width 243 height 26
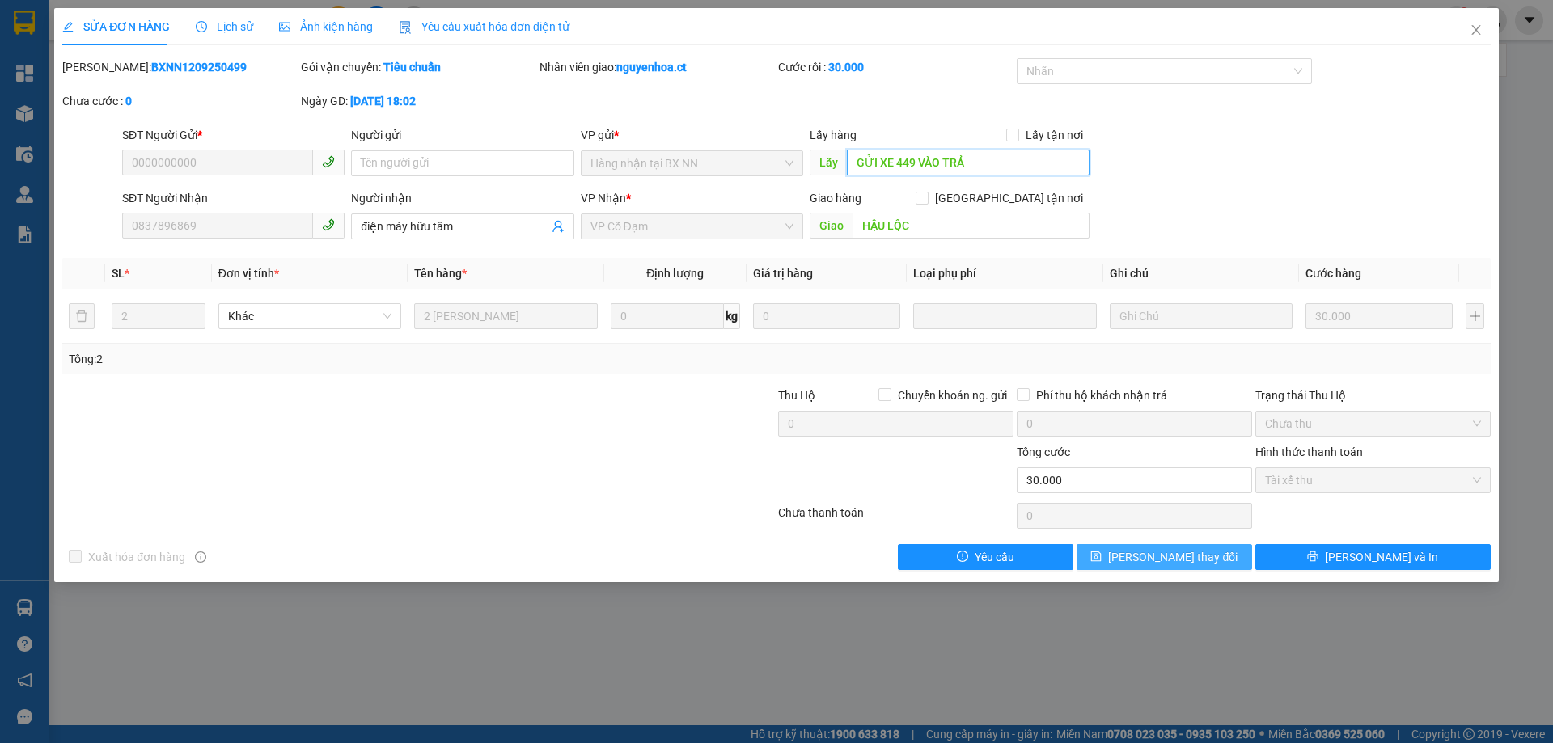
type input "GỬI XE 449 VÀO TRẢ"
click at [1159, 560] on span "[PERSON_NAME] thay đổi" at bounding box center [1172, 557] width 129 height 18
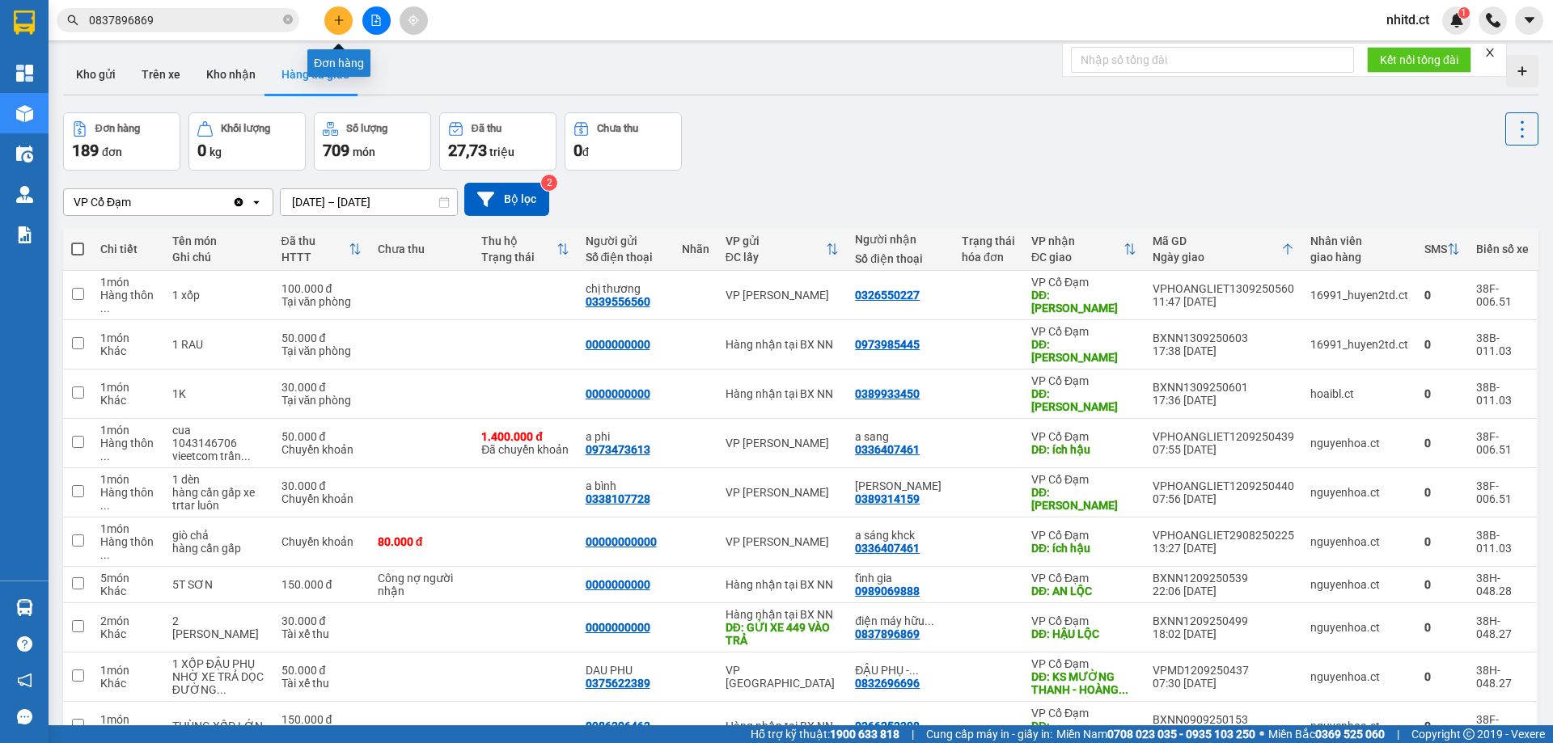
click at [335, 17] on icon "plus" at bounding box center [338, 20] width 11 height 11
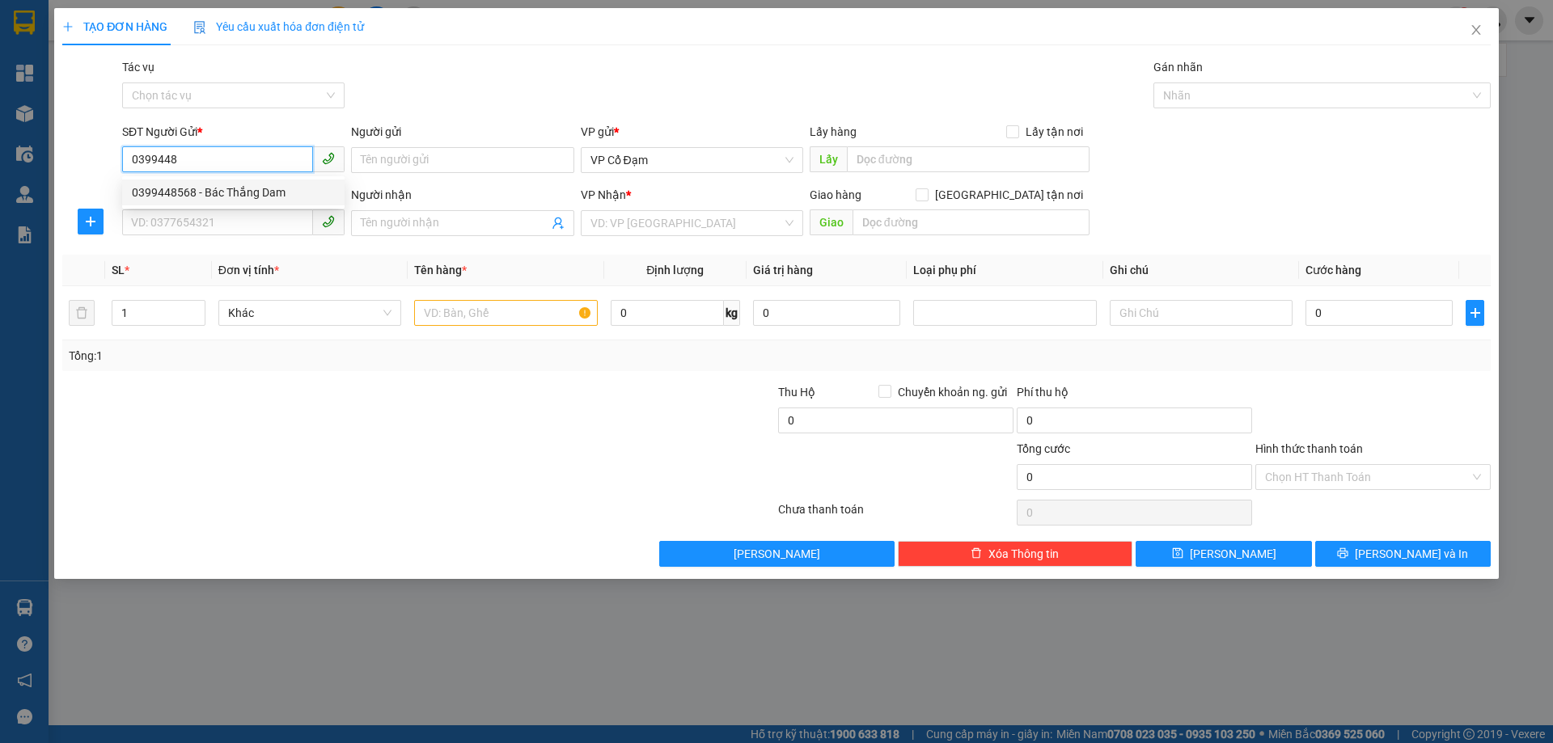
click at [181, 186] on div "0399448568 - Bác Thắng Dam" at bounding box center [233, 193] width 203 height 18
type input "0399448568"
type input "Bác Thắng Dam"
type input "0399448568"
type input "Bác Thắng Dam"
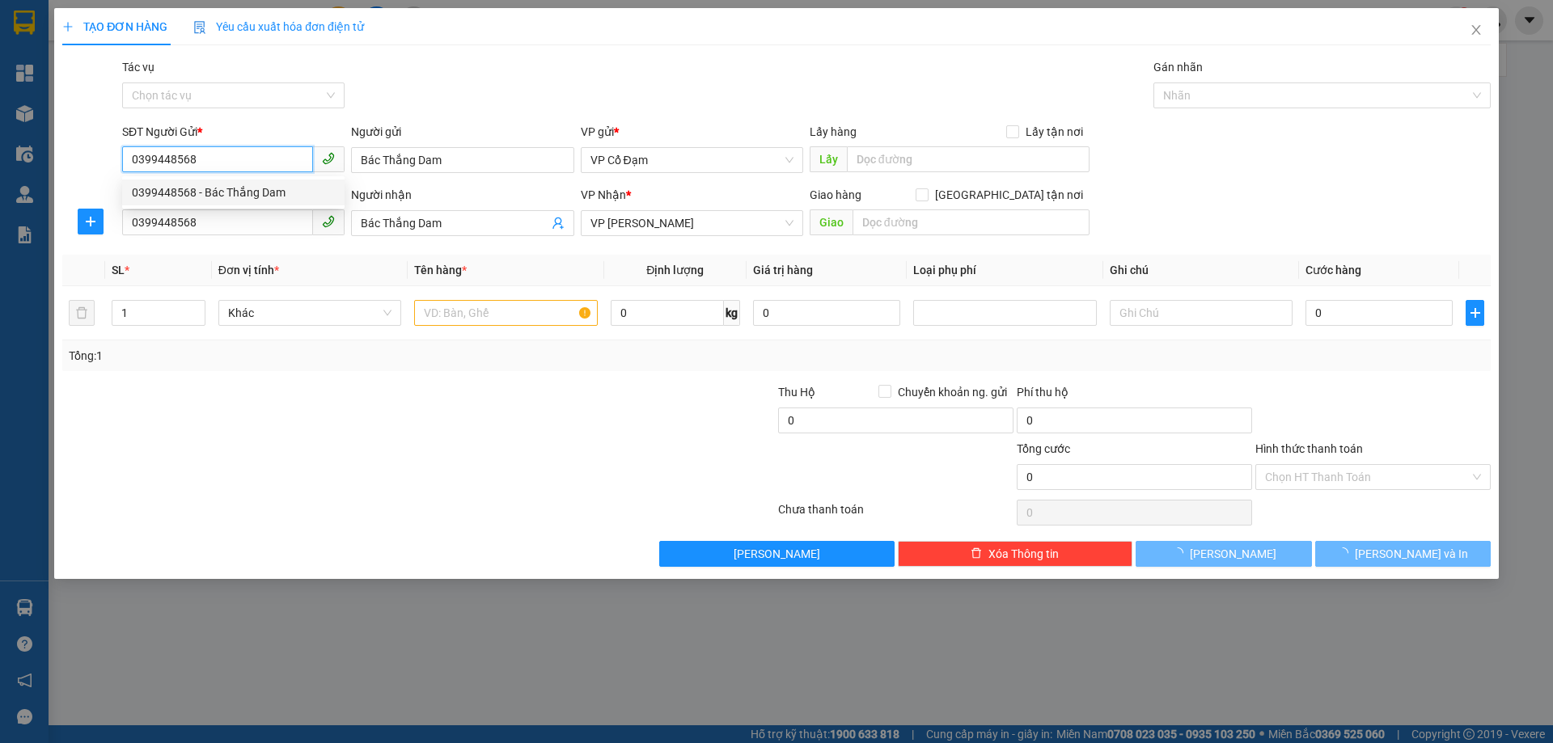
type input "50.000"
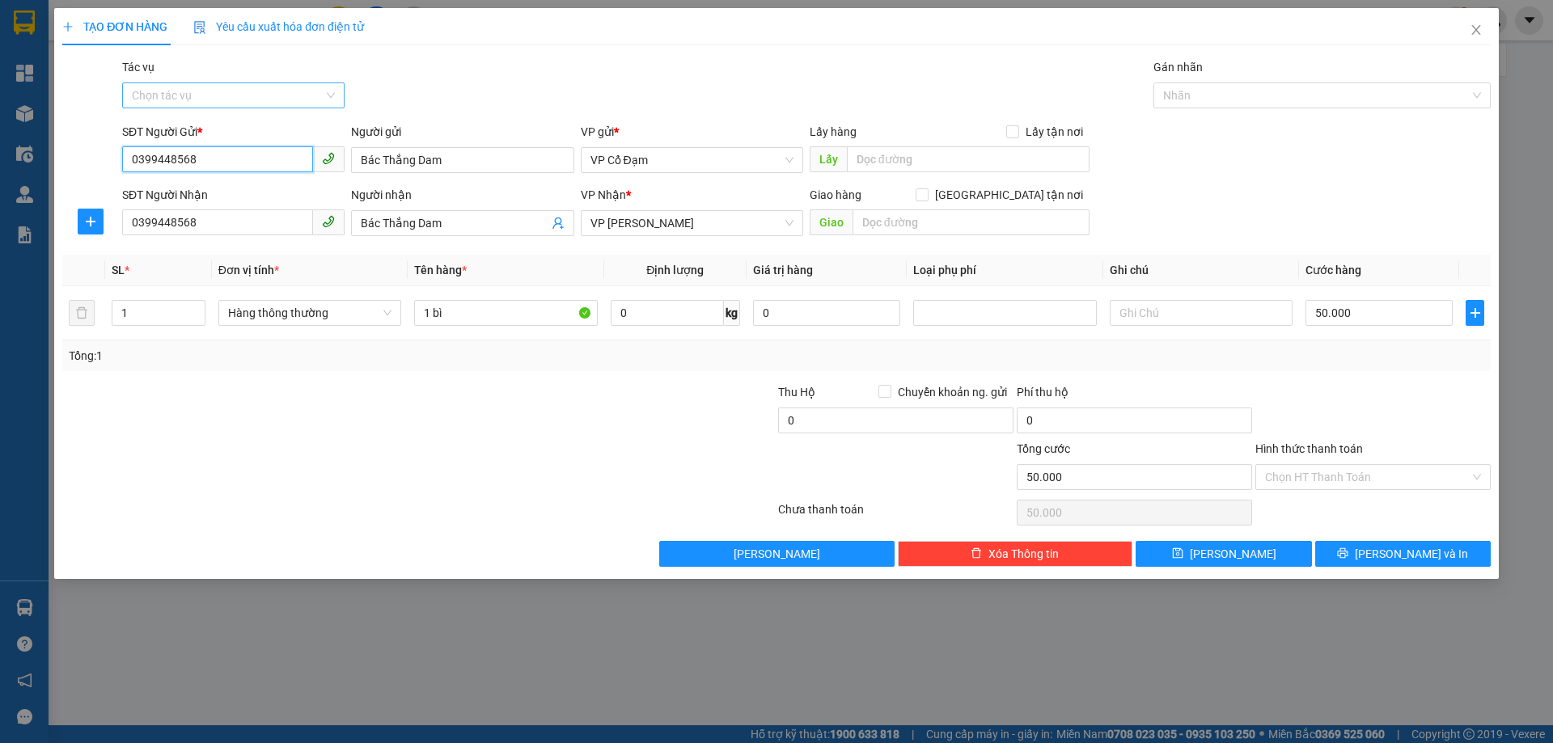
type input "0399448568"
click at [188, 95] on input "Tác vụ" at bounding box center [228, 95] width 192 height 24
click at [184, 129] on div "Nhập hàng lên xe" at bounding box center [233, 128] width 203 height 18
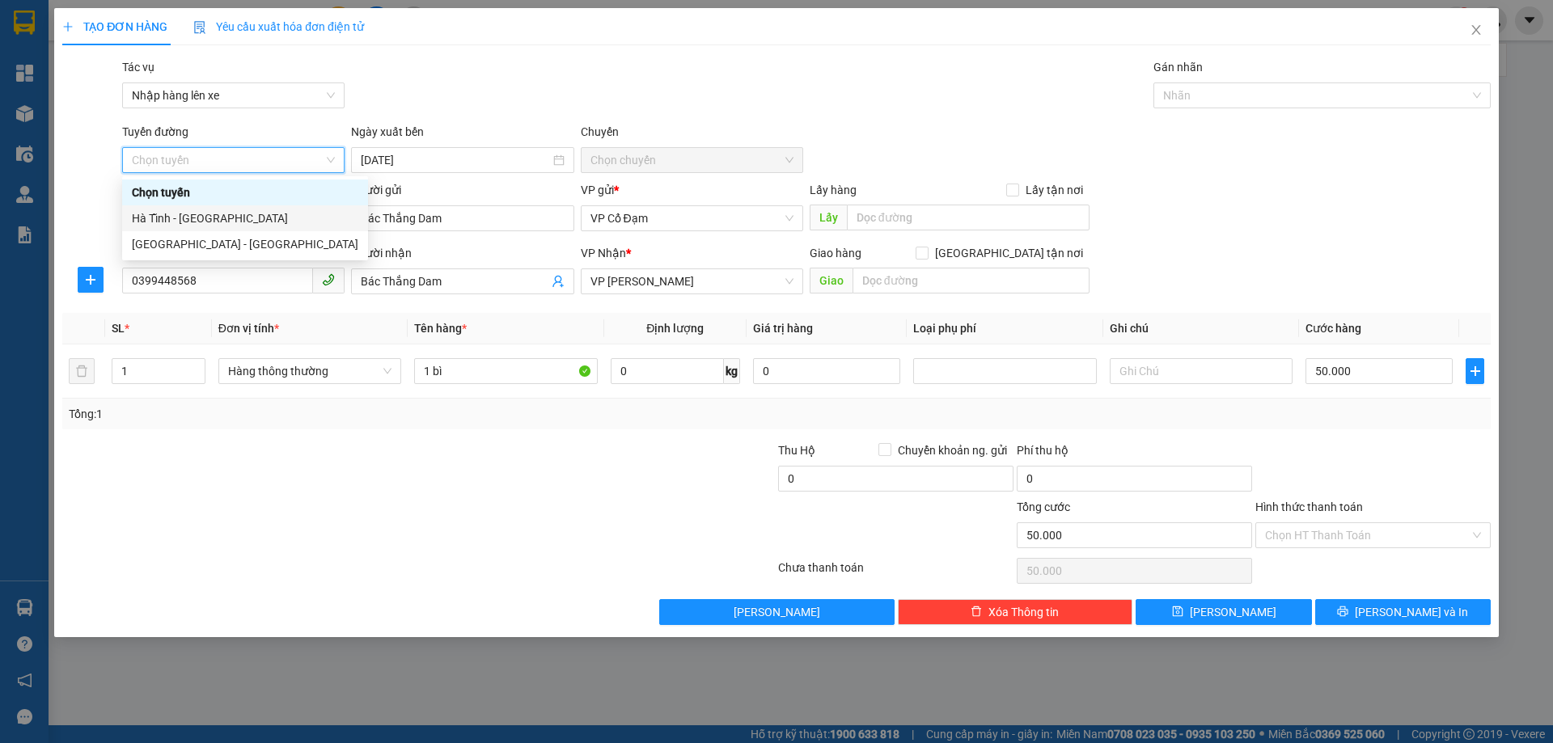
click at [186, 216] on div "Hà Tĩnh - [GEOGRAPHIC_DATA]" at bounding box center [245, 219] width 226 height 18
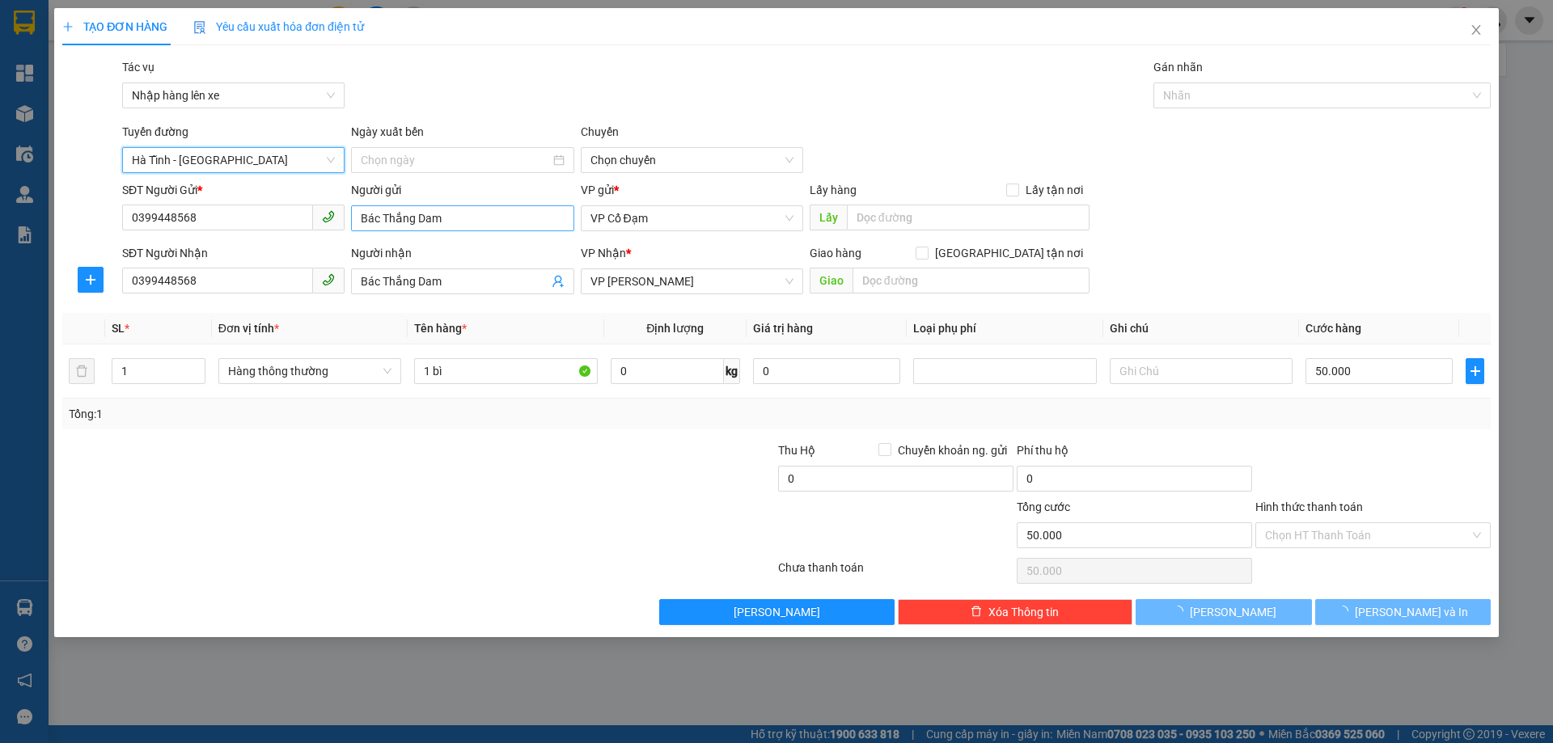
type input "[DATE]"
click at [613, 160] on span "06:00 - 38H-048.28" at bounding box center [692, 160] width 203 height 24
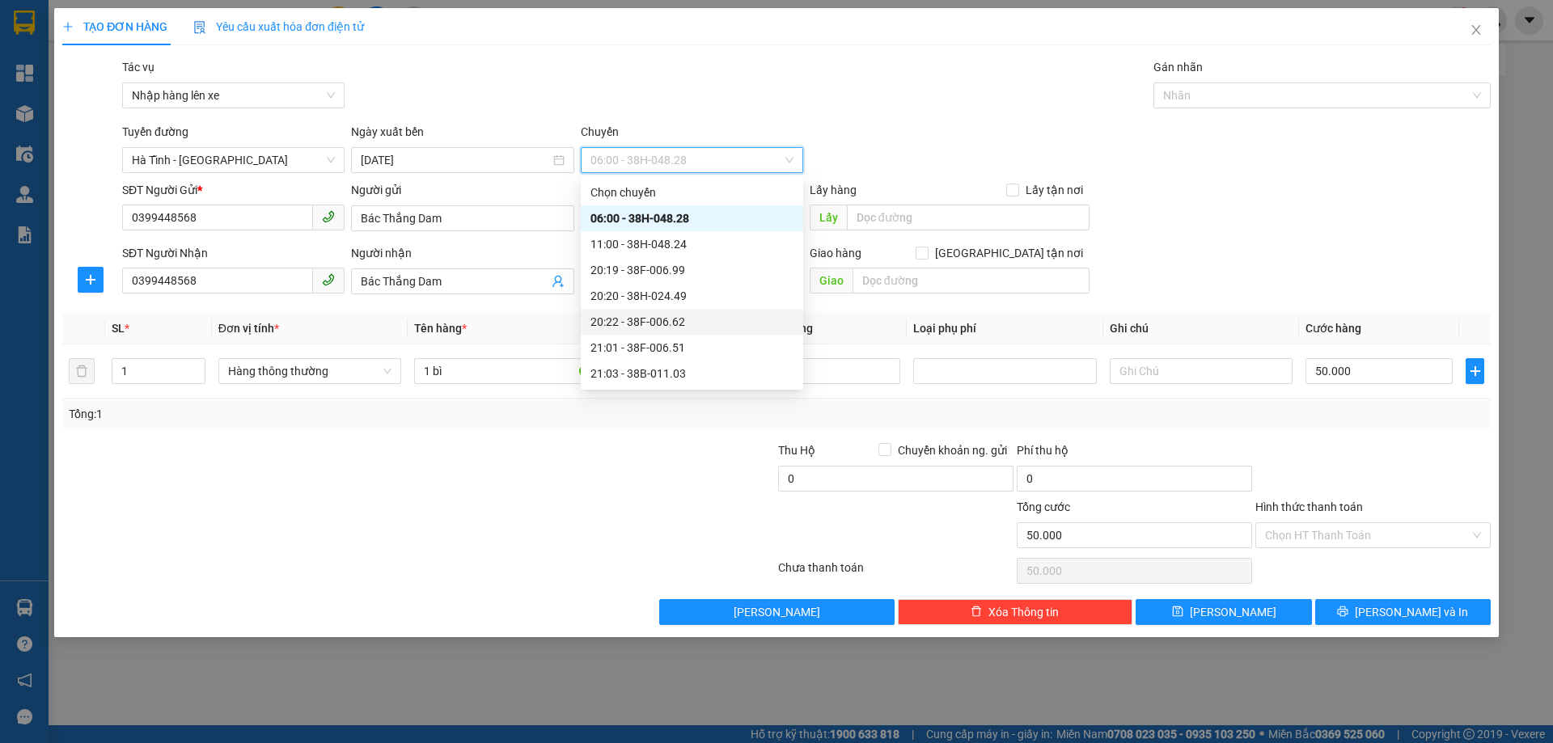
click at [649, 320] on div "20:22 - 38F-006.62" at bounding box center [692, 322] width 203 height 18
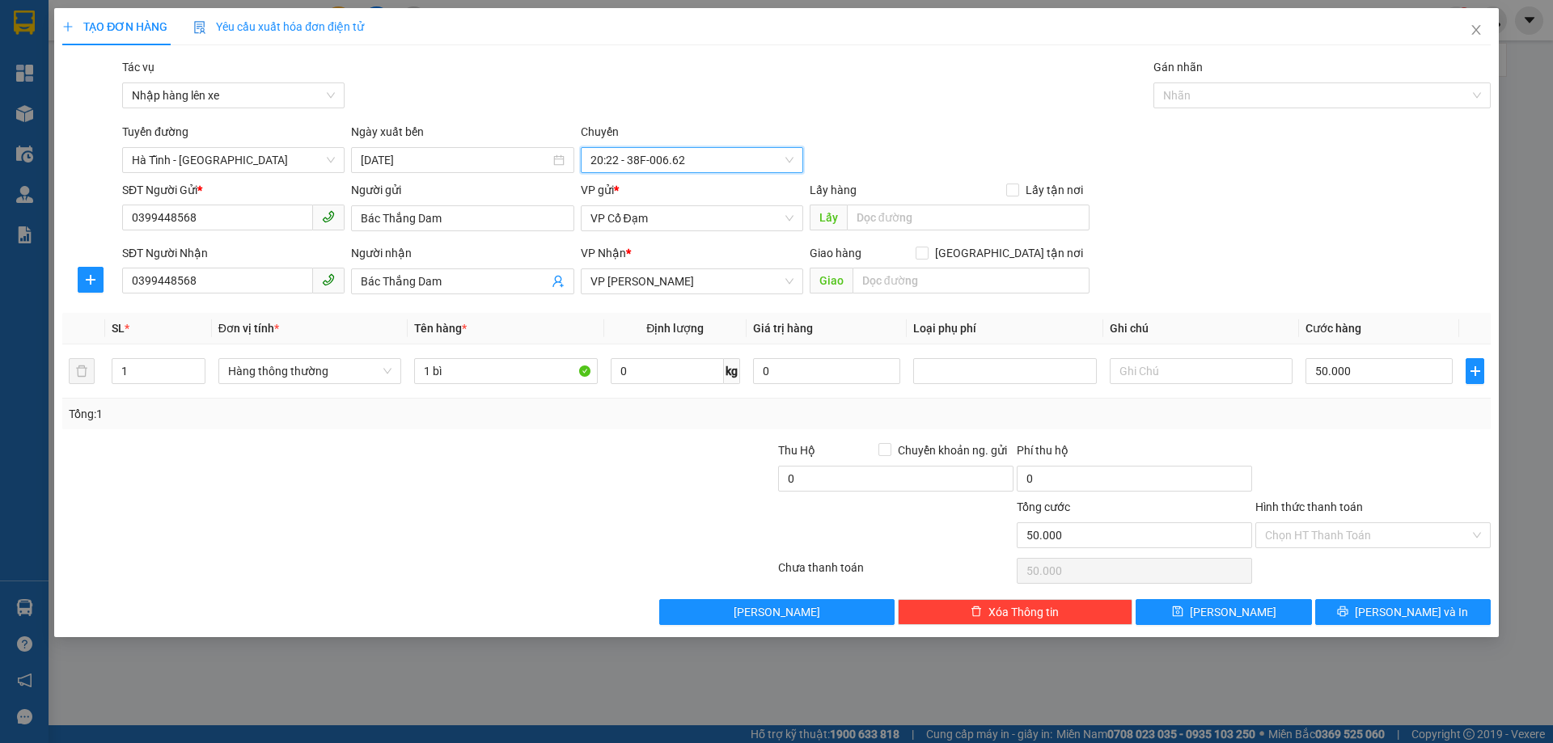
click at [649, 322] on span "Định lượng" at bounding box center [674, 328] width 57 height 13
click at [614, 163] on span "20:22 - 38F-006.62" at bounding box center [692, 160] width 203 height 24
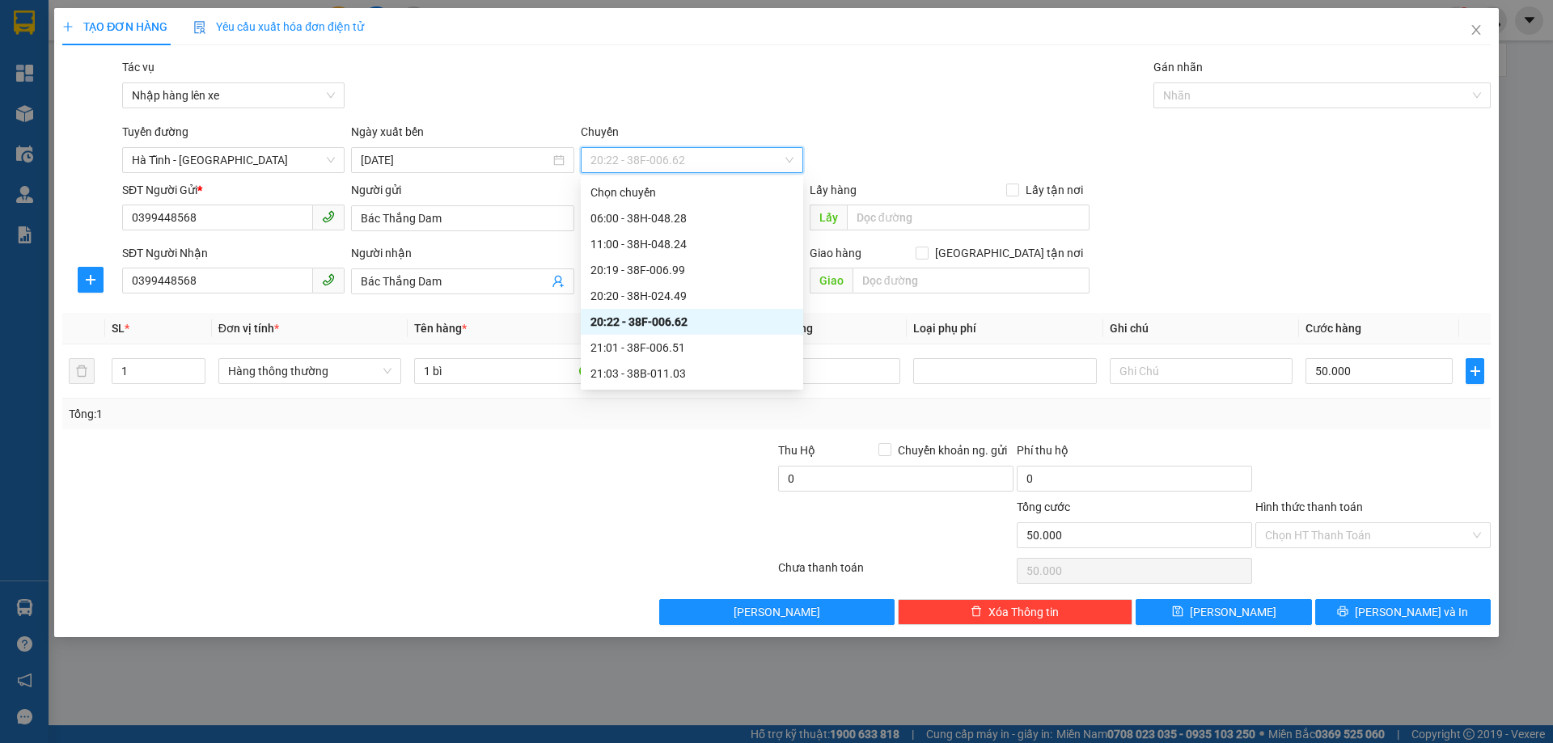
click at [627, 320] on div "20:22 - 38F-006.62" at bounding box center [692, 322] width 203 height 18
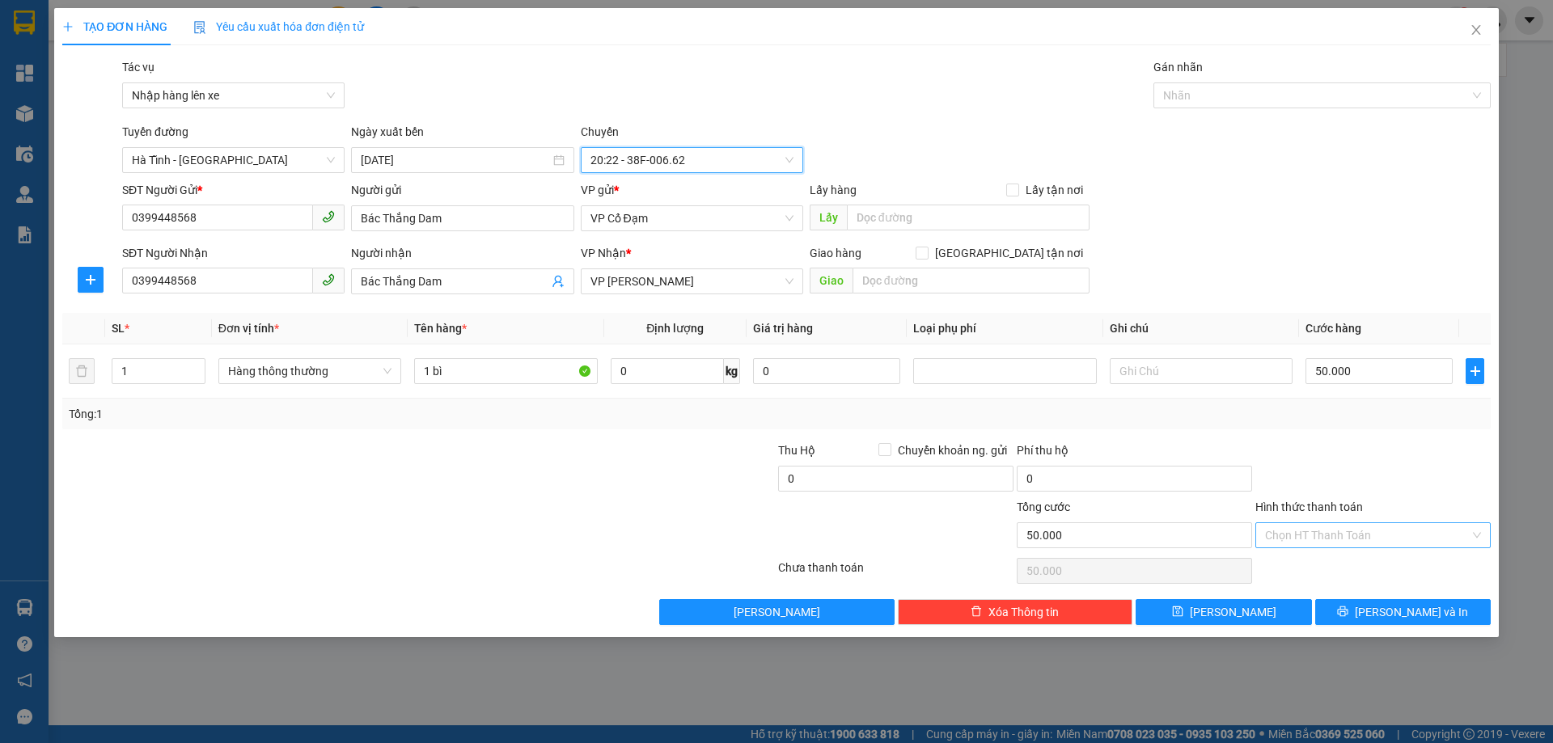
click at [1317, 537] on input "Hình thức thanh toán" at bounding box center [1367, 535] width 205 height 24
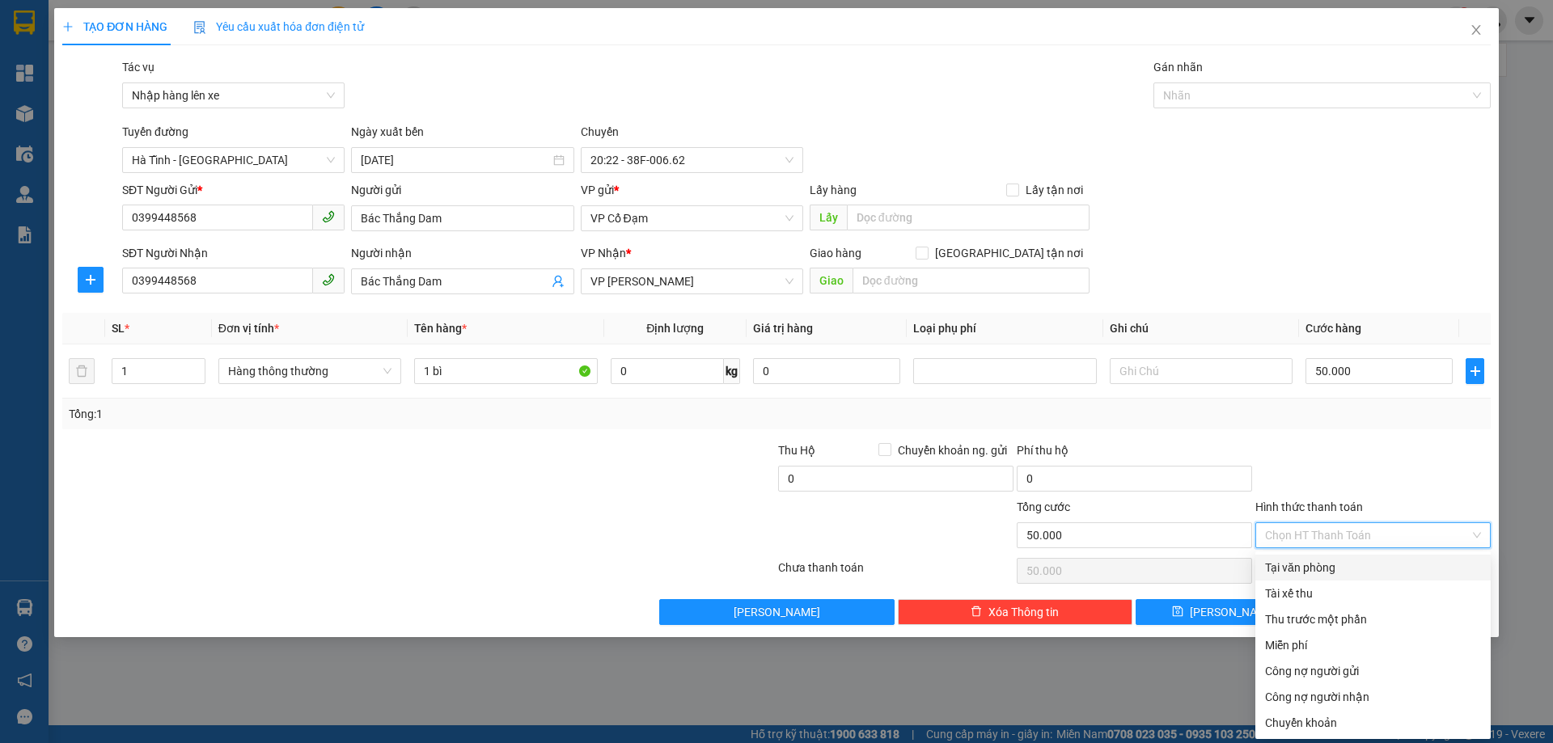
click at [1308, 561] on div "Tại văn phòng" at bounding box center [1373, 568] width 216 height 18
type input "0"
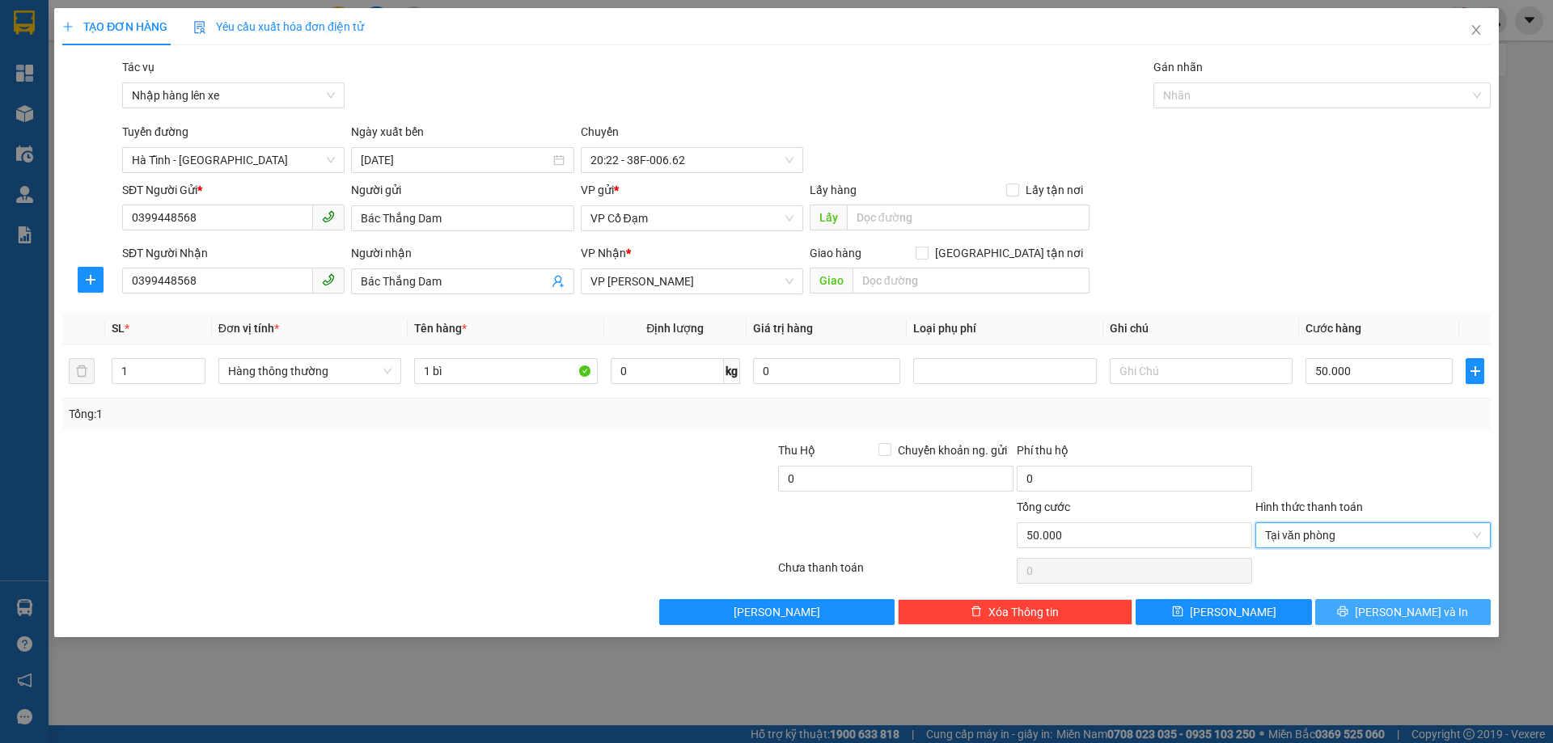
click at [1361, 613] on button "[PERSON_NAME] và In" at bounding box center [1403, 612] width 176 height 26
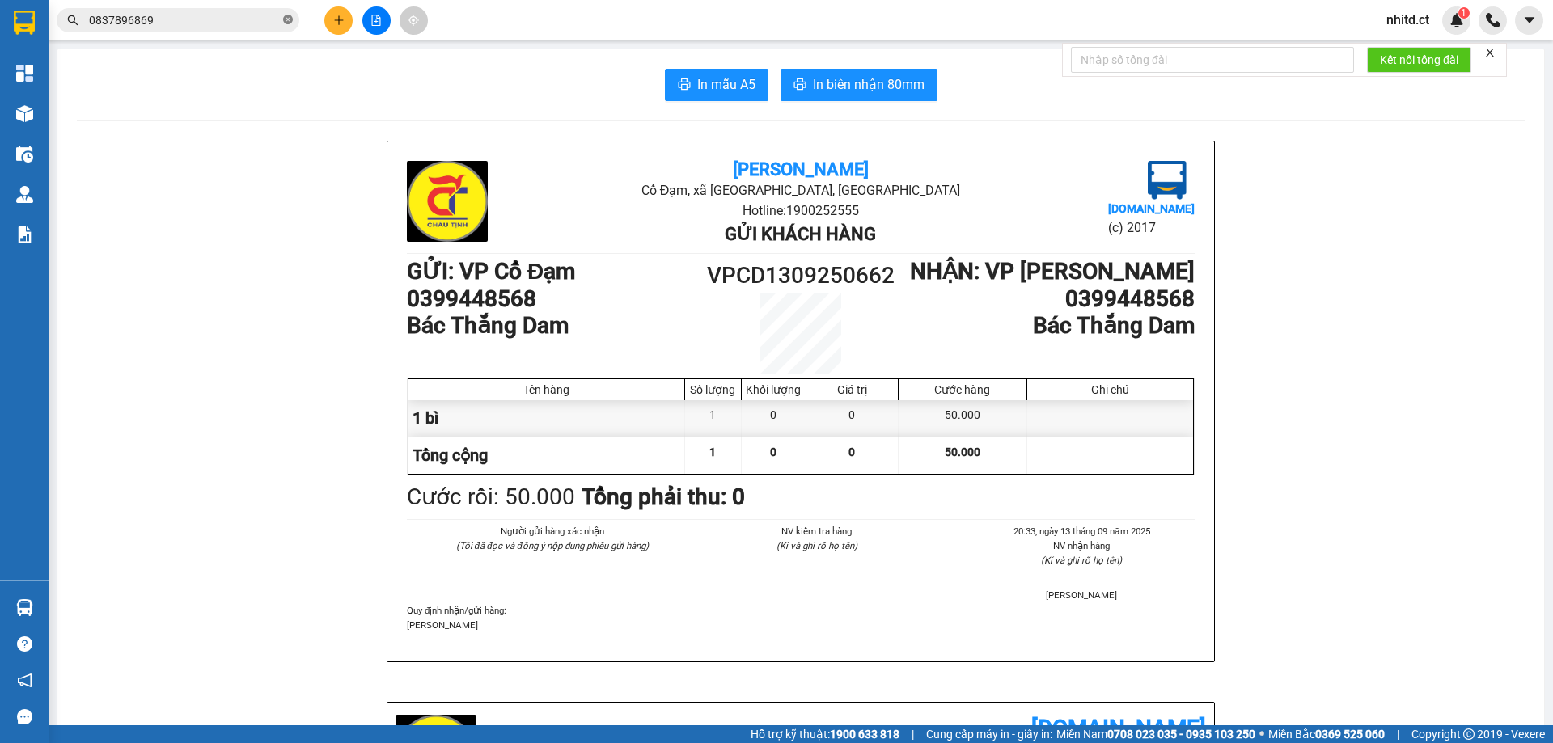
click at [286, 24] on icon "close-circle" at bounding box center [288, 20] width 10 height 10
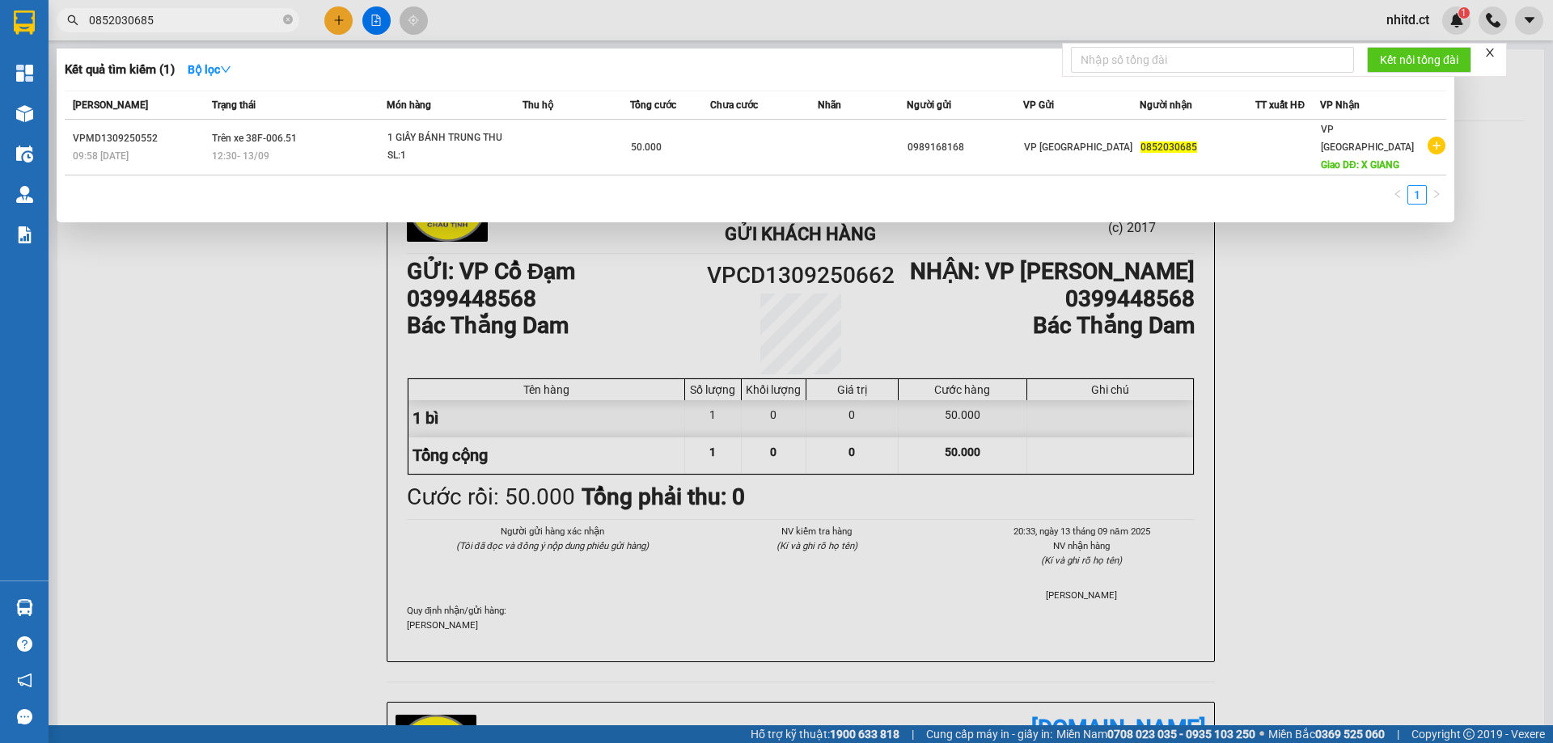
type input "0852030685"
click at [288, 19] on icon "close-circle" at bounding box center [288, 20] width 10 height 10
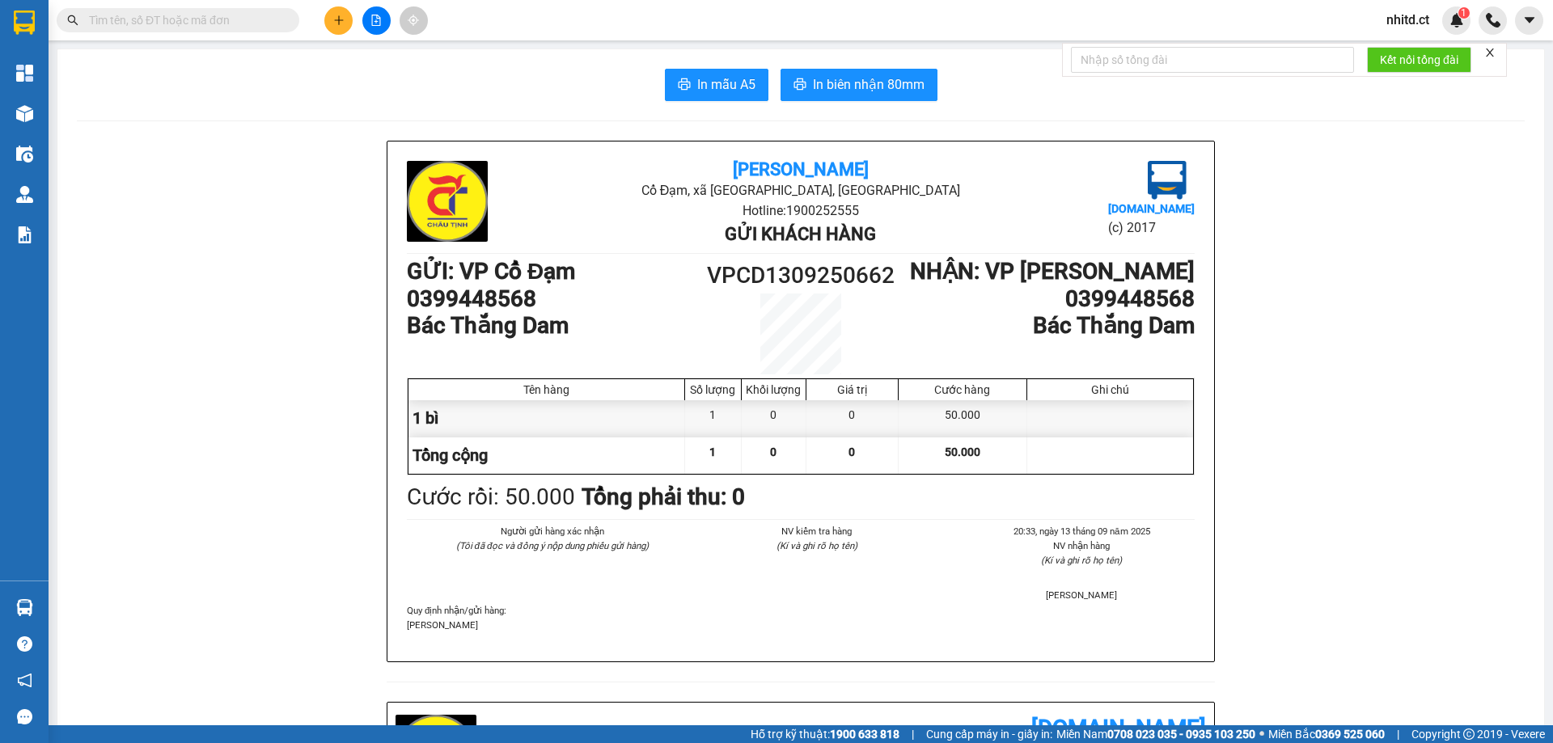
paste input "0329238689"
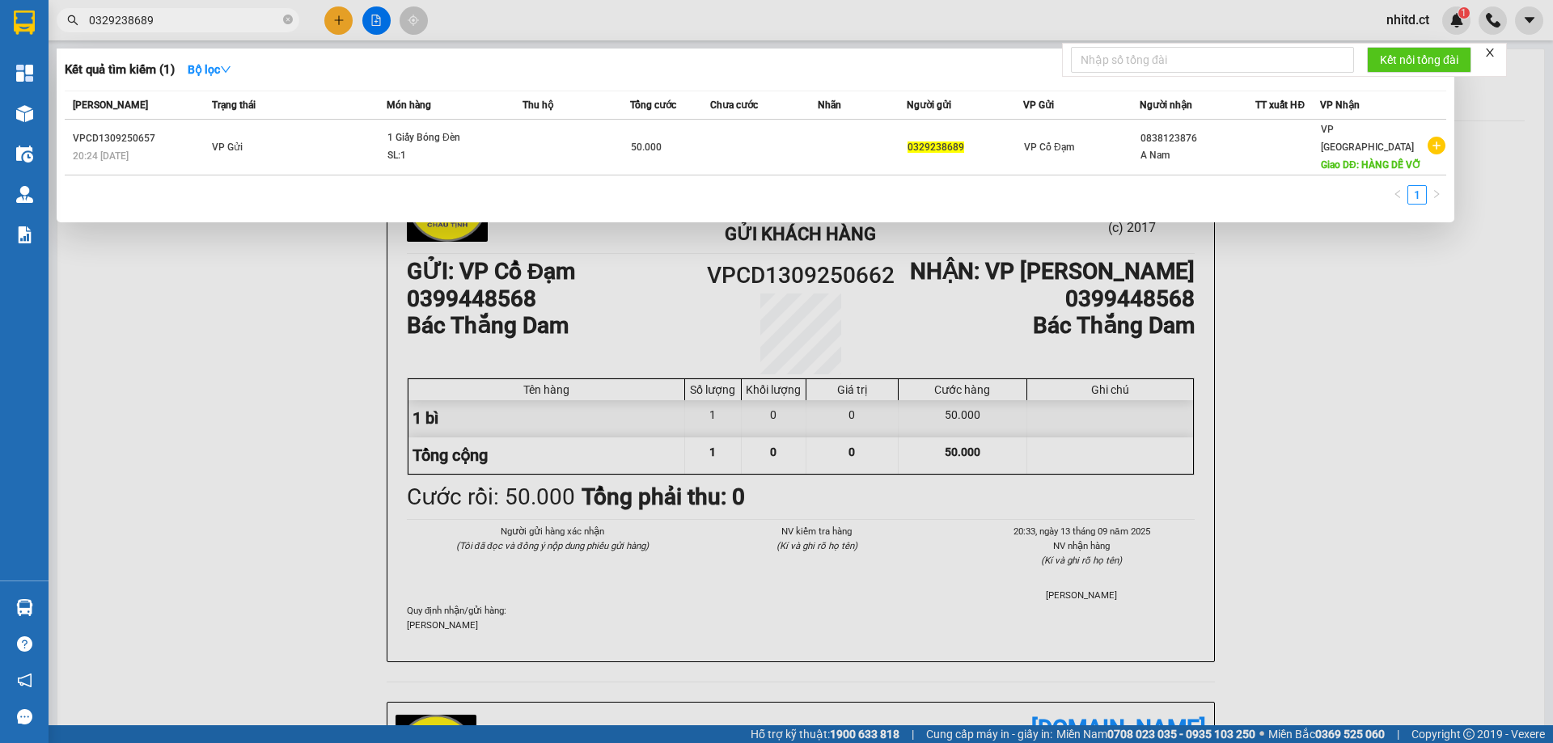
type input "0329238689"
